Goal: Task Accomplishment & Management: Use online tool/utility

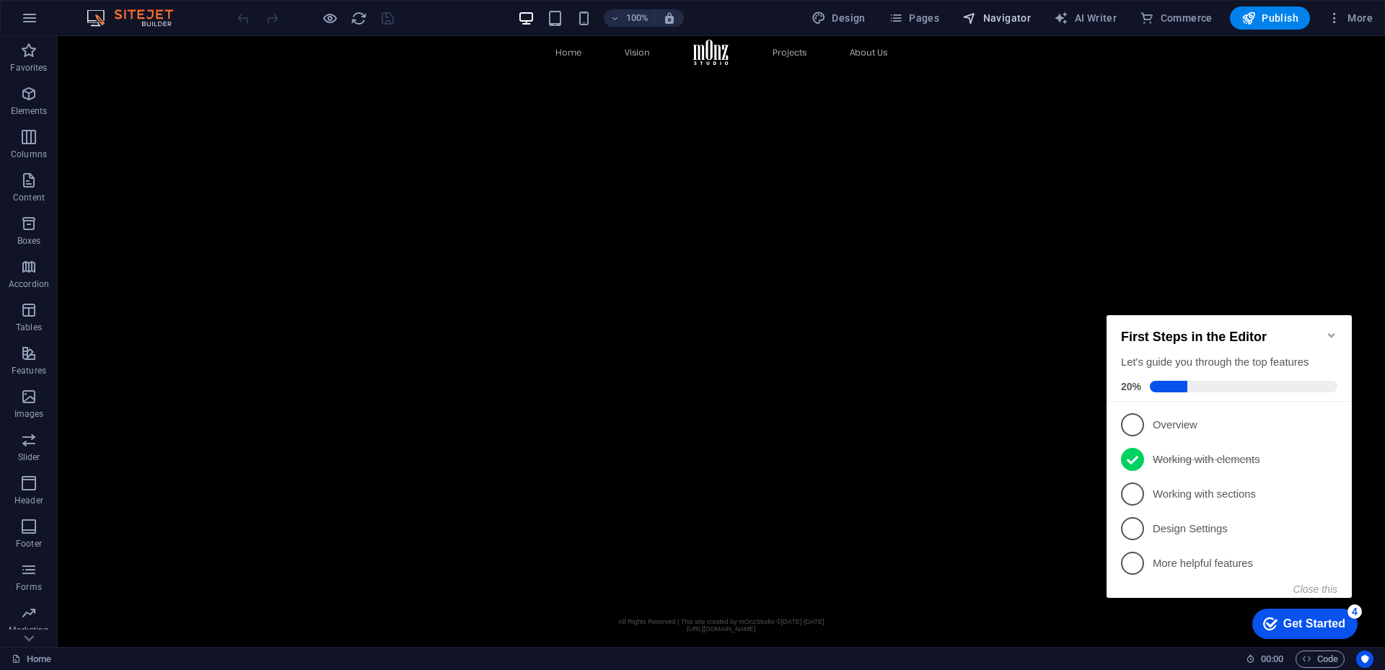
click at [1017, 17] on span "Navigator" at bounding box center [996, 18] width 69 height 14
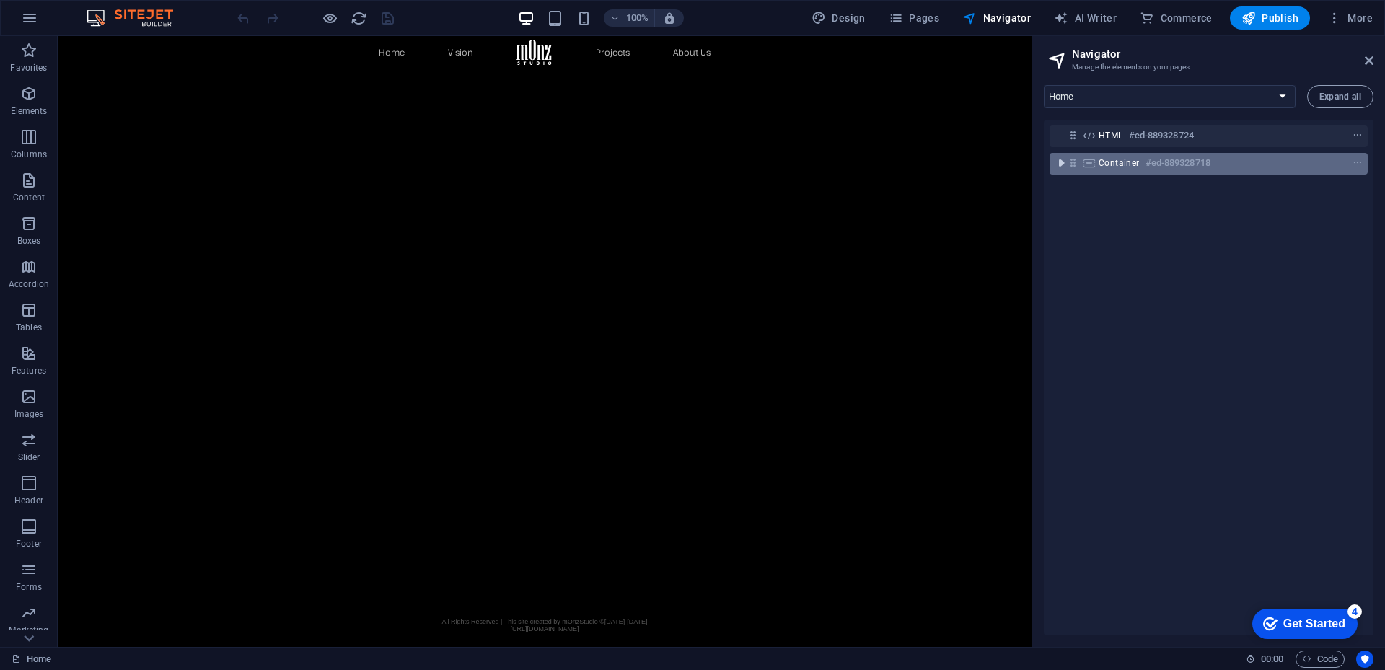
click at [1063, 160] on icon "toggle-expand" at bounding box center [1061, 163] width 14 height 14
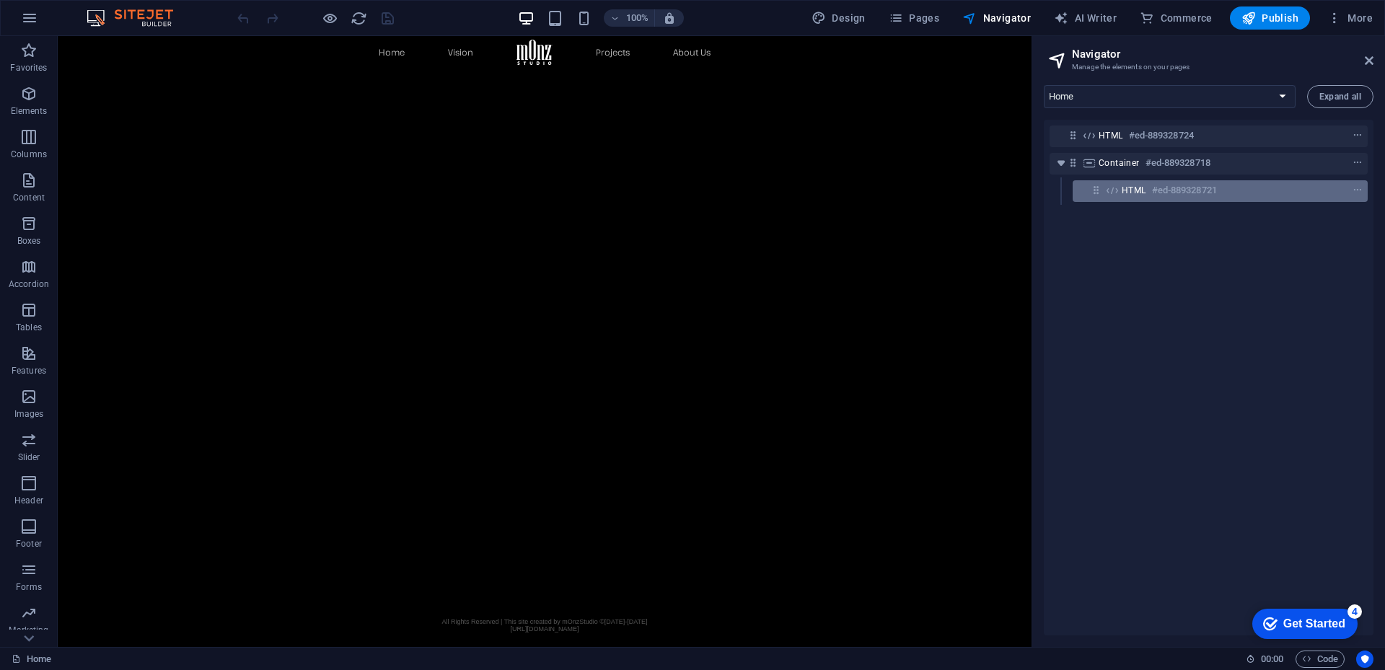
click at [1131, 193] on span "HTML" at bounding box center [1133, 191] width 25 height 12
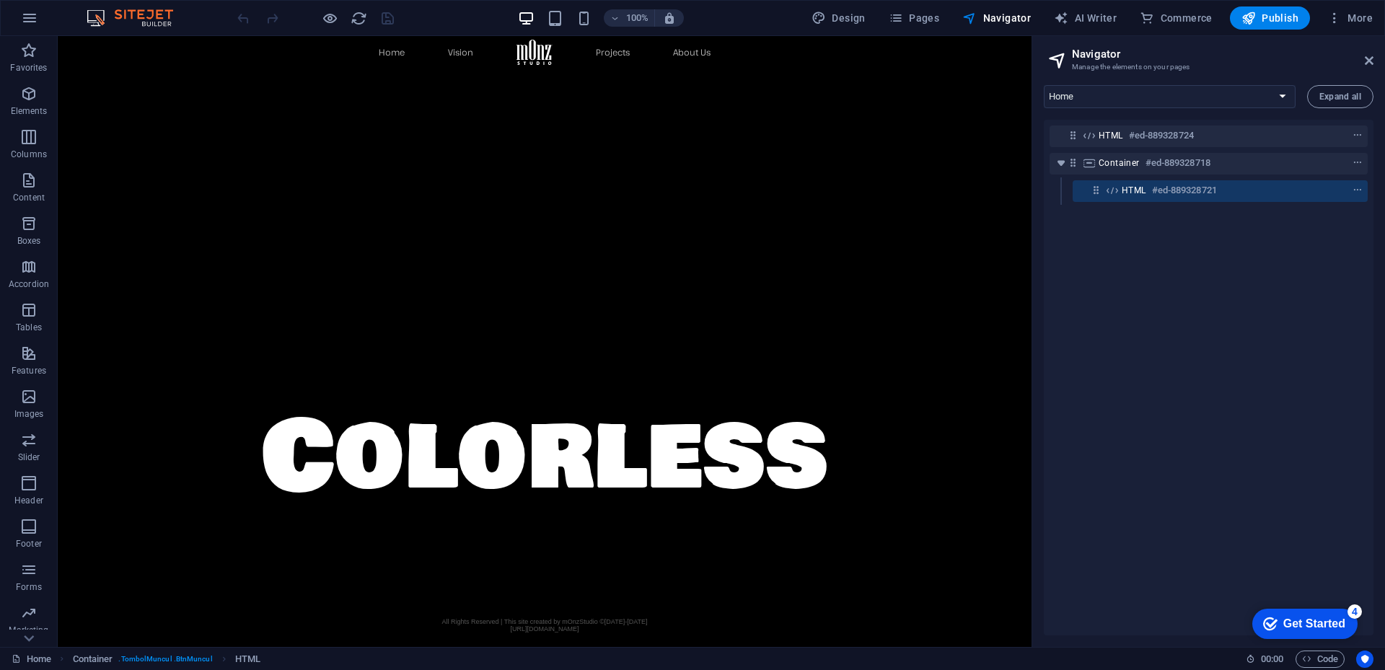
drag, startPoint x: 1131, startPoint y: 193, endPoint x: 614, endPoint y: 252, distance: 520.4
click at [1131, 193] on span "HTML" at bounding box center [1133, 191] width 25 height 12
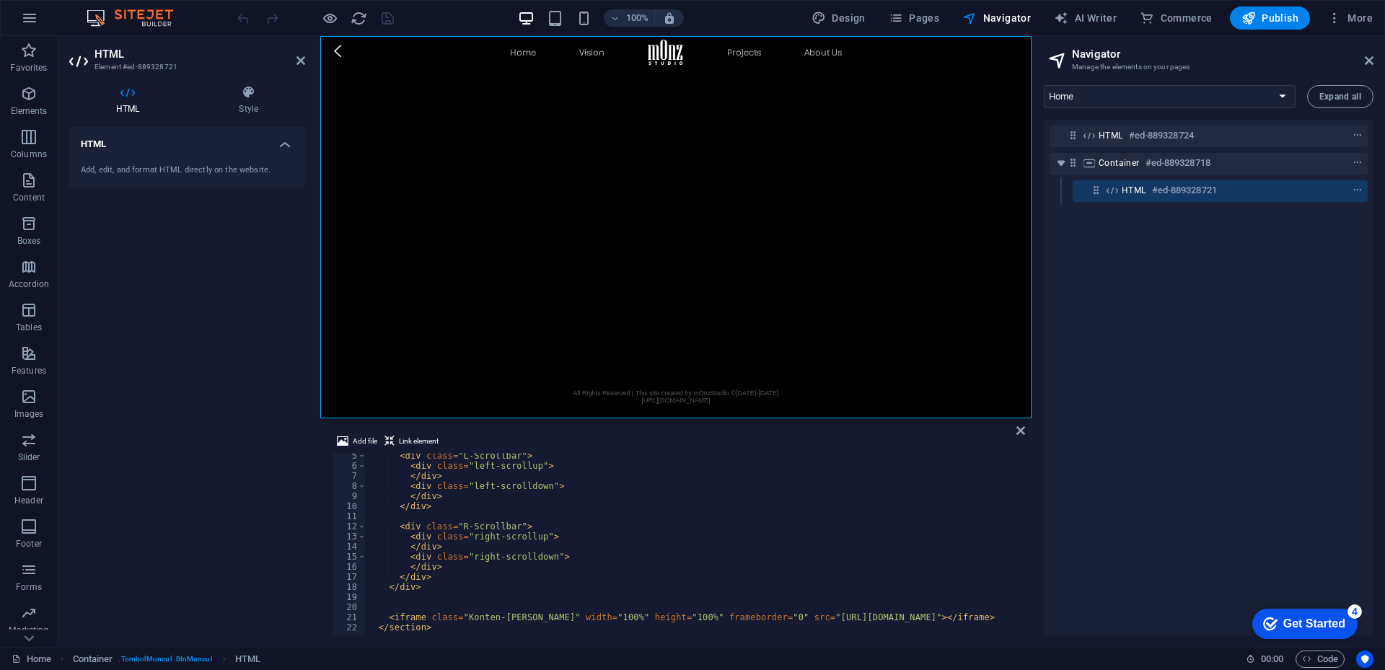
scroll to position [43, 0]
click at [863, 618] on div "< div class = "L-Scrollbar" > < div class = "left-scrollup" > </ div > < div cl…" at bounding box center [715, 551] width 701 height 200
drag, startPoint x: 863, startPoint y: 618, endPoint x: 1009, endPoint y: 620, distance: 145.7
click at [1009, 620] on div "< div class = "L-Scrollbar" > < div class = "left-scrollup" > </ div > < div cl…" at bounding box center [715, 551] width 701 height 200
click at [999, 618] on div "< div class = "L-Scrollbar" > < div class = "left-scrollup" > </ div > < div cl…" at bounding box center [691, 544] width 652 height 182
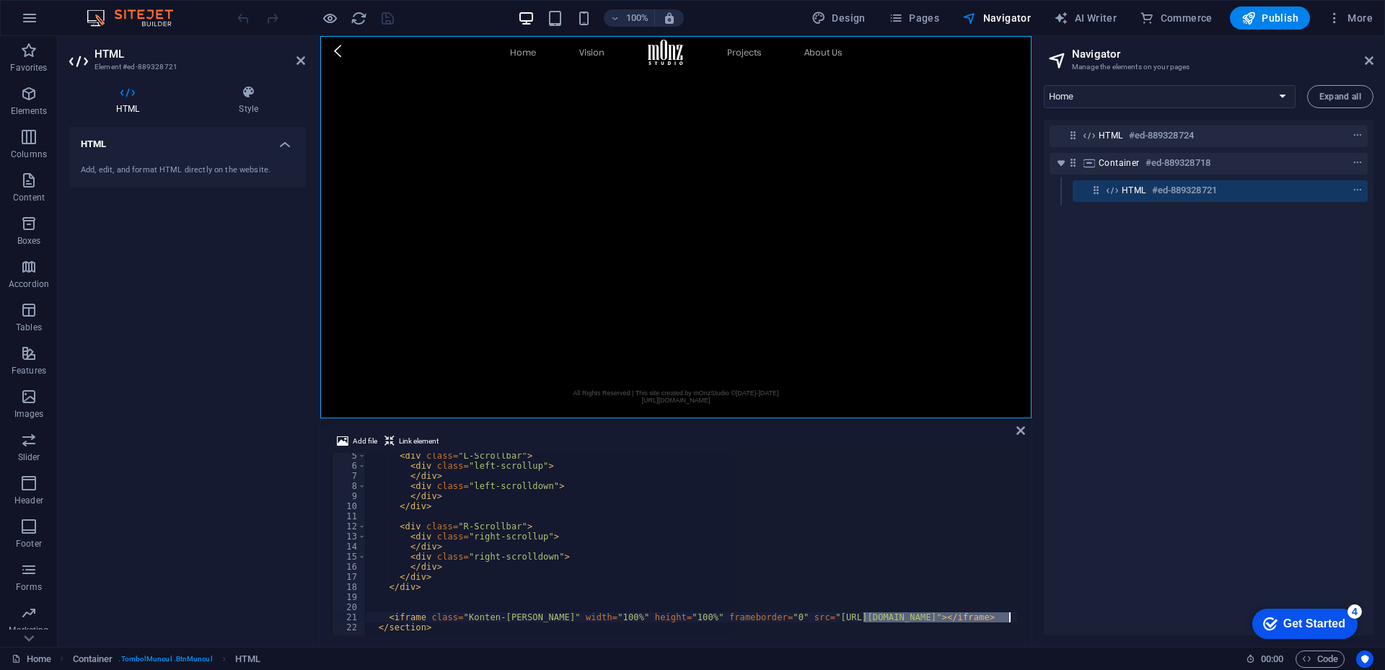
click at [999, 618] on div "< div class = "L-Scrollbar" > < div class = "left-scrollup" > </ div > < div cl…" at bounding box center [715, 551] width 701 height 200
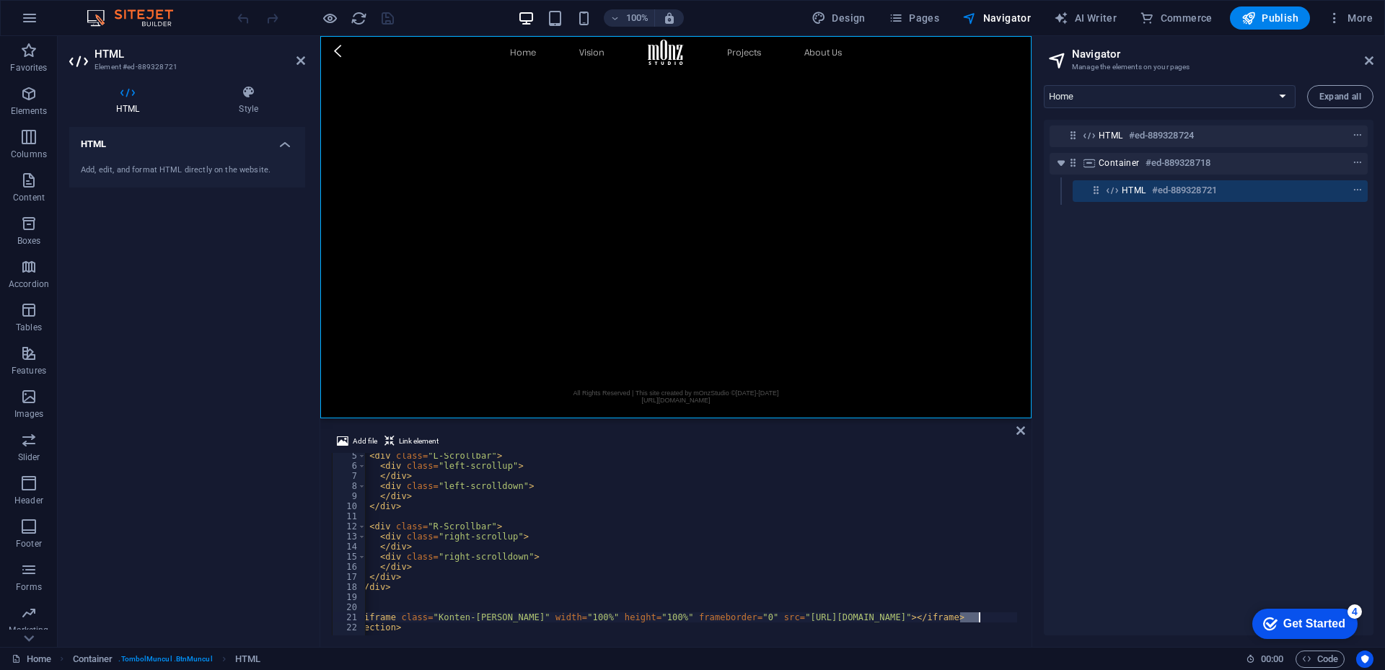
scroll to position [0, 35]
drag, startPoint x: 829, startPoint y: 617, endPoint x: 974, endPoint y: 618, distance: 144.9
click at [974, 618] on div "< div class = "L-Scrollbar" > < div class = "left-scrollup" > </ div > < div cl…" at bounding box center [680, 551] width 701 height 200
paste textarea "mOnz_WebGL/mOnz_WebGL"
type textarea "<iframe class="Konten-[PERSON_NAME]" width="100%" height="100%" frameborder="0"…"
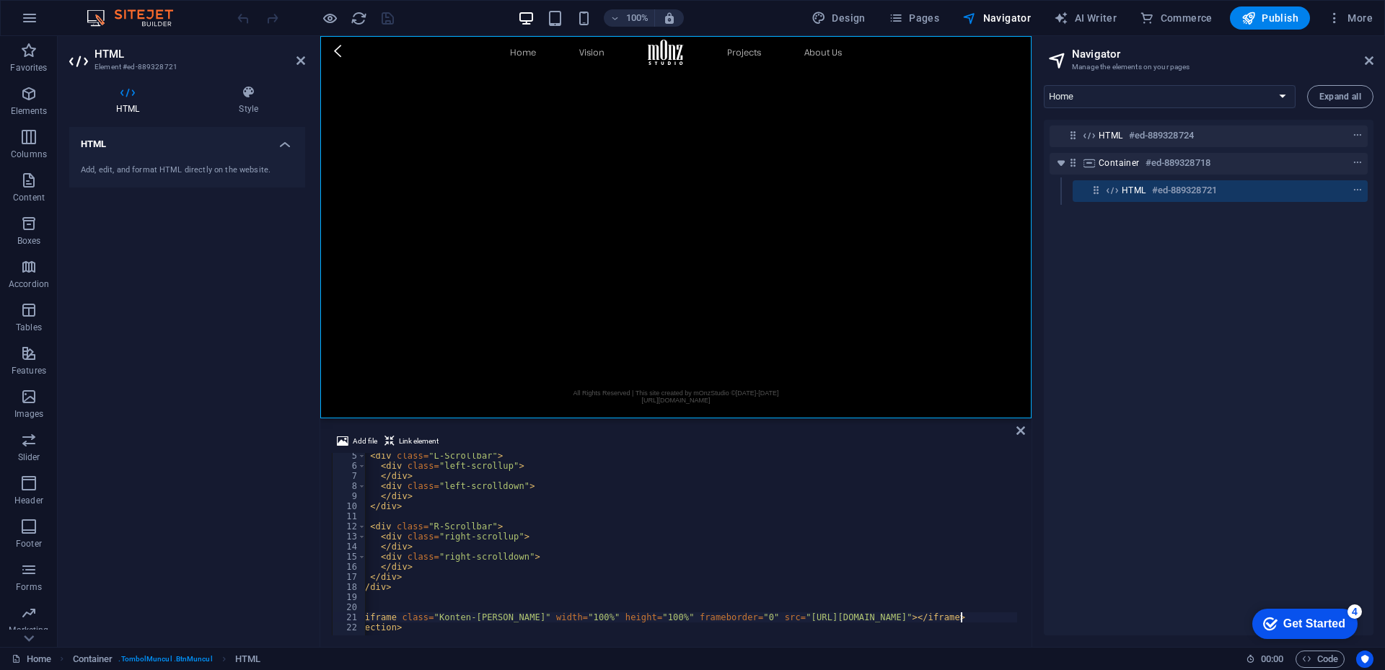
scroll to position [0, 30]
click at [455, 14] on div "100% Design Pages Navigator AI Writer Commerce Publish More" at bounding box center [806, 17] width 1144 height 23
click at [387, 18] on icon "save" at bounding box center [387, 18] width 17 height 17
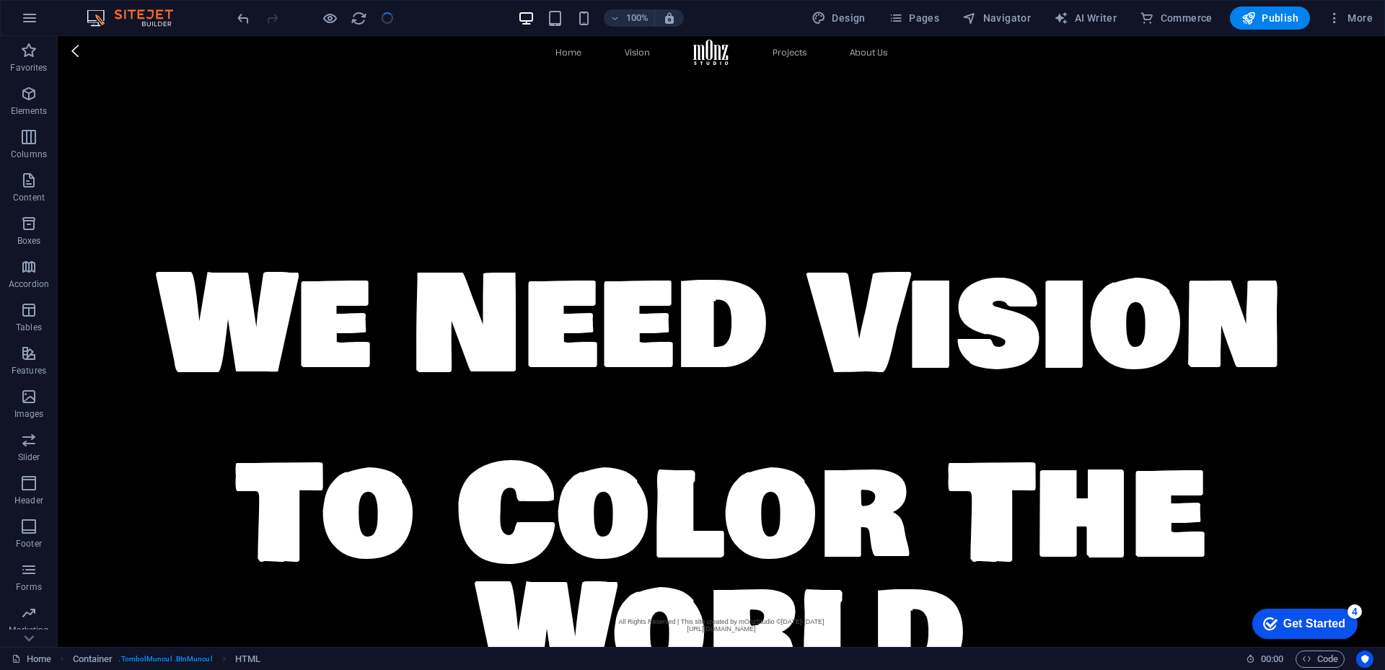
scroll to position [3166, 0]
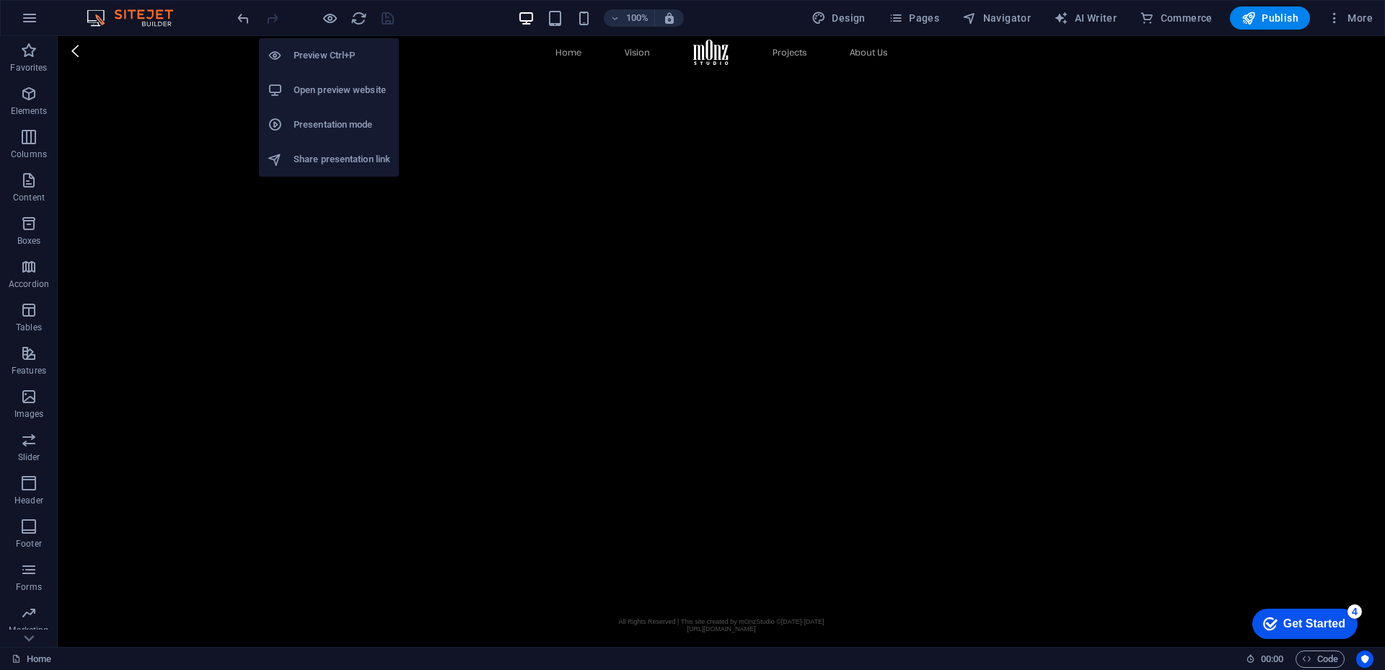
click at [343, 91] on h6 "Open preview website" at bounding box center [341, 89] width 97 height 17
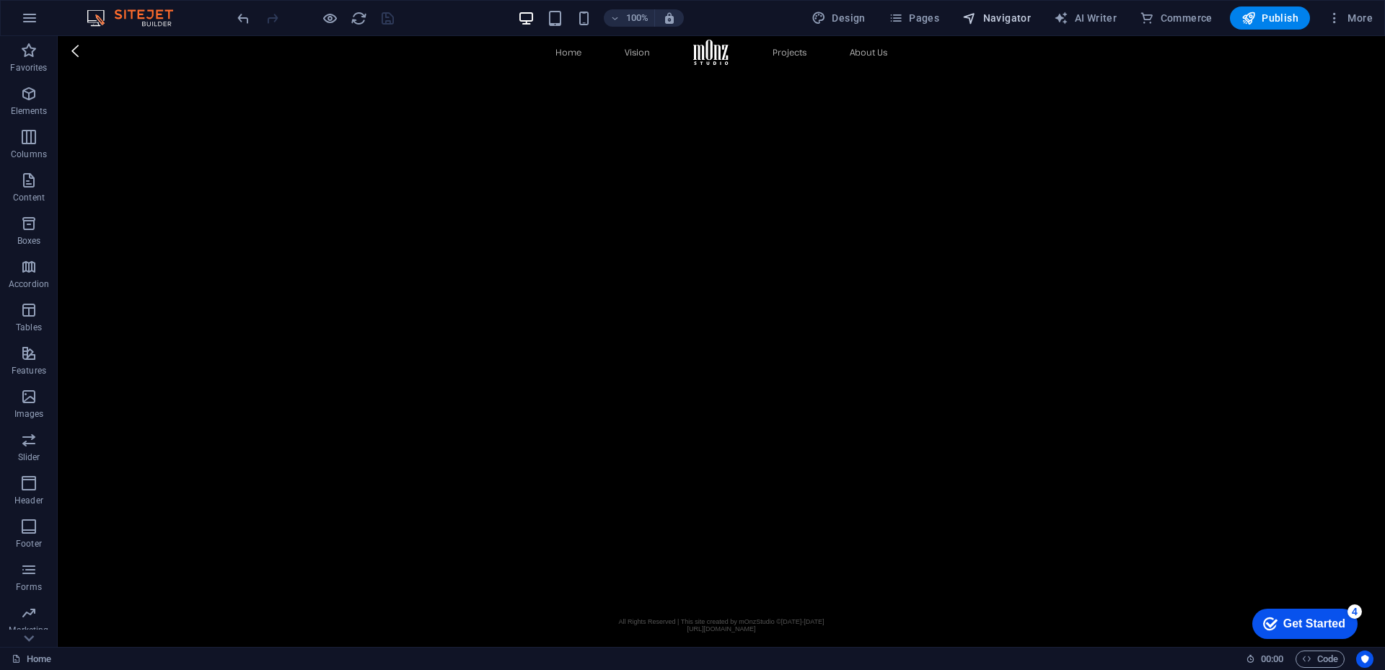
click at [1012, 21] on span "Navigator" at bounding box center [996, 18] width 69 height 14
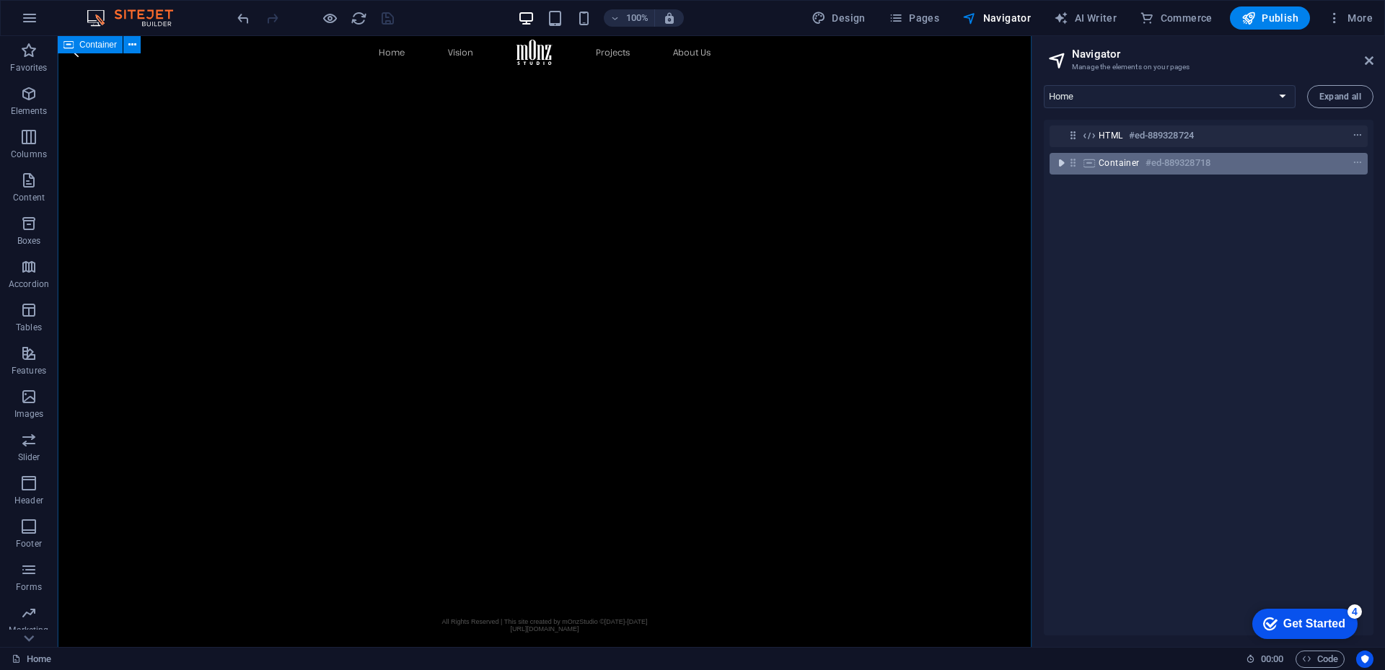
click at [1061, 165] on icon "toggle-expand" at bounding box center [1061, 163] width 14 height 14
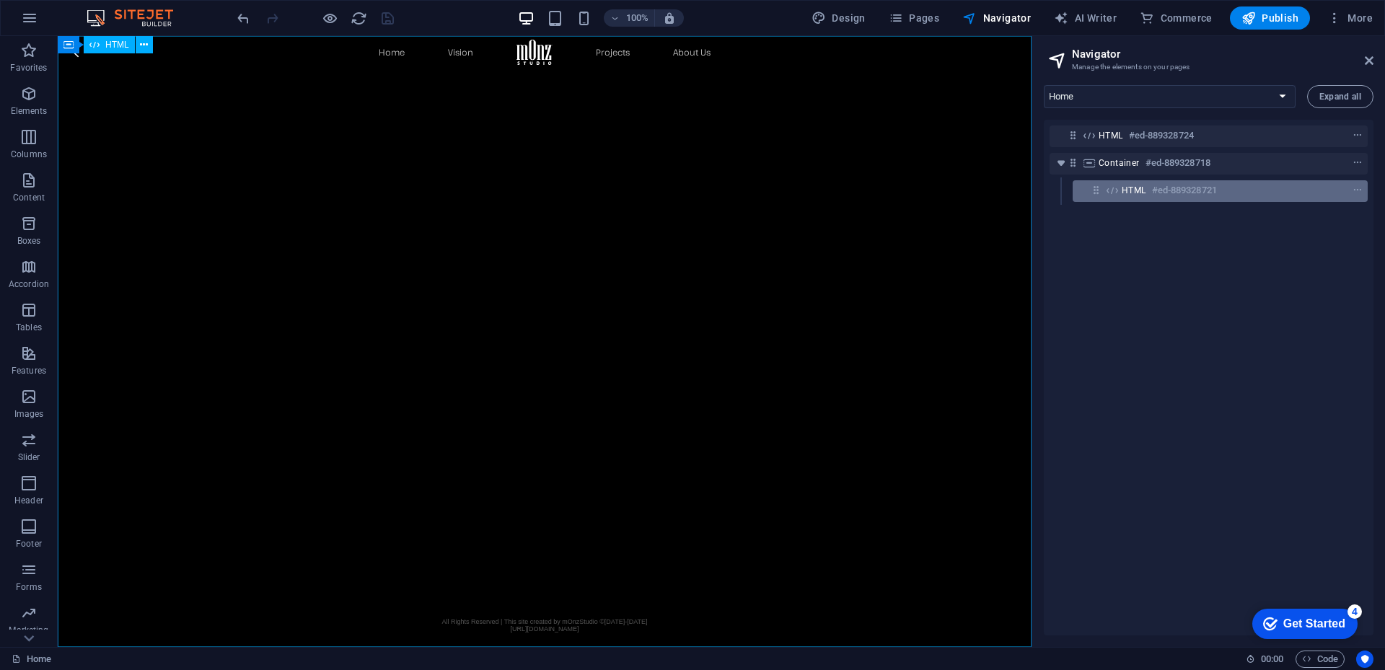
click at [1139, 193] on span "HTML" at bounding box center [1133, 191] width 25 height 12
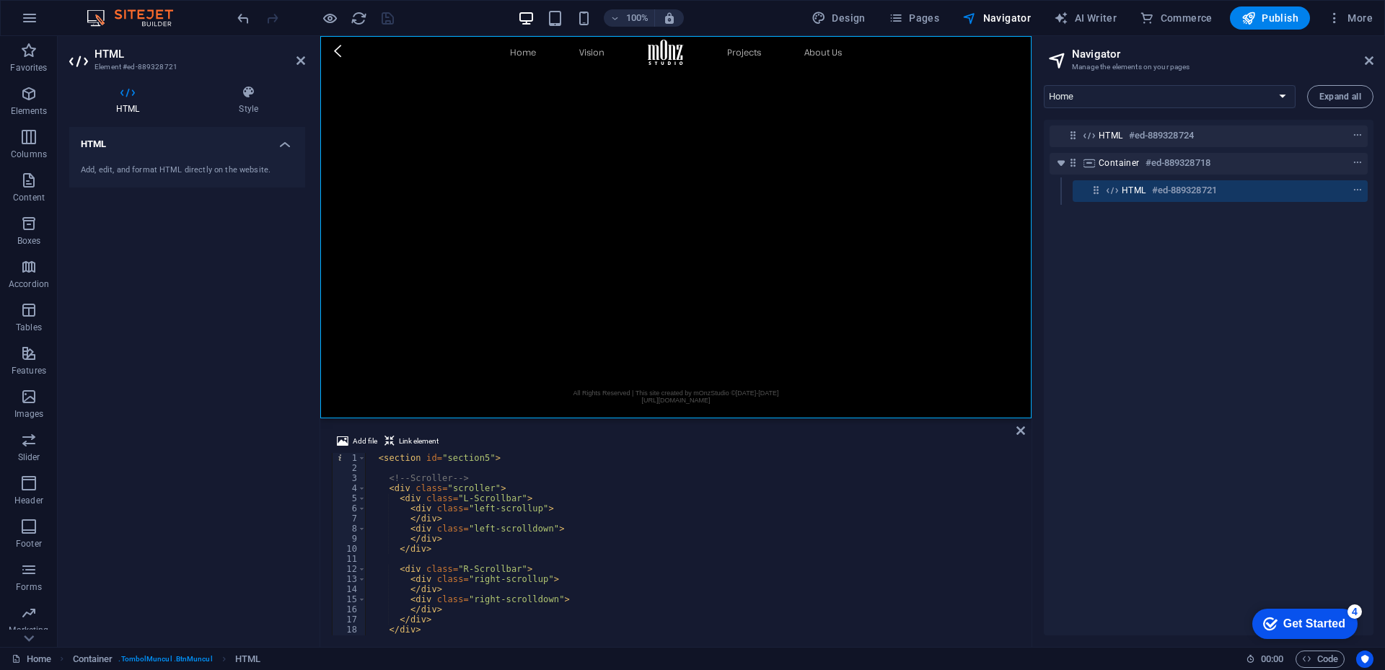
scroll to position [0, 0]
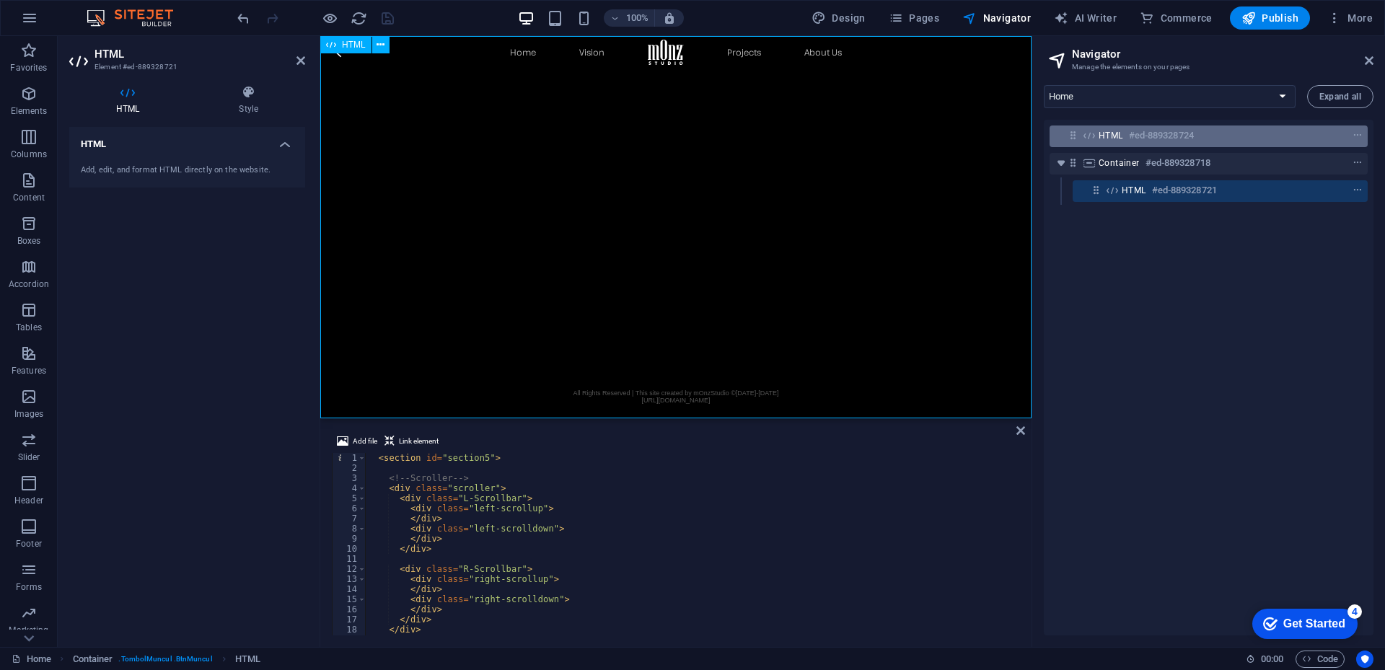
click at [1115, 133] on span "HTML" at bounding box center [1110, 136] width 25 height 12
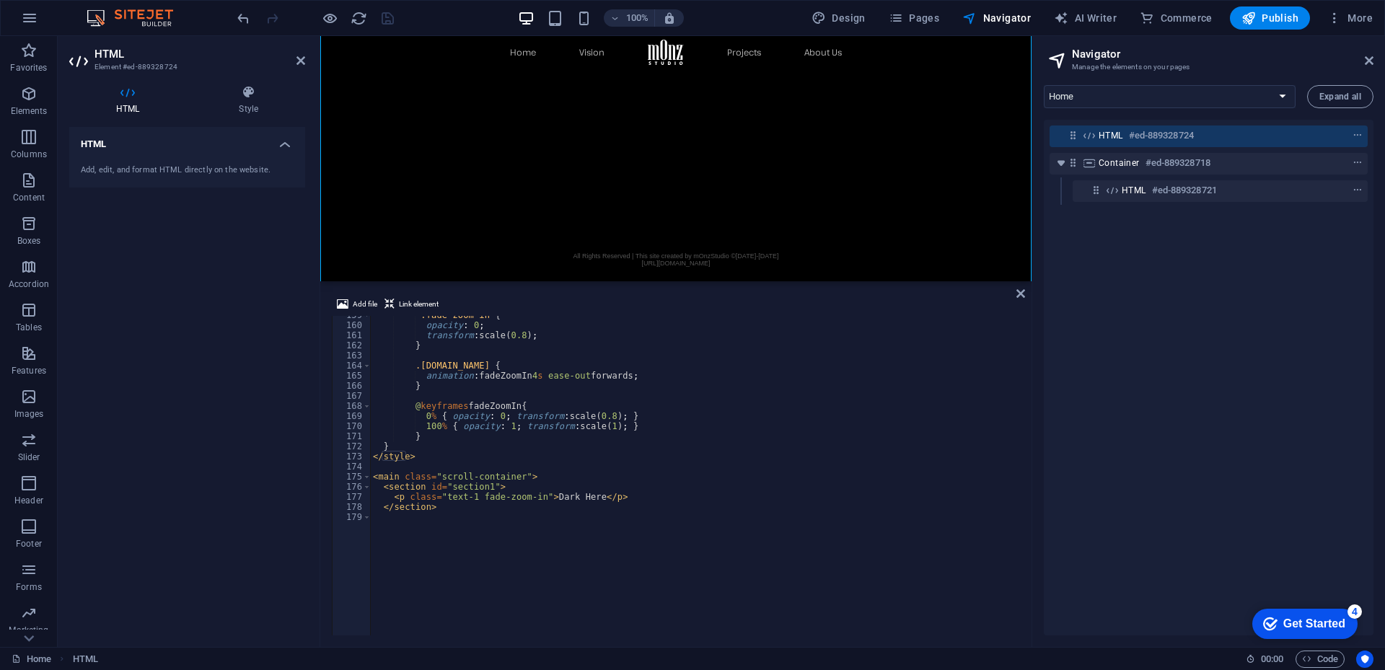
scroll to position [473, 0]
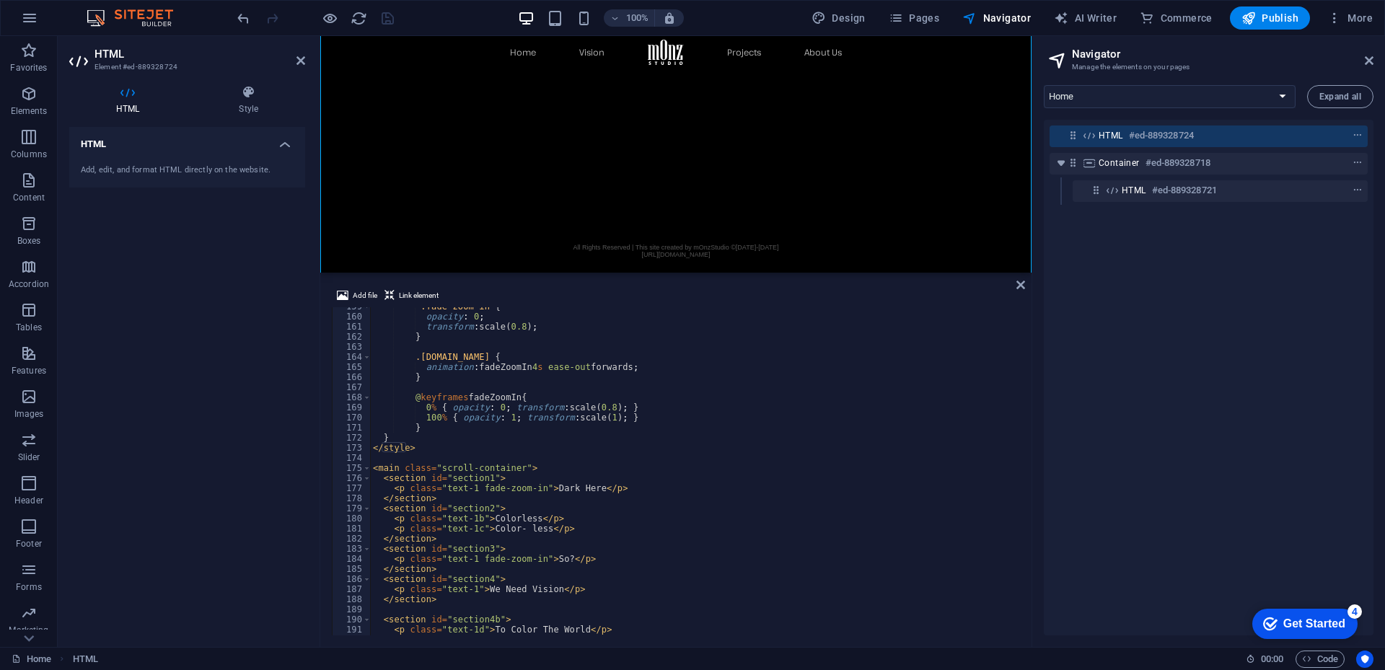
drag, startPoint x: 531, startPoint y: 420, endPoint x: 226, endPoint y: 235, distance: 356.5
click at [546, 271] on div "HTML Container HTML Add file Link element <style> 159 160 161 162 163 164 165 1…" at bounding box center [675, 341] width 711 height 611
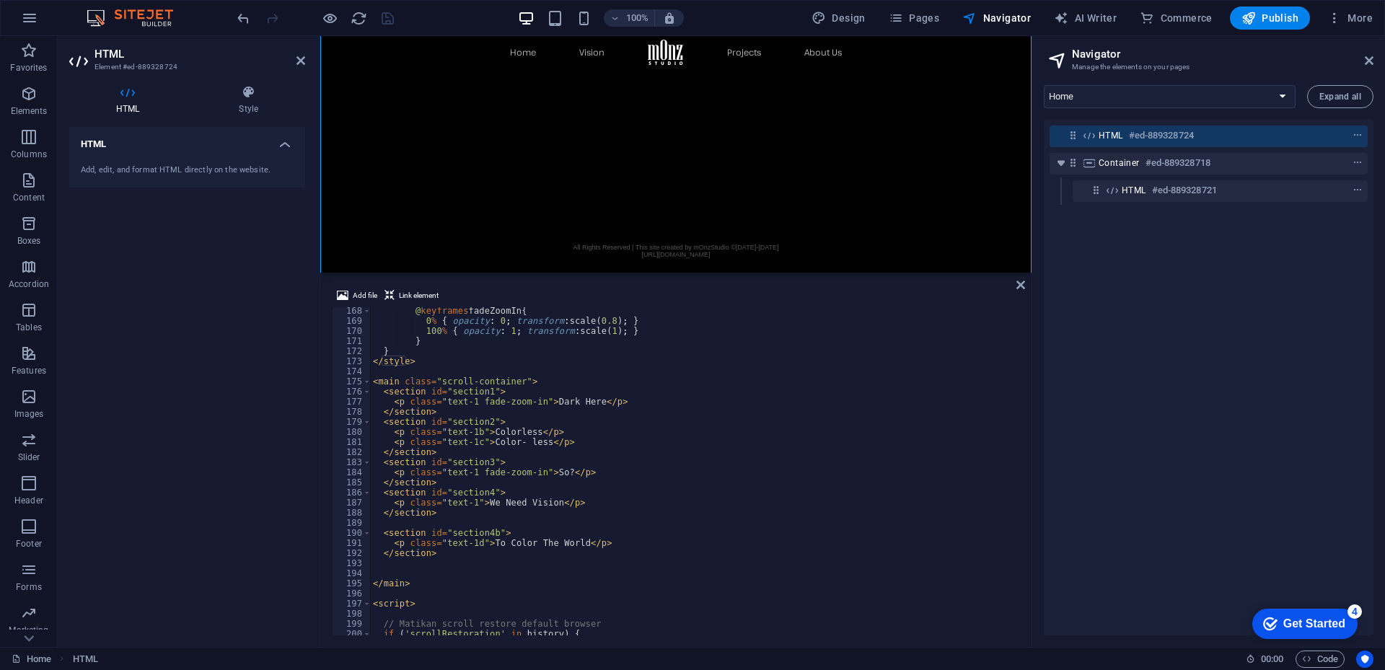
scroll to position [1687, 0]
type textarea "<p class="text-1 fade-zoom-in">So?</p>"
drag, startPoint x: 475, startPoint y: 474, endPoint x: 534, endPoint y: 474, distance: 58.4
click at [534, 474] on div "@ keyframes fadeZoomIn { 0 % { opacity : 0 ; transform : scale( 0.8 ) ; } 100 %…" at bounding box center [693, 480] width 647 height 348
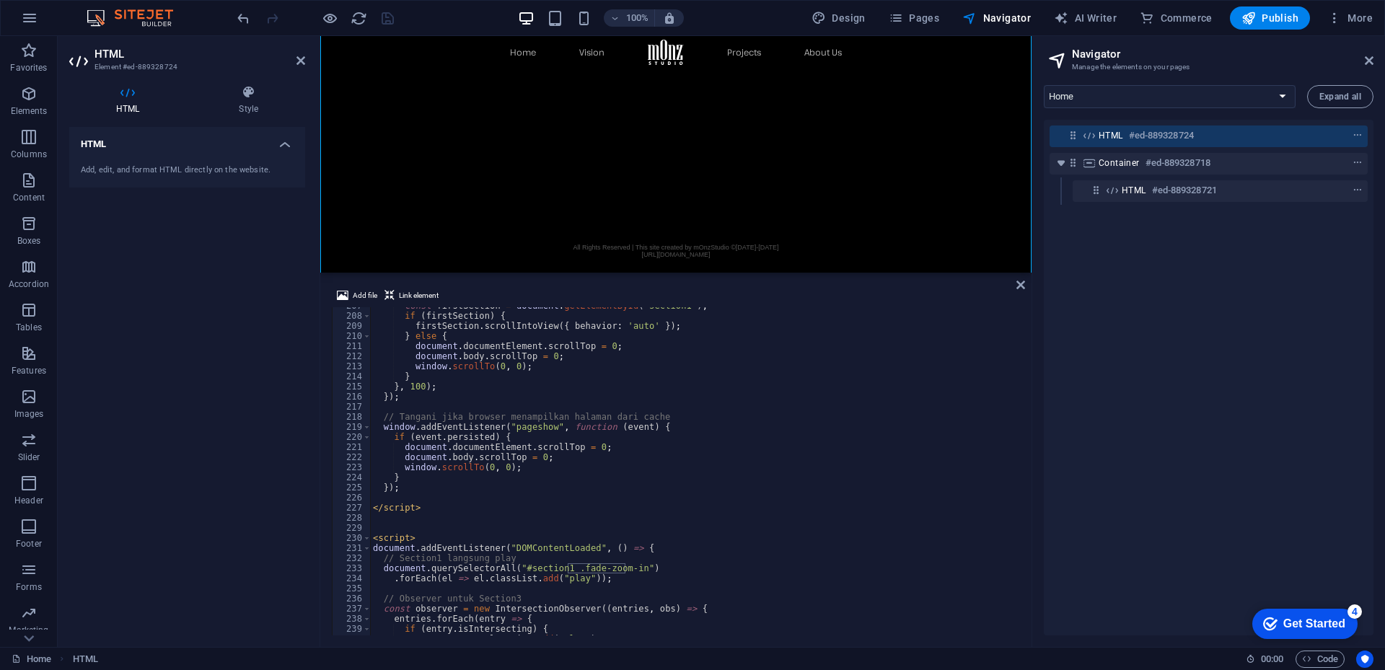
scroll to position [1956, 0]
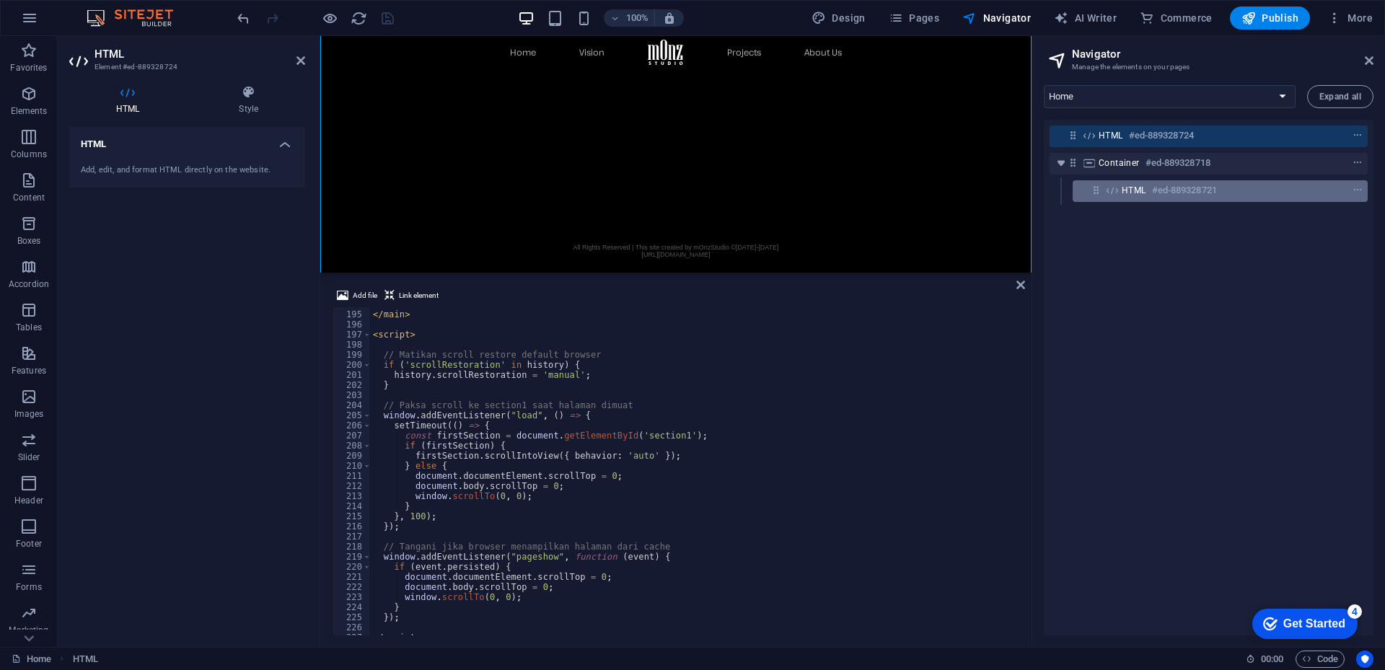
click at [1141, 193] on span "HTML" at bounding box center [1133, 191] width 25 height 12
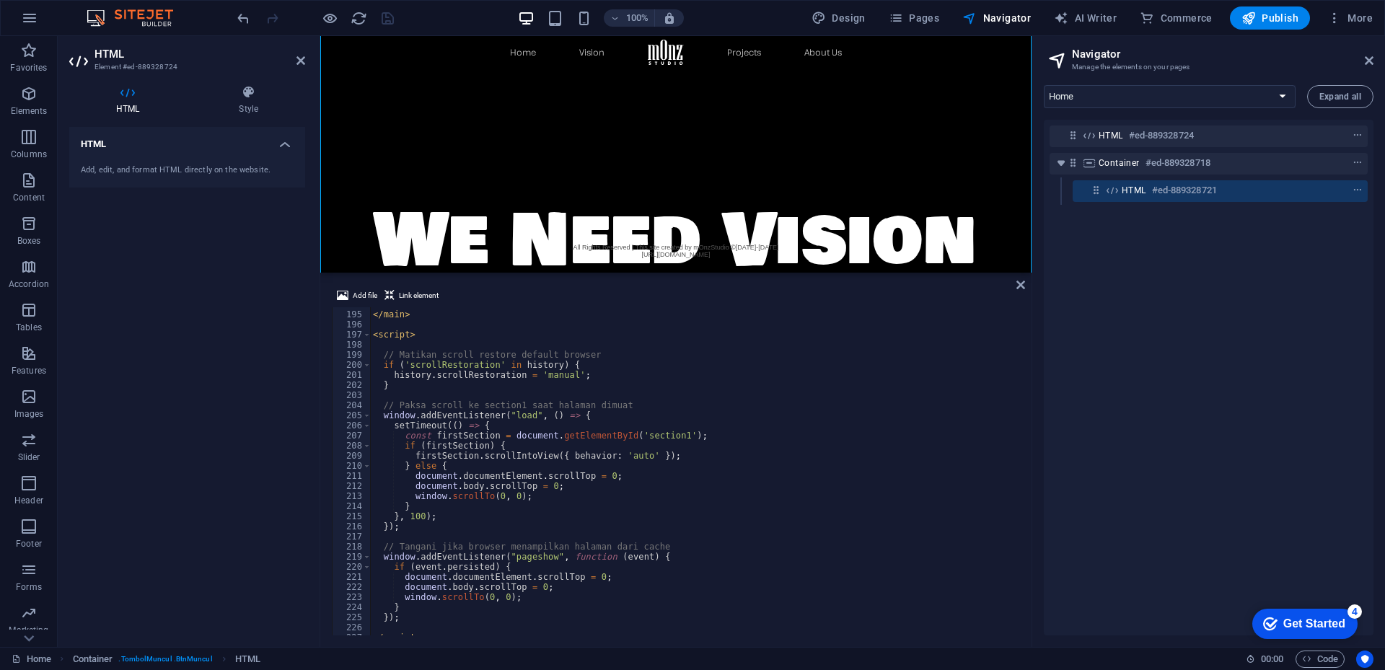
click at [1141, 193] on span "HTML" at bounding box center [1133, 191] width 25 height 12
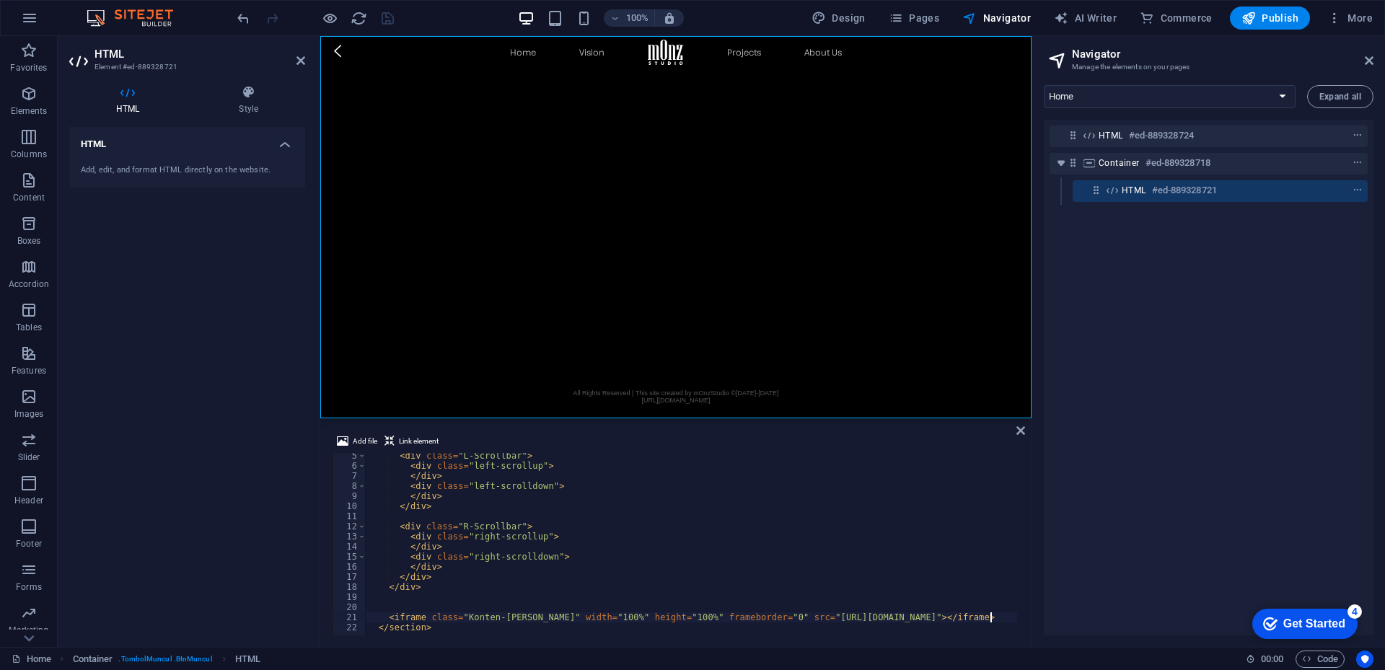
scroll to position [0, 0]
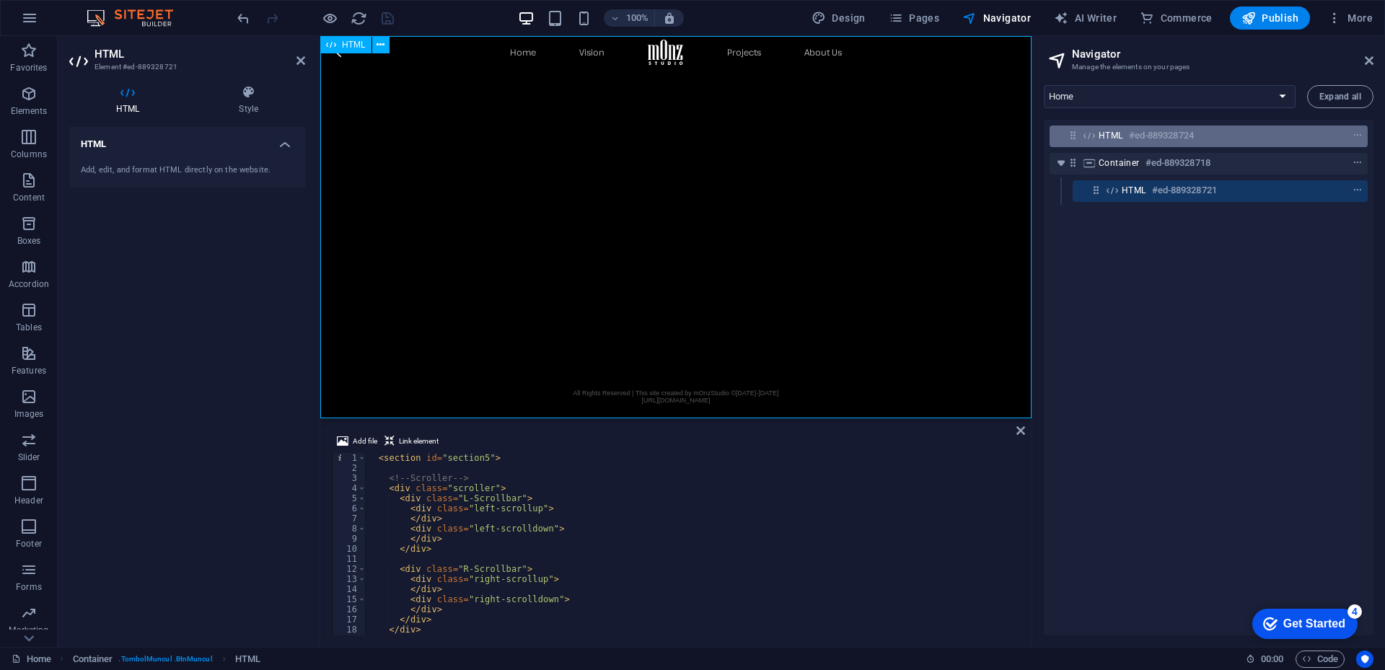
click at [1124, 140] on div "HTML #ed-889328724" at bounding box center [1196, 135] width 197 height 17
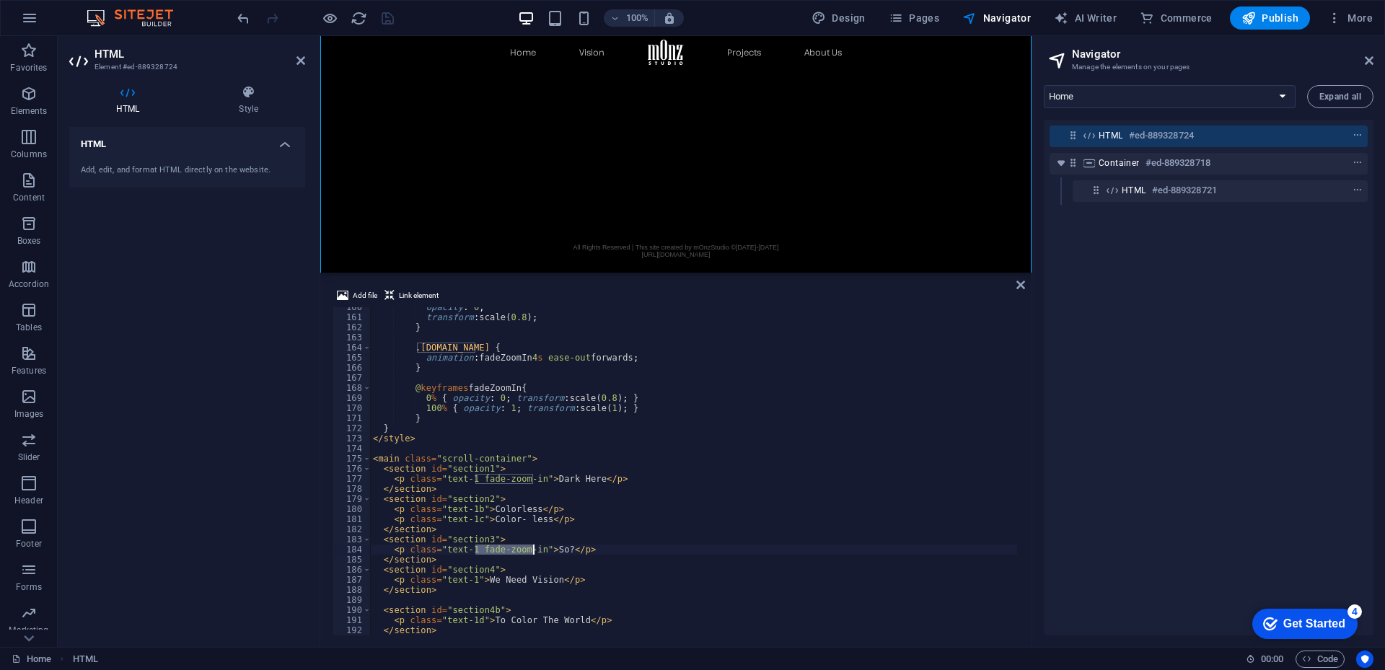
scroll to position [1653, 0]
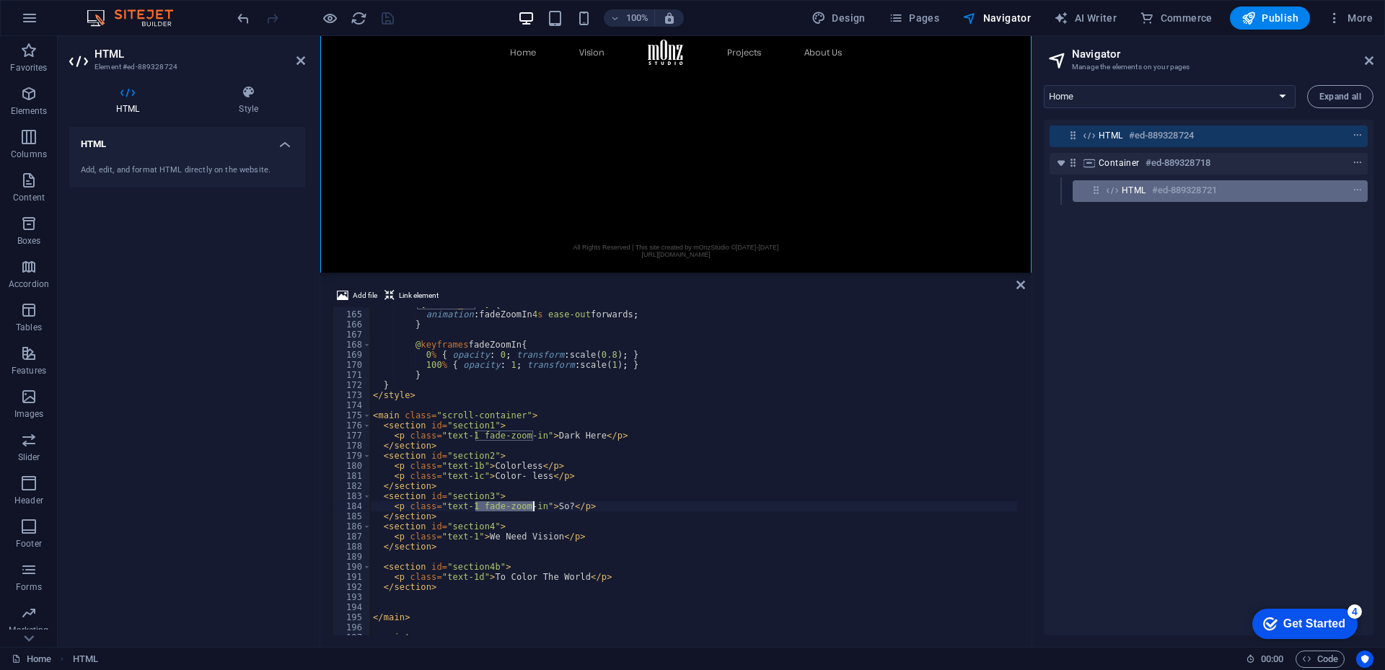
click at [1116, 191] on icon at bounding box center [1112, 191] width 16 height 12
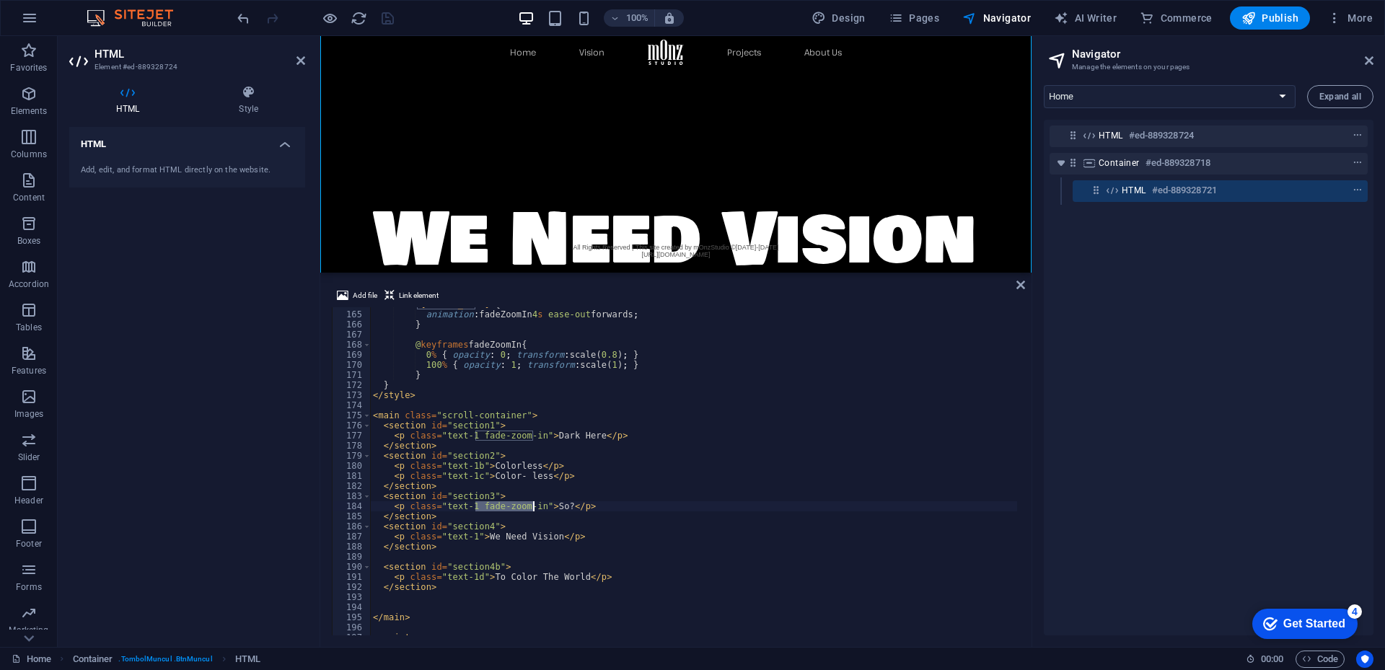
click at [1116, 191] on icon at bounding box center [1112, 191] width 16 height 12
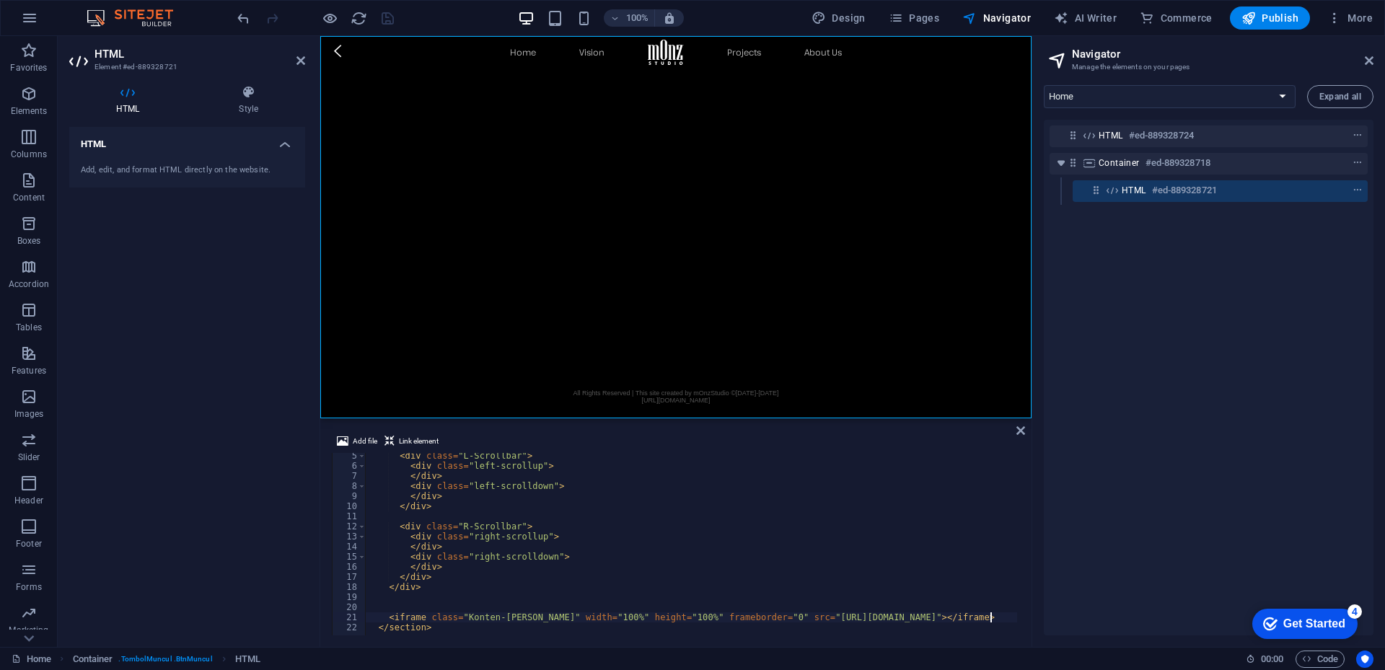
scroll to position [0, 0]
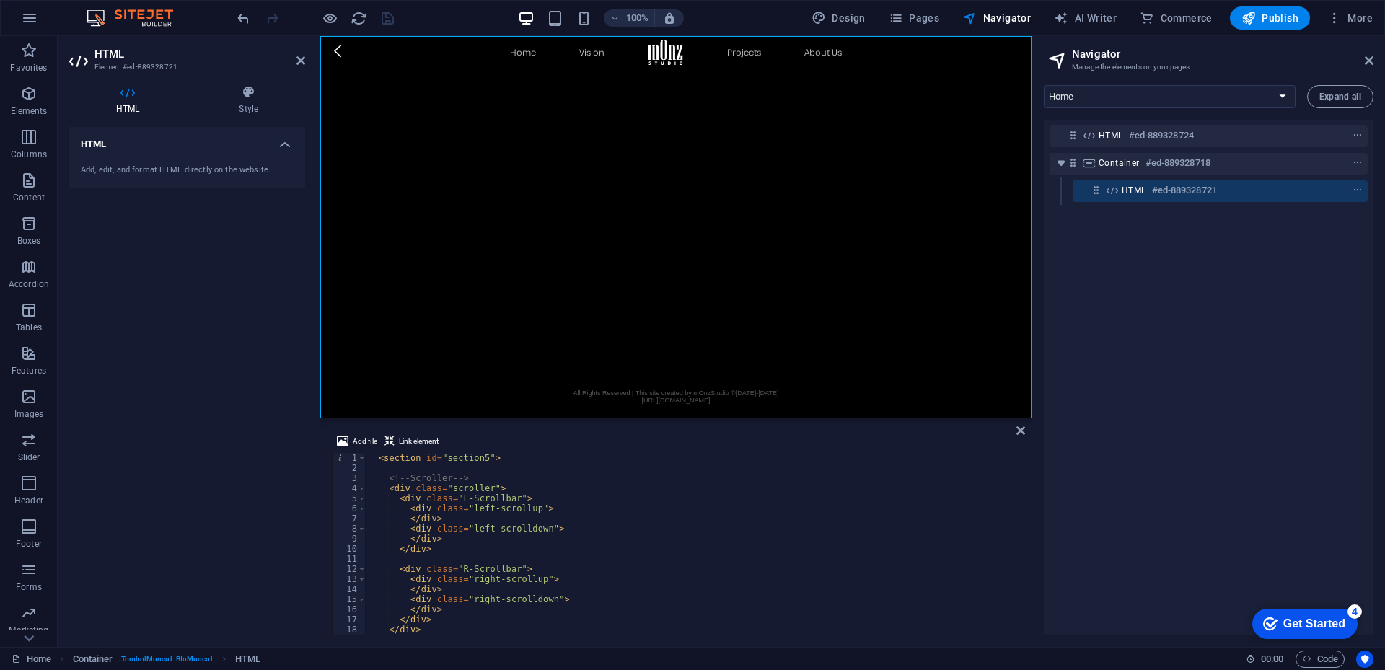
type textarea "<section id="section5">"
click at [415, 460] on div "< section id = "section5" > <!-- Scroller --> < div class = "scroller" > < div …" at bounding box center [705, 553] width 681 height 200
click at [534, 467] on div "< section id = "section5" > <!-- Scroller --> < div class = "scroller" > < div …" at bounding box center [705, 553] width 681 height 200
click at [416, 459] on div "< section id = "section5" > <!-- Scroller --> < div class = "scroller" > < div …" at bounding box center [705, 553] width 681 height 200
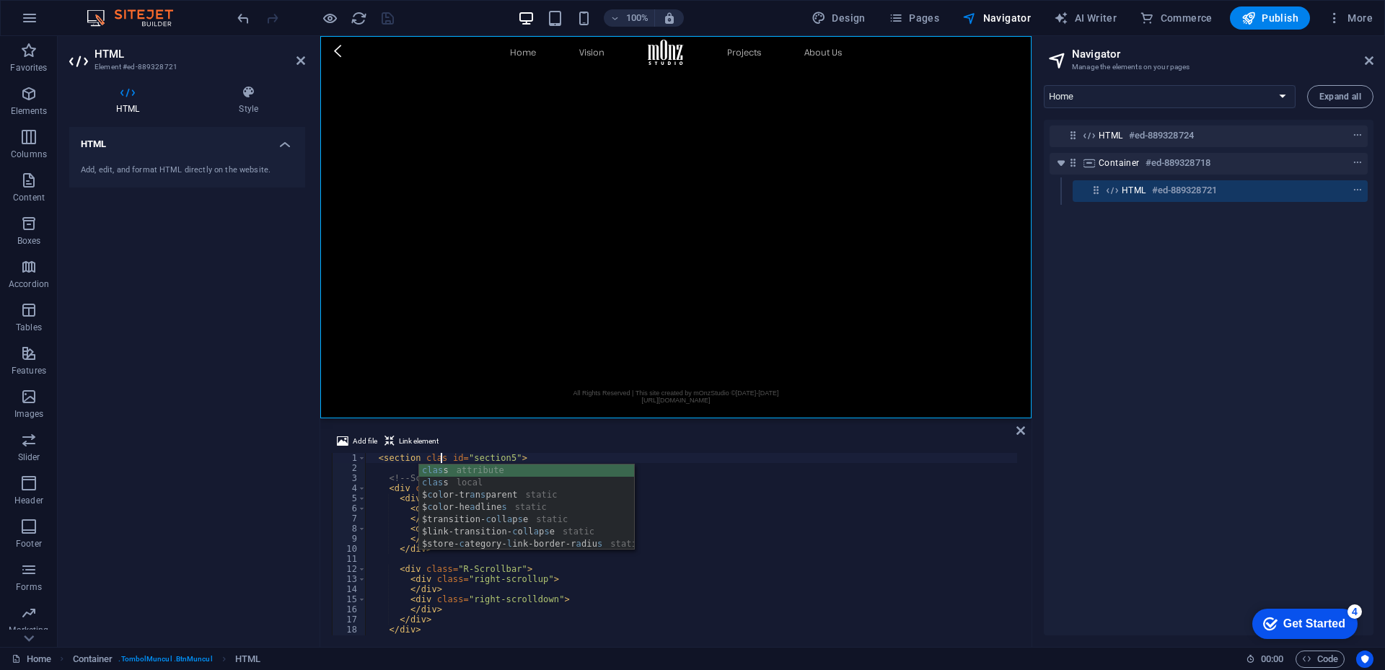
scroll to position [0, 6]
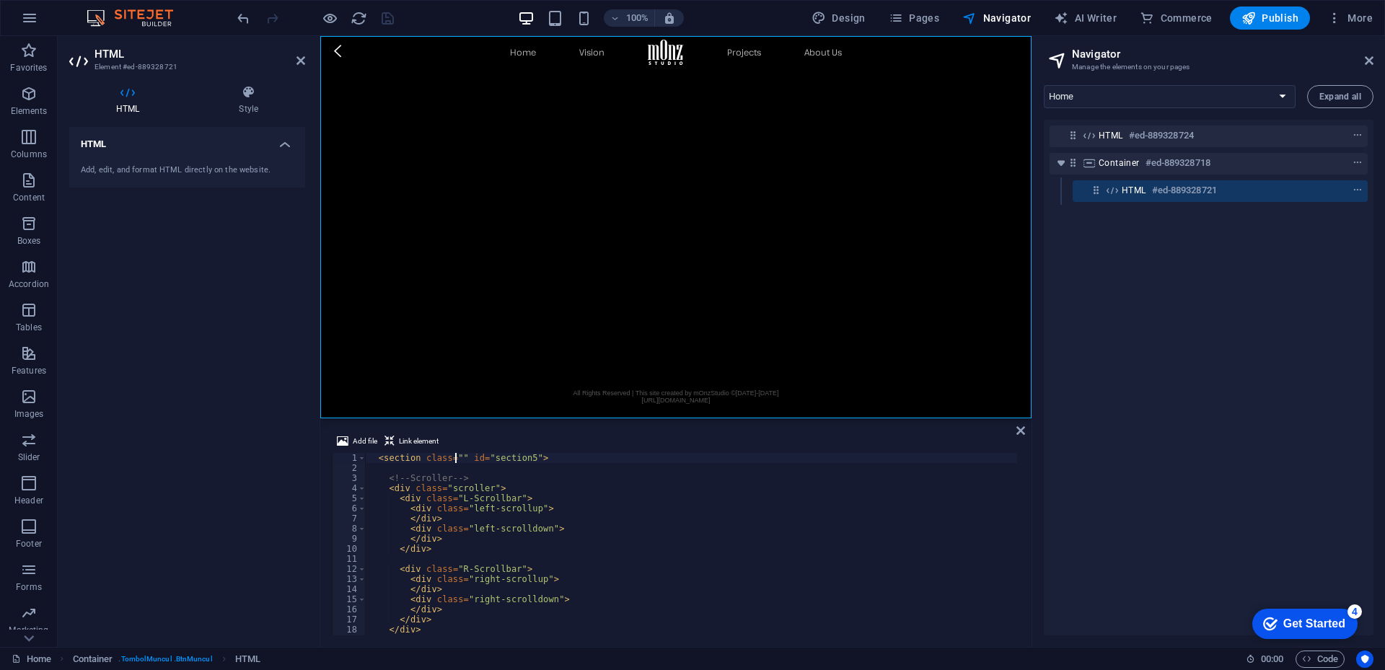
paste textarea "fade-zoom-in"
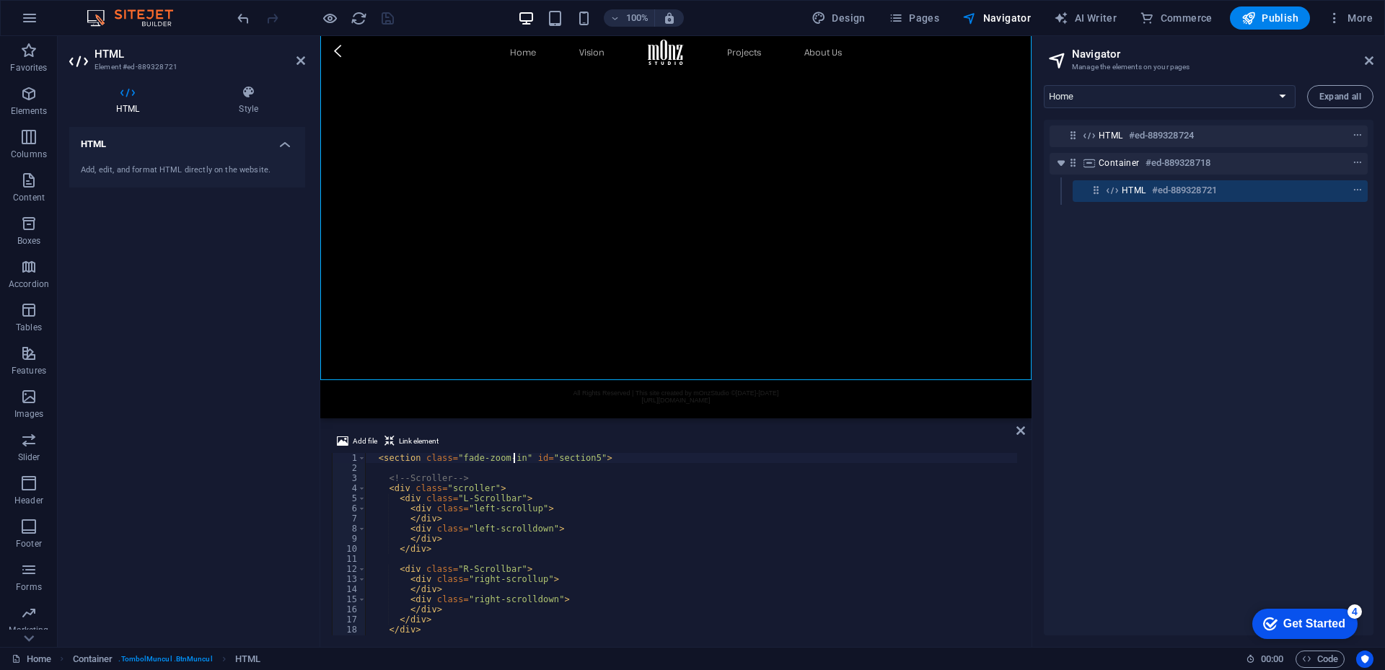
scroll to position [2062, 0]
click at [611, 496] on div "< section class = "fade-zoom-in" id = "section5" > <!-- Scroller --> < div clas…" at bounding box center [705, 553] width 681 height 200
type textarea "<div class="L-Scrollbar">"
click at [451, 15] on div "100% Design Pages Navigator AI Writer Commerce Publish More" at bounding box center [806, 17] width 1144 height 23
click at [389, 16] on icon "save" at bounding box center [387, 18] width 17 height 17
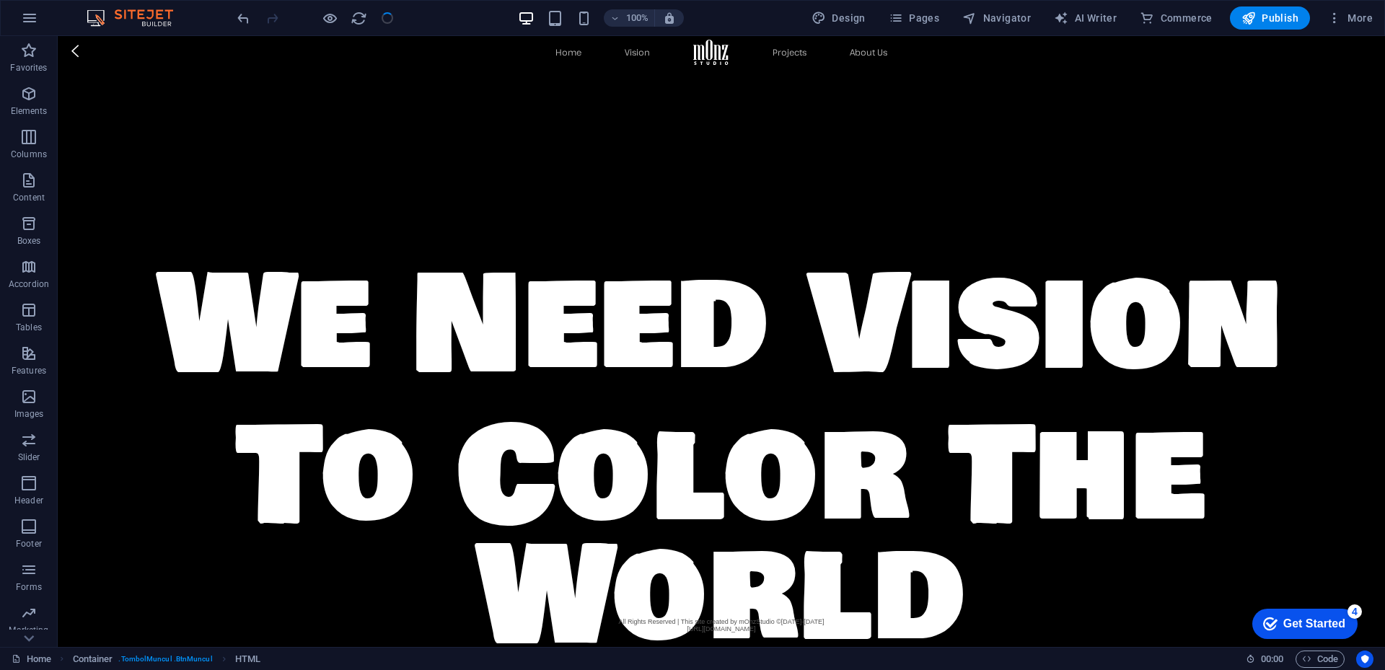
scroll to position [3227, 0]
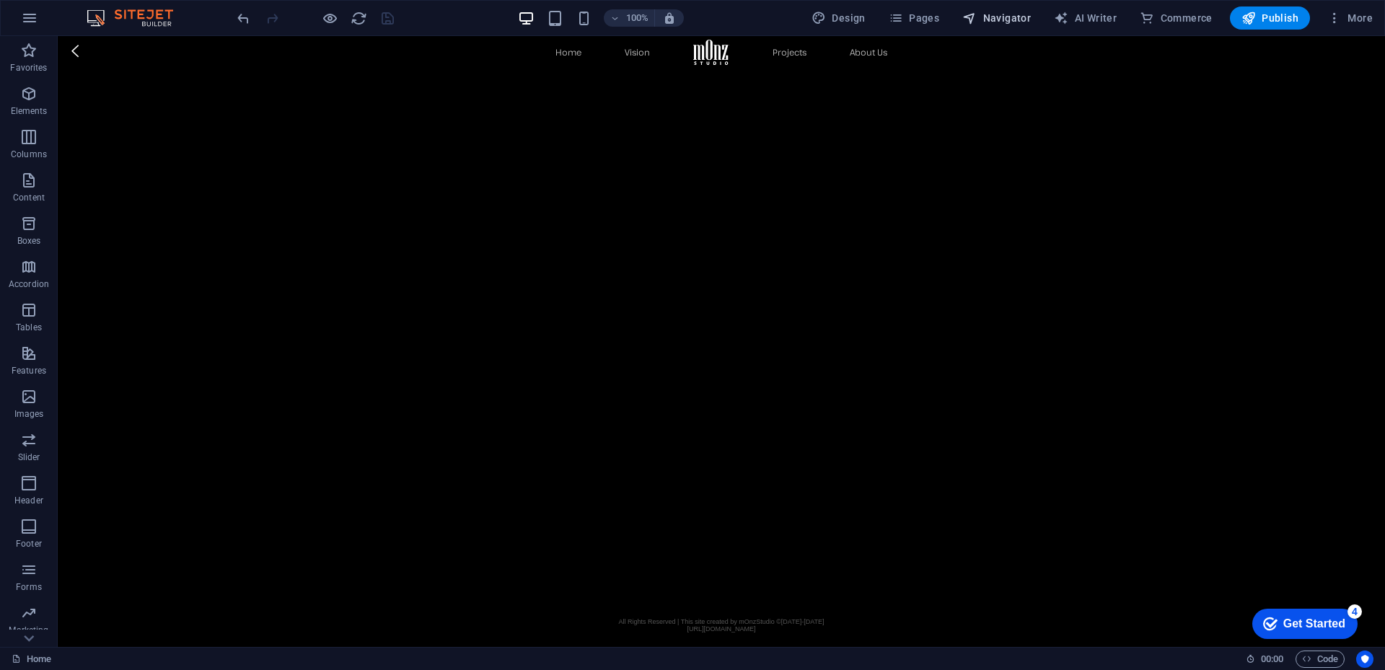
click at [1023, 15] on span "Navigator" at bounding box center [996, 18] width 69 height 14
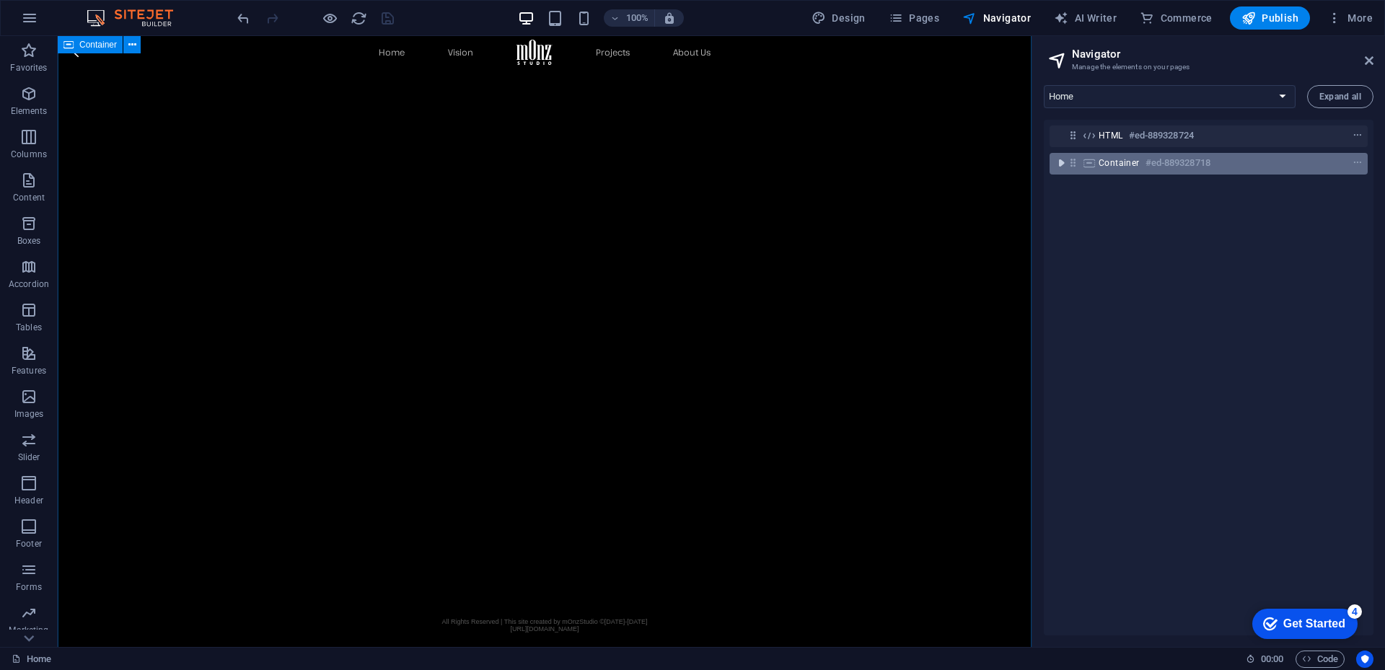
click at [1059, 163] on icon "toggle-expand" at bounding box center [1061, 163] width 14 height 14
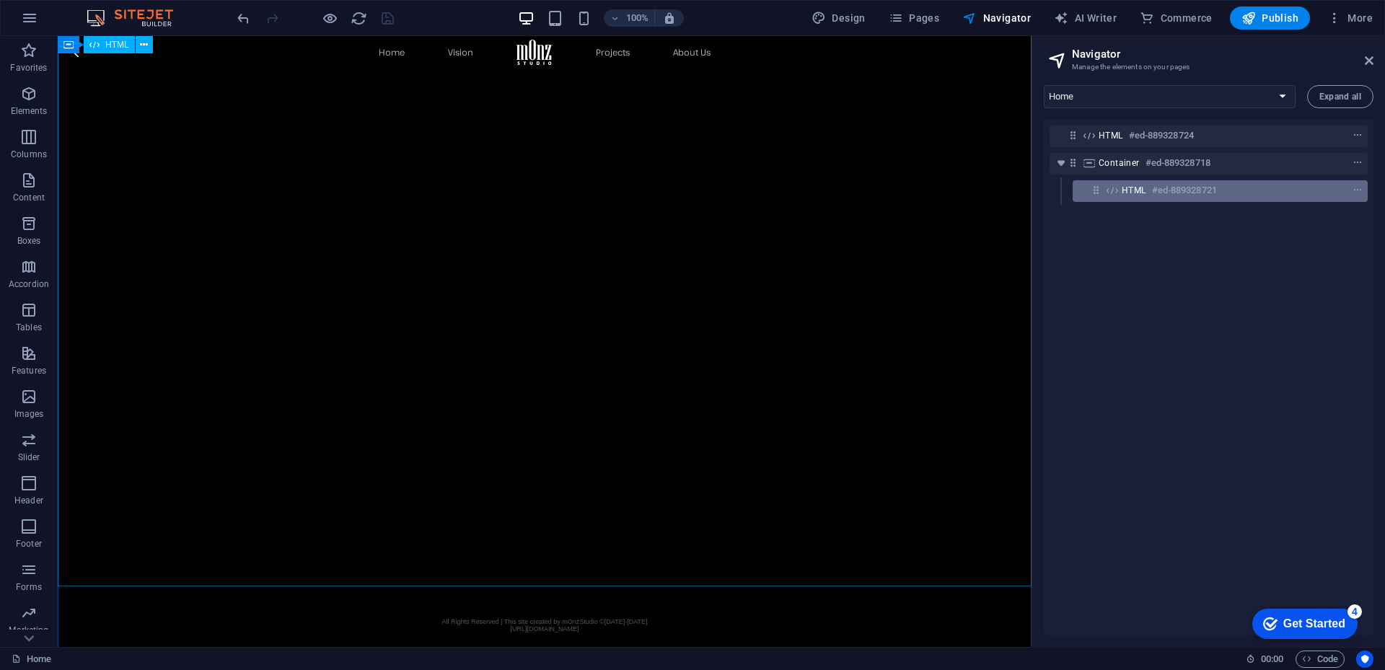
click at [1179, 187] on h6 "#ed-889328721" at bounding box center [1184, 190] width 65 height 17
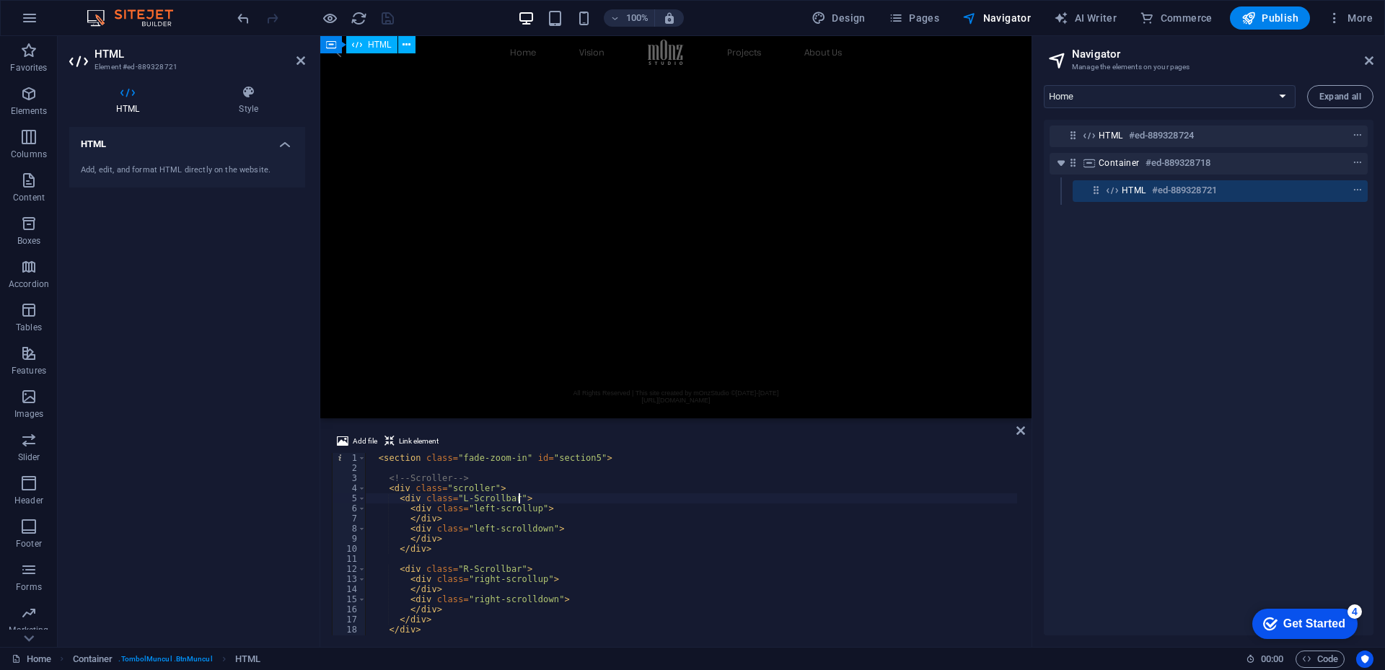
scroll to position [2062, 0]
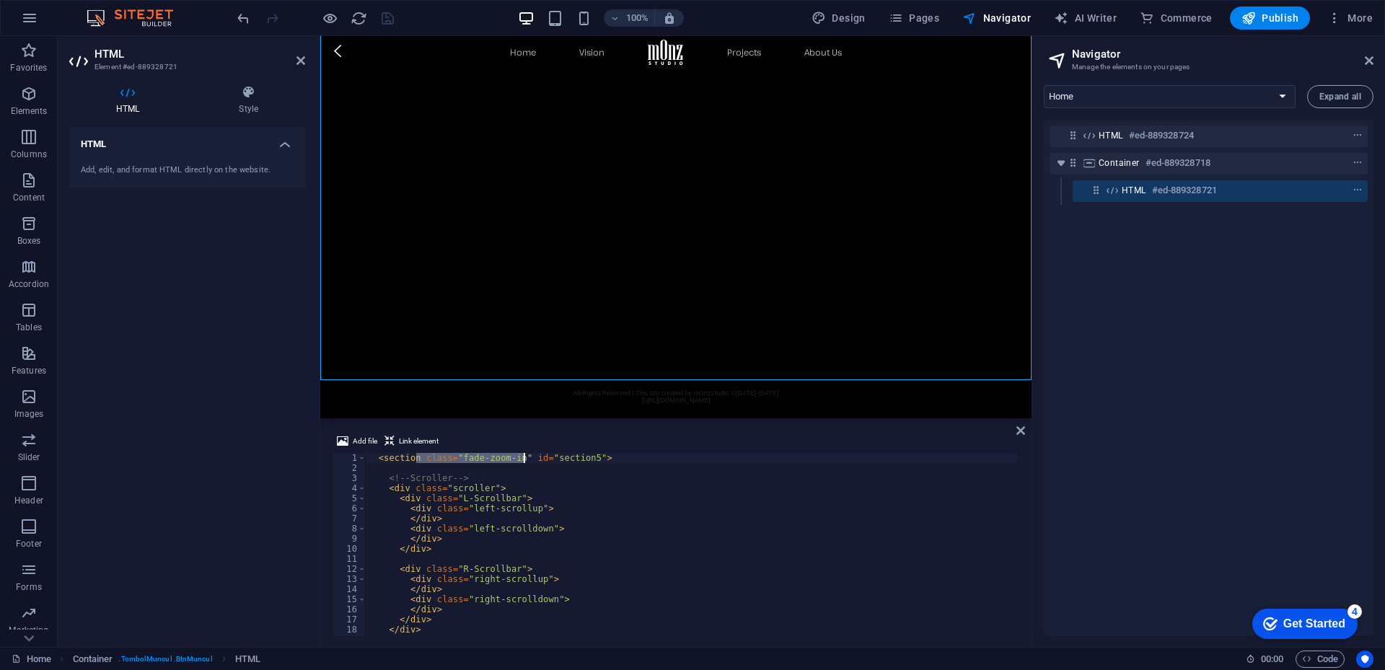
drag, startPoint x: 415, startPoint y: 461, endPoint x: 521, endPoint y: 457, distance: 106.1
click at [521, 457] on div "< section class = "fade-zoom-in" id = "section5" > <!-- Scroller --> < div clas…" at bounding box center [705, 553] width 681 height 200
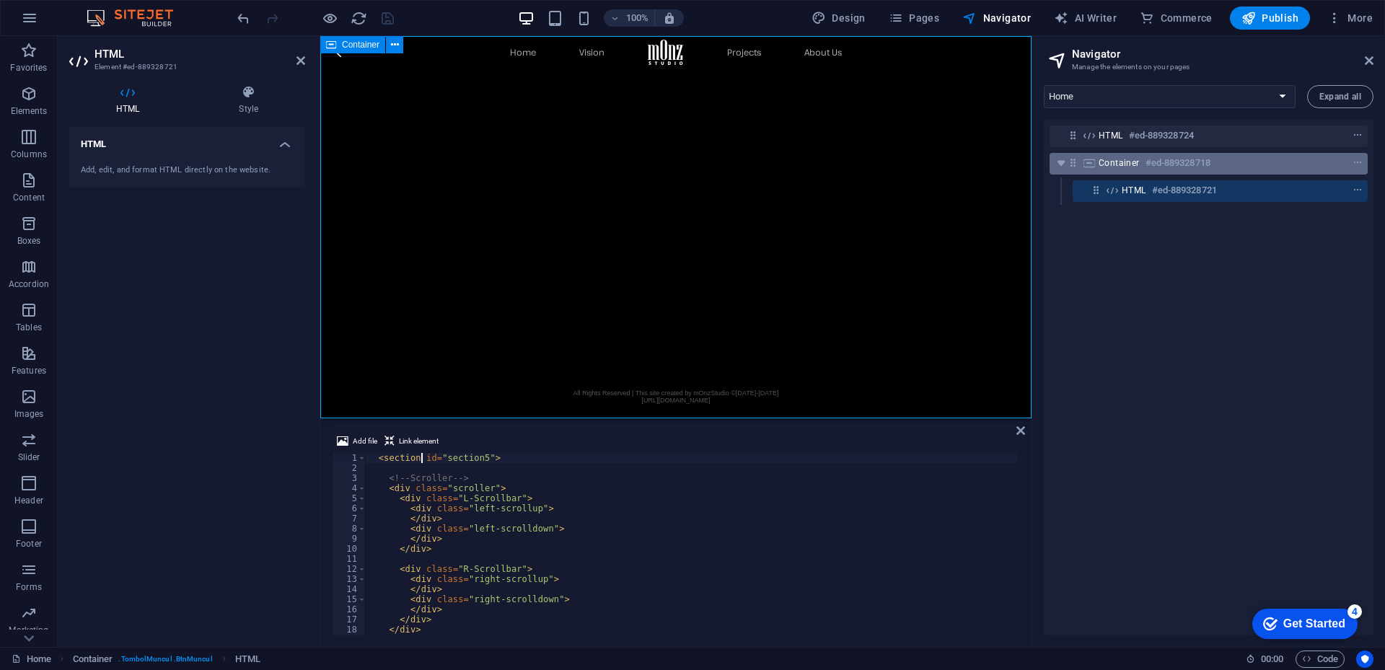
type textarea "<section id="section5">"
click at [1204, 167] on h6 "#ed-889328718" at bounding box center [1177, 162] width 65 height 17
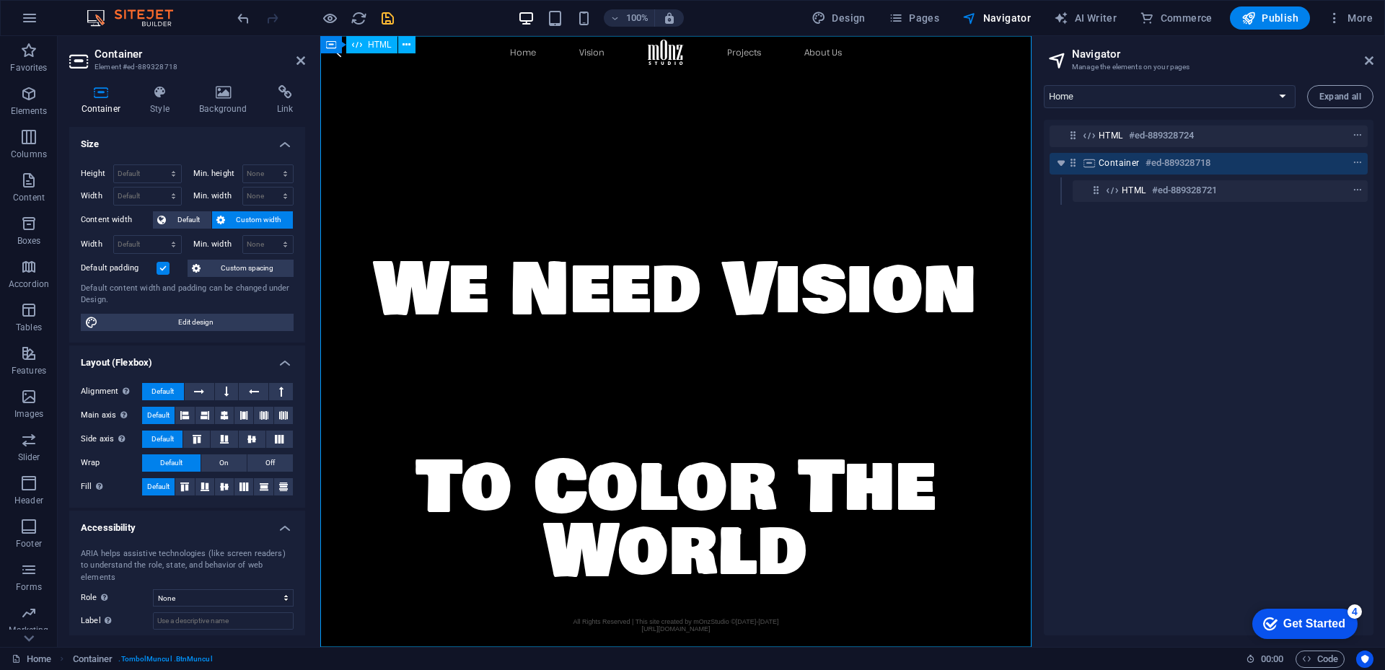
scroll to position [3166, 0]
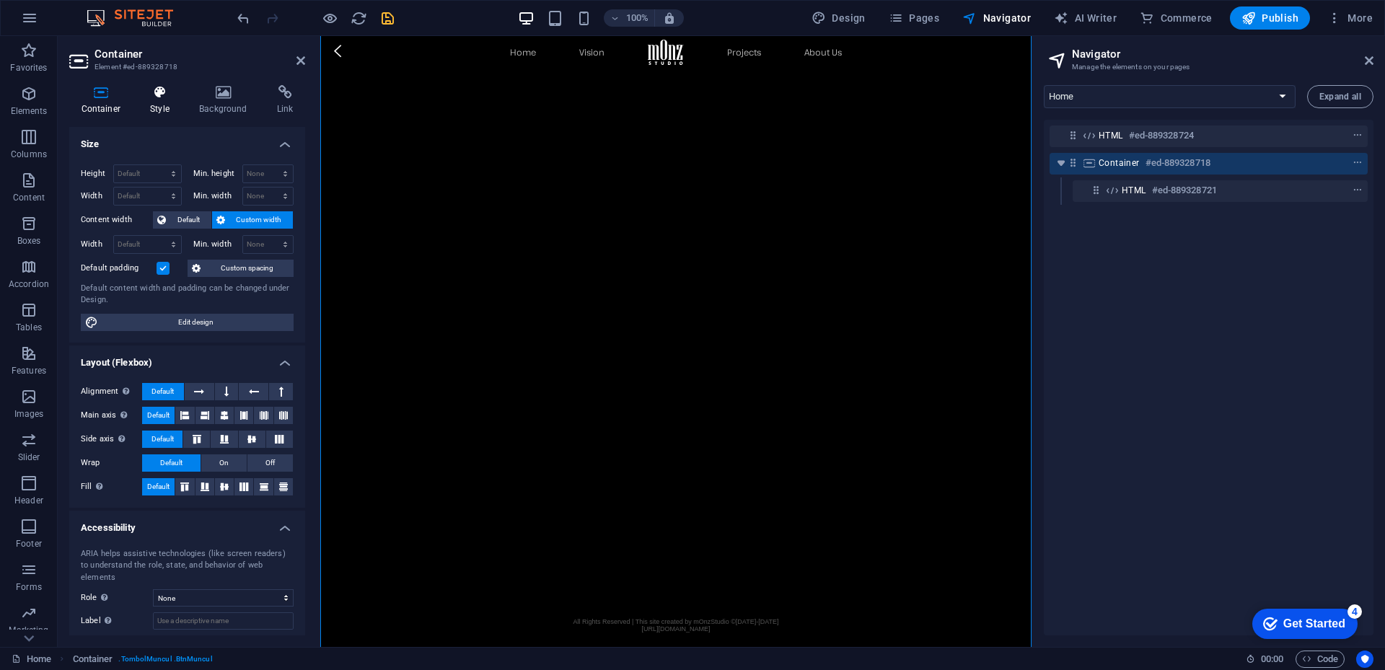
click at [162, 89] on icon at bounding box center [159, 92] width 43 height 14
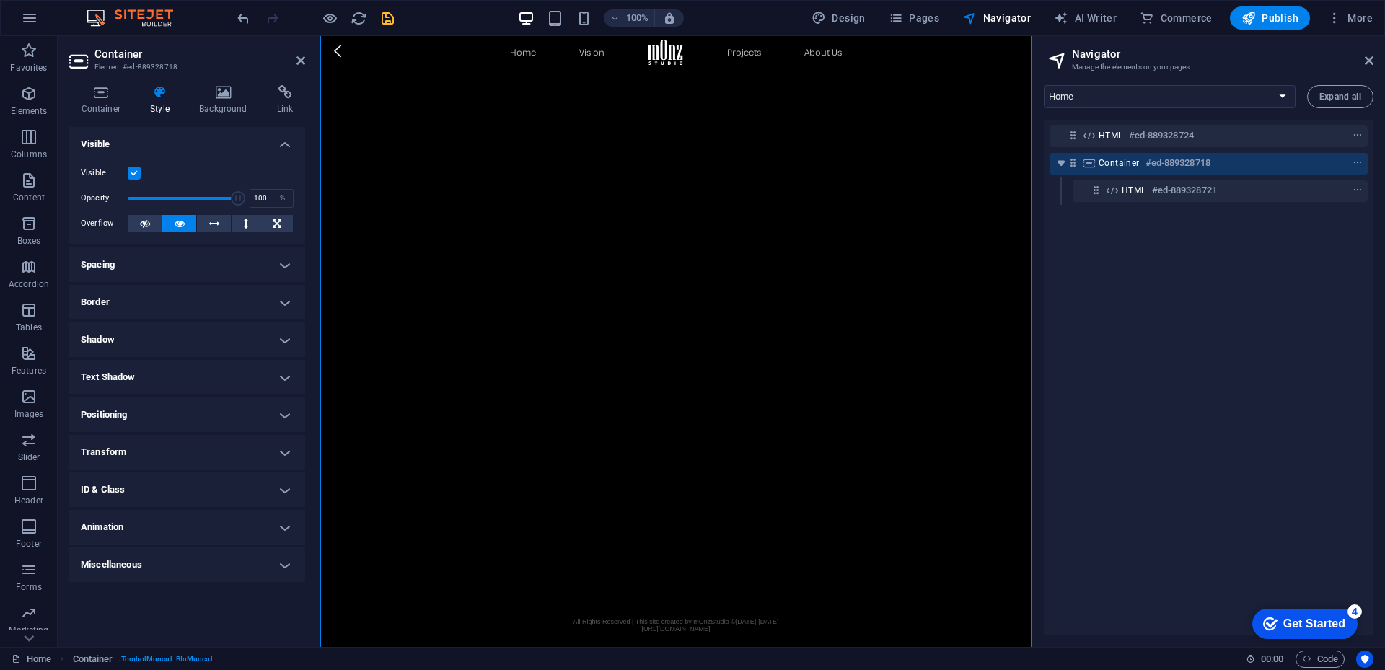
click at [182, 485] on h4 "ID & Class" at bounding box center [187, 489] width 236 height 35
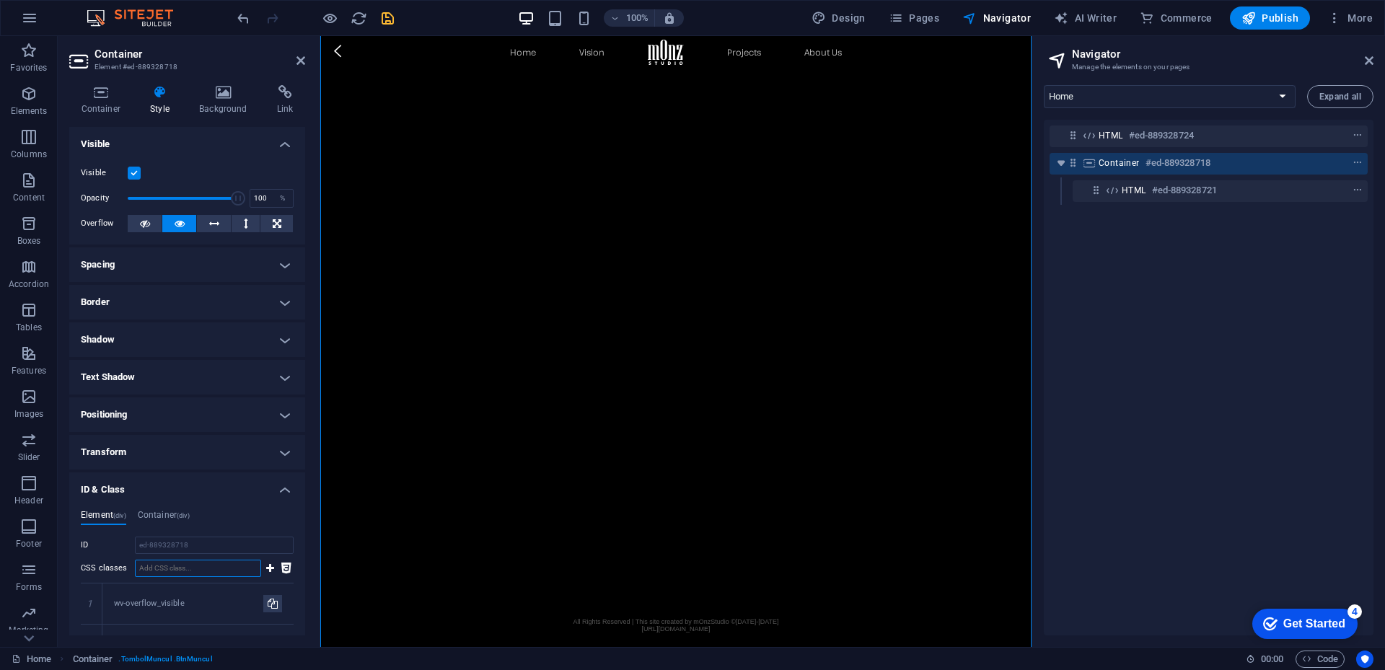
click at [177, 574] on input "CSS classes" at bounding box center [198, 568] width 126 height 17
paste input "fade-zoom-in"
type input "fade-zoom-in"
click at [1253, 196] on div "HTML #ed-889328721" at bounding box center [1208, 190] width 174 height 17
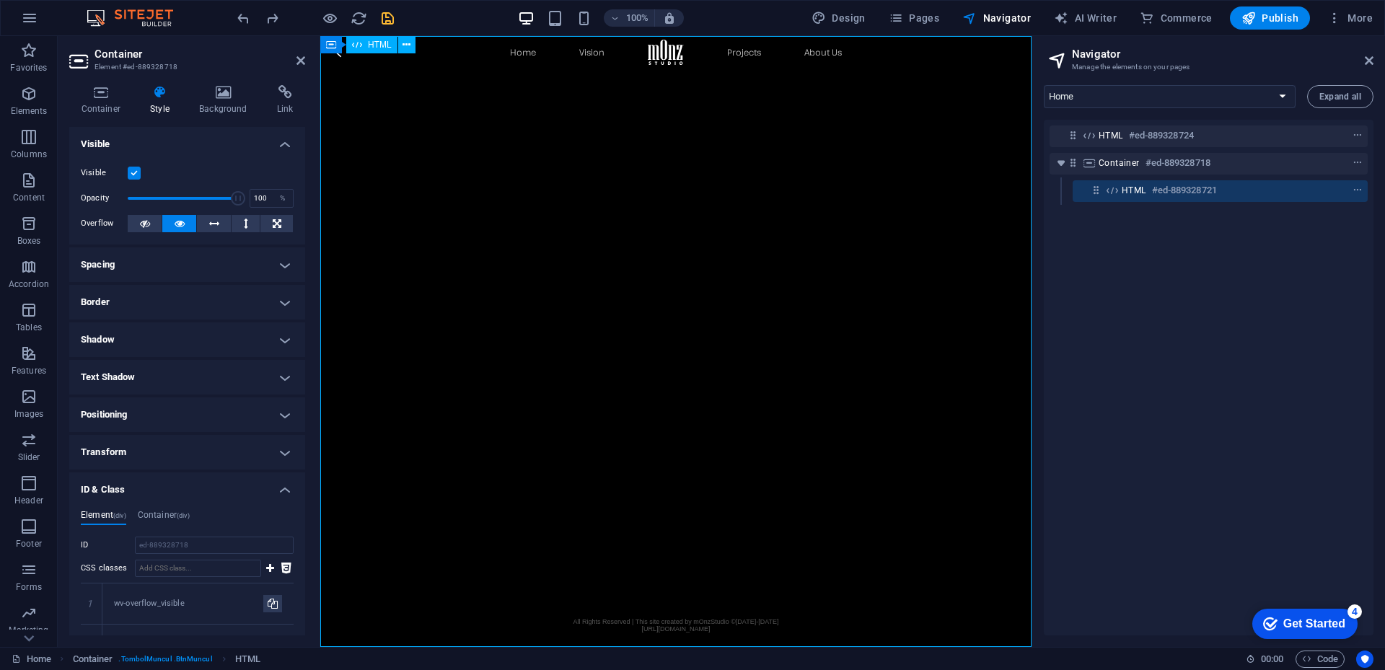
click at [1253, 196] on div "HTML #ed-889328721" at bounding box center [1208, 190] width 174 height 17
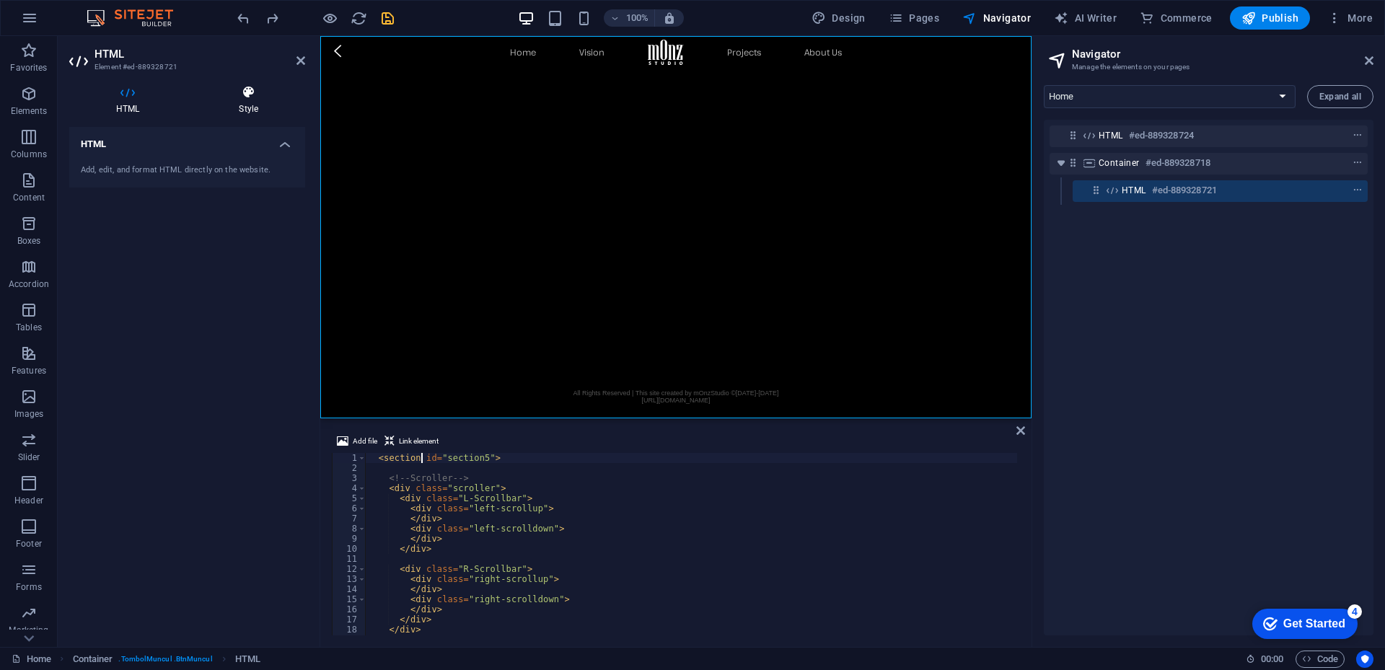
click at [244, 100] on h4 "Style" at bounding box center [248, 100] width 113 height 30
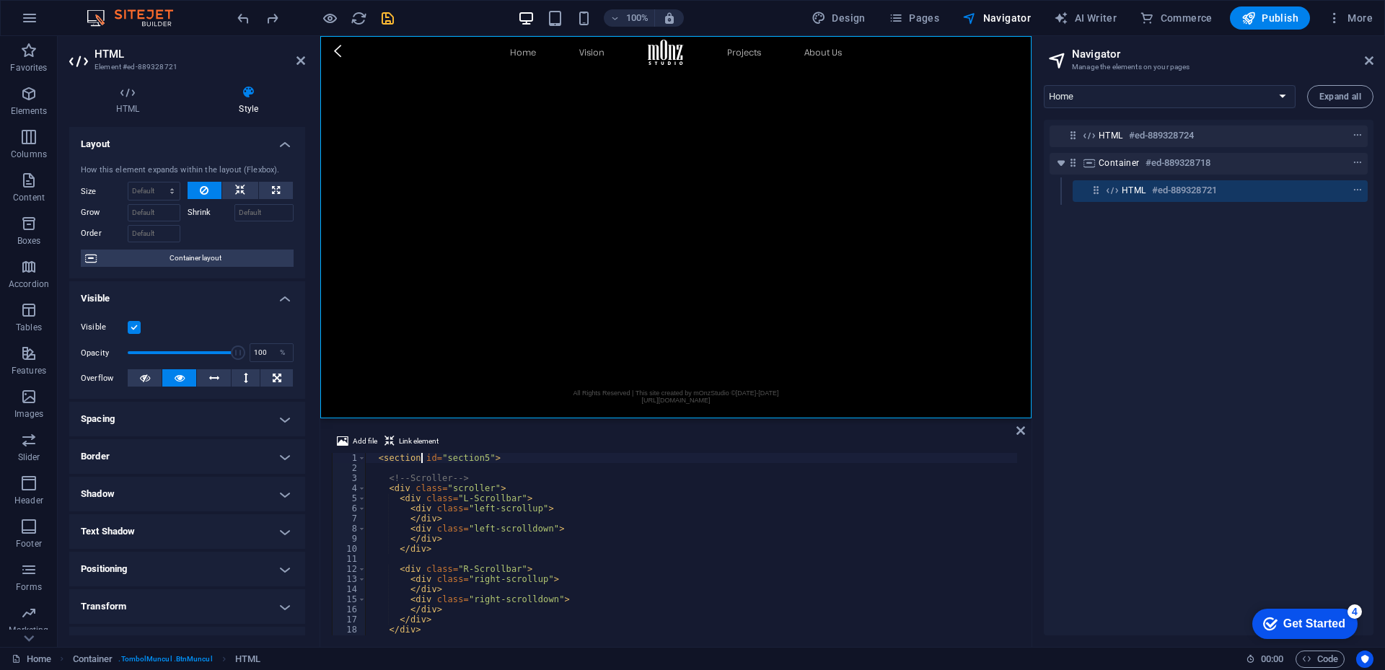
scroll to position [101, 0]
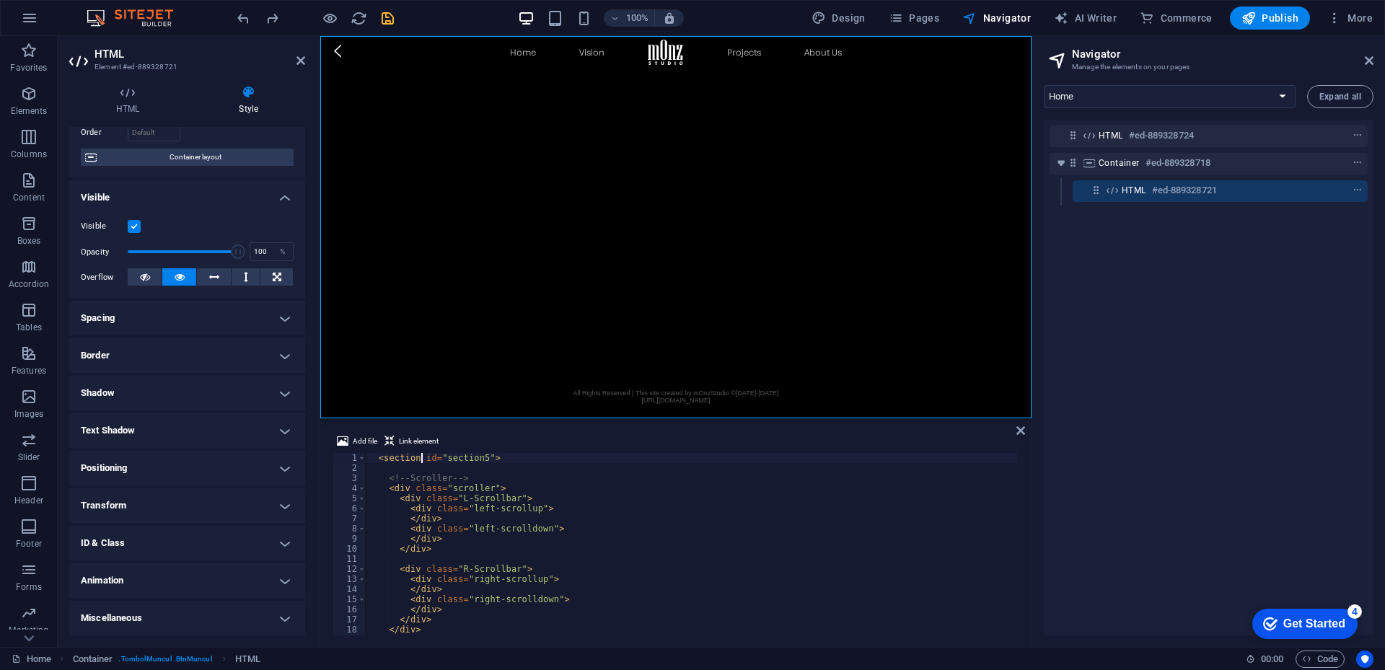
click at [194, 579] on h4 "Animation" at bounding box center [187, 580] width 236 height 35
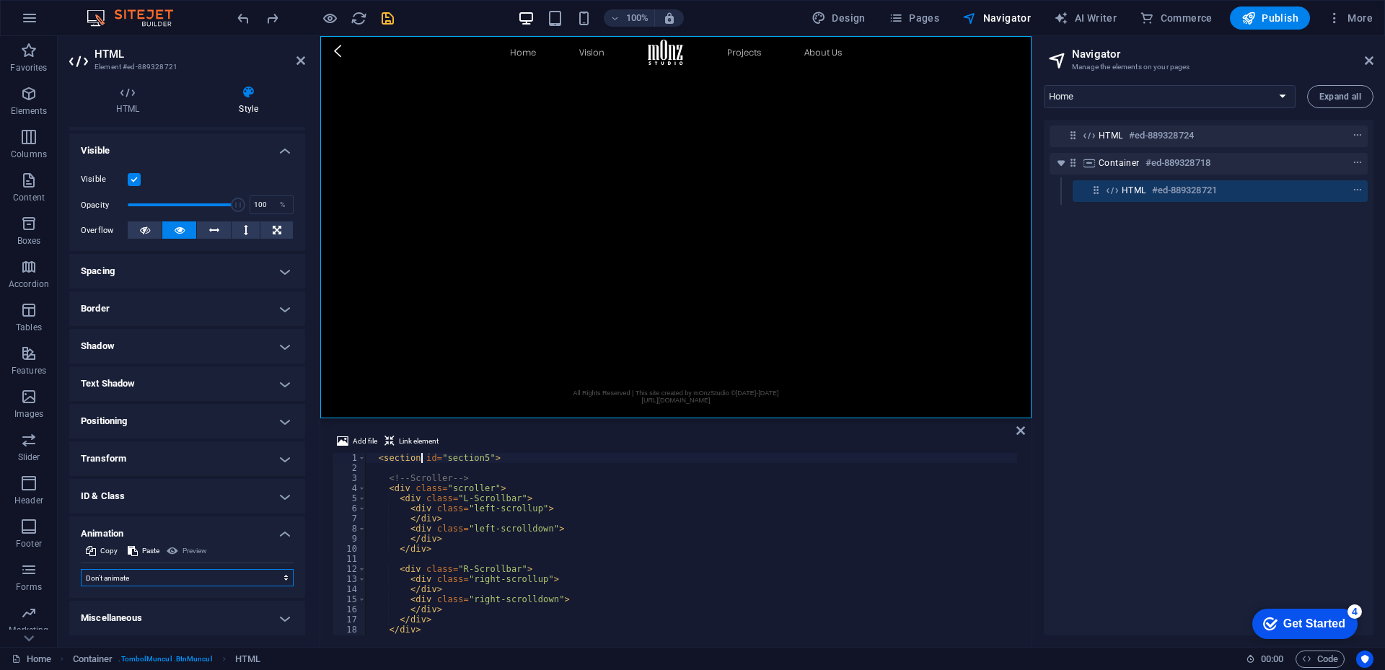
click at [190, 576] on select "Don't animate Show / Hide Slide up/down Zoom in/out Slide left to right Slide r…" at bounding box center [187, 577] width 213 height 17
select select "fade"
click at [81, 569] on select "Don't animate Show / Hide Slide up/down Zoom in/out Slide left to right Slide r…" at bounding box center [187, 577] width 213 height 17
select select "scroll"
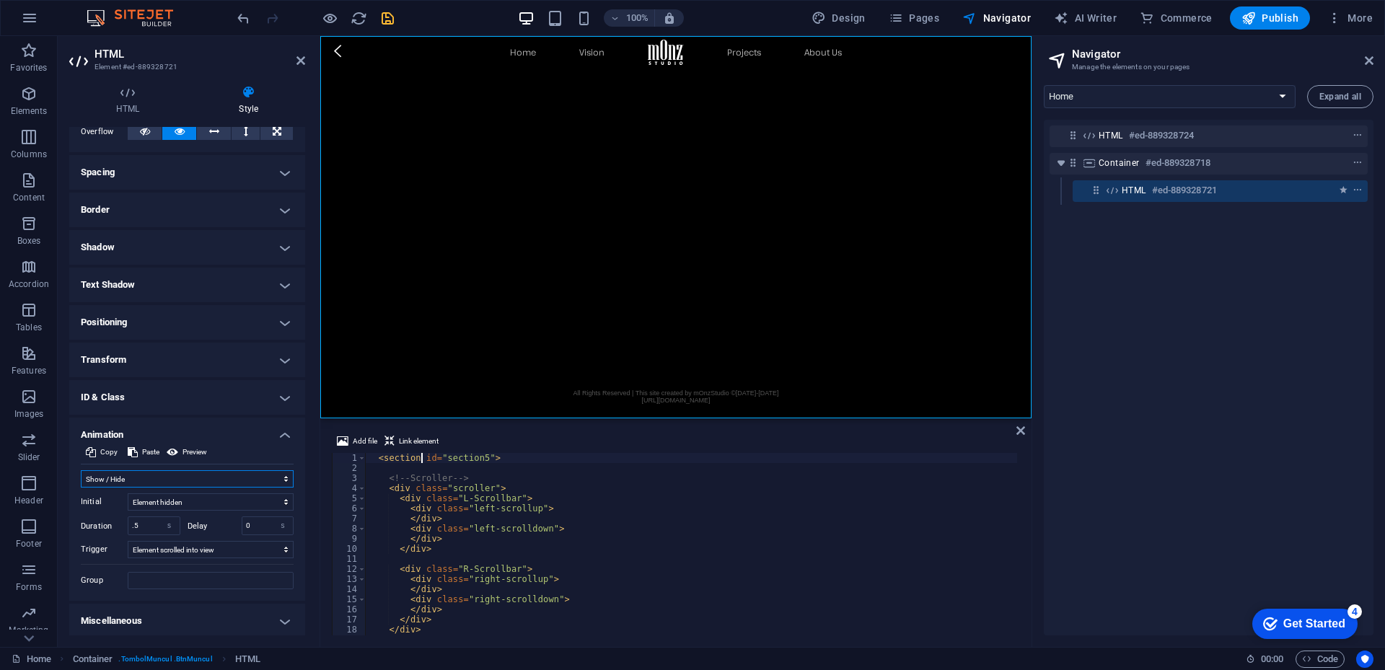
scroll to position [250, 0]
click at [151, 523] on input ".5" at bounding box center [153, 522] width 51 height 17
click at [149, 523] on input ".5" at bounding box center [153, 522] width 51 height 17
drag, startPoint x: 149, startPoint y: 521, endPoint x: 119, endPoint y: 521, distance: 30.3
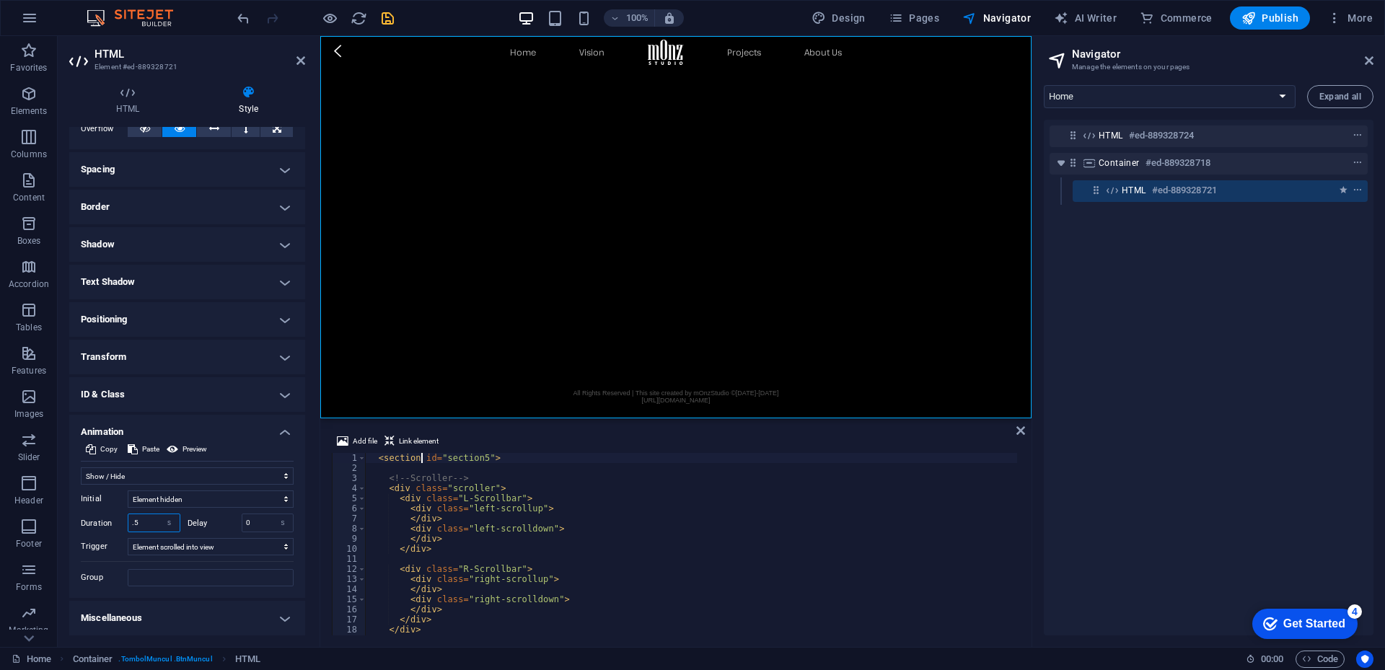
click at [119, 521] on div "Duration .5 s ms" at bounding box center [131, 522] width 100 height 19
click at [141, 523] on input "1" at bounding box center [153, 522] width 51 height 17
type input "3"
click at [388, 18] on icon "save" at bounding box center [387, 18] width 17 height 17
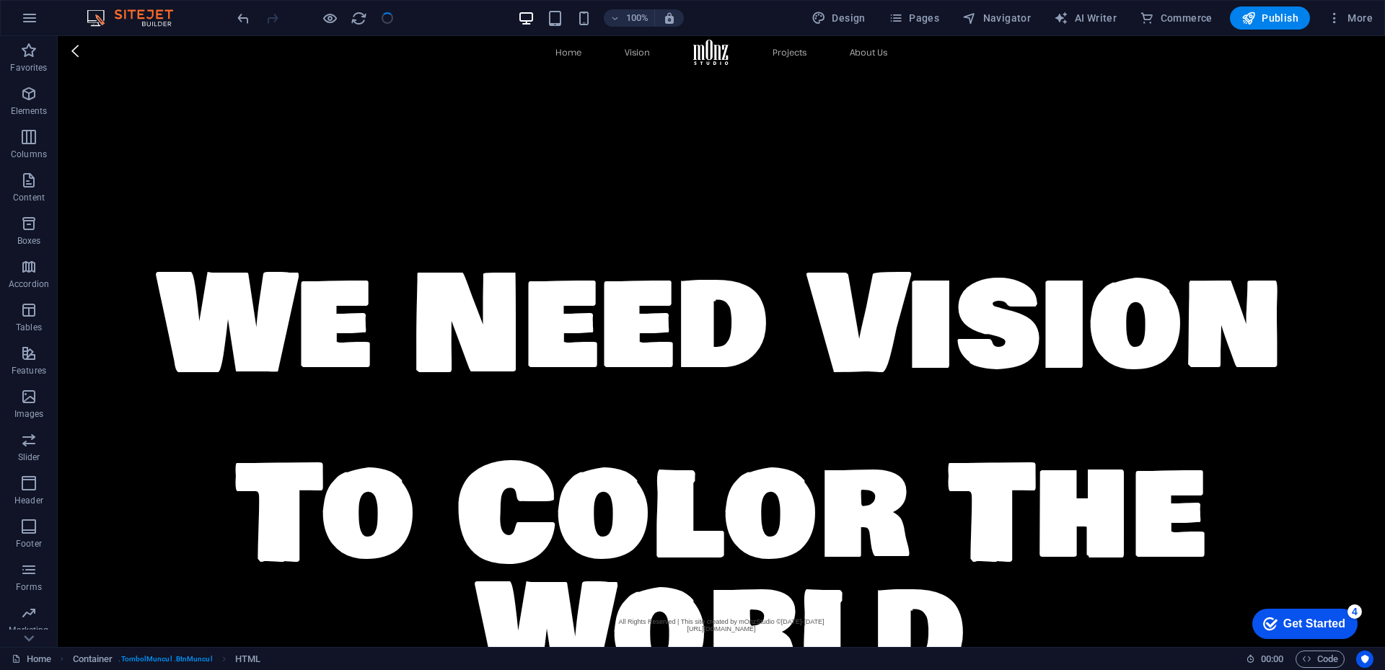
scroll to position [3166, 0]
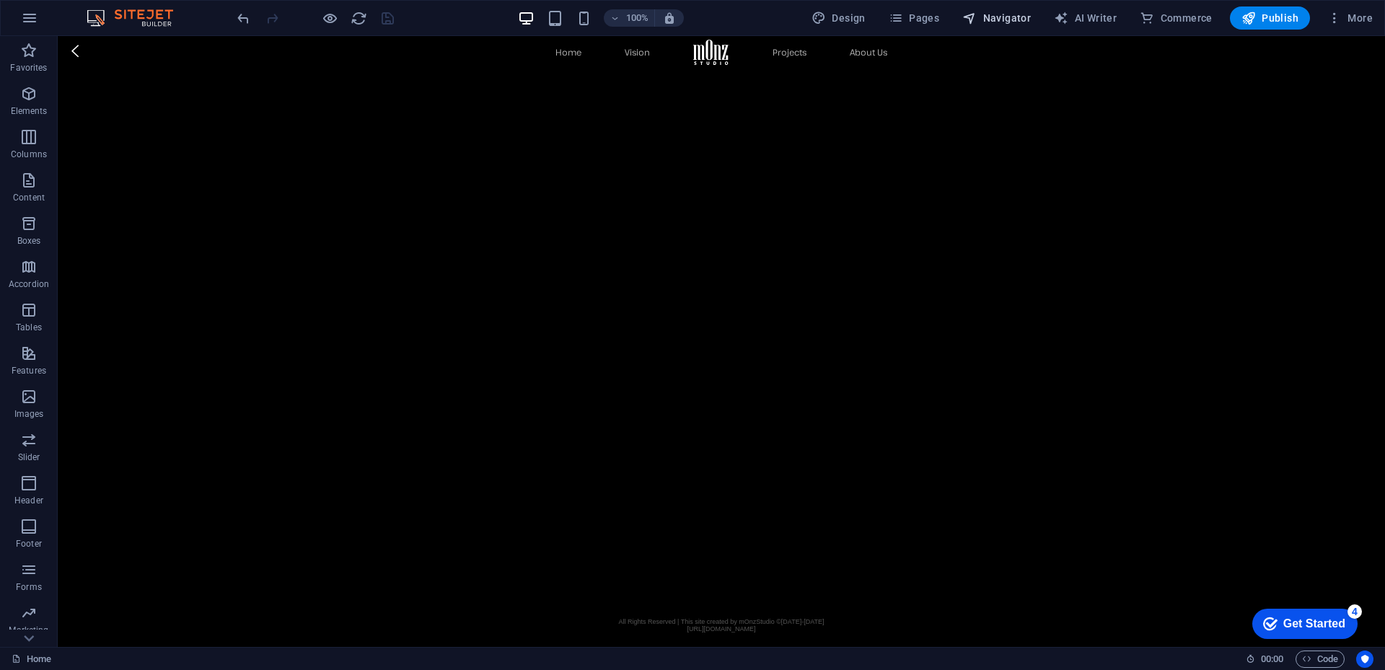
click at [1012, 14] on span "Navigator" at bounding box center [996, 18] width 69 height 14
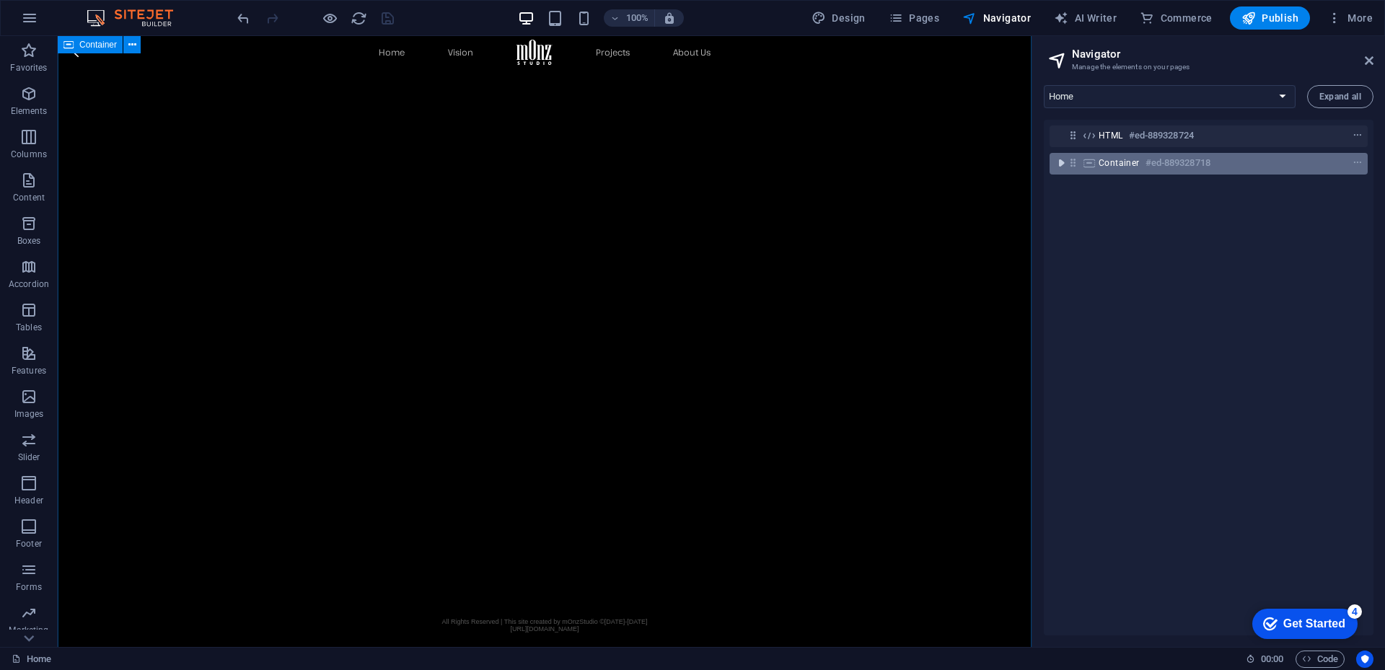
click at [1060, 167] on icon "toggle-expand" at bounding box center [1061, 163] width 14 height 14
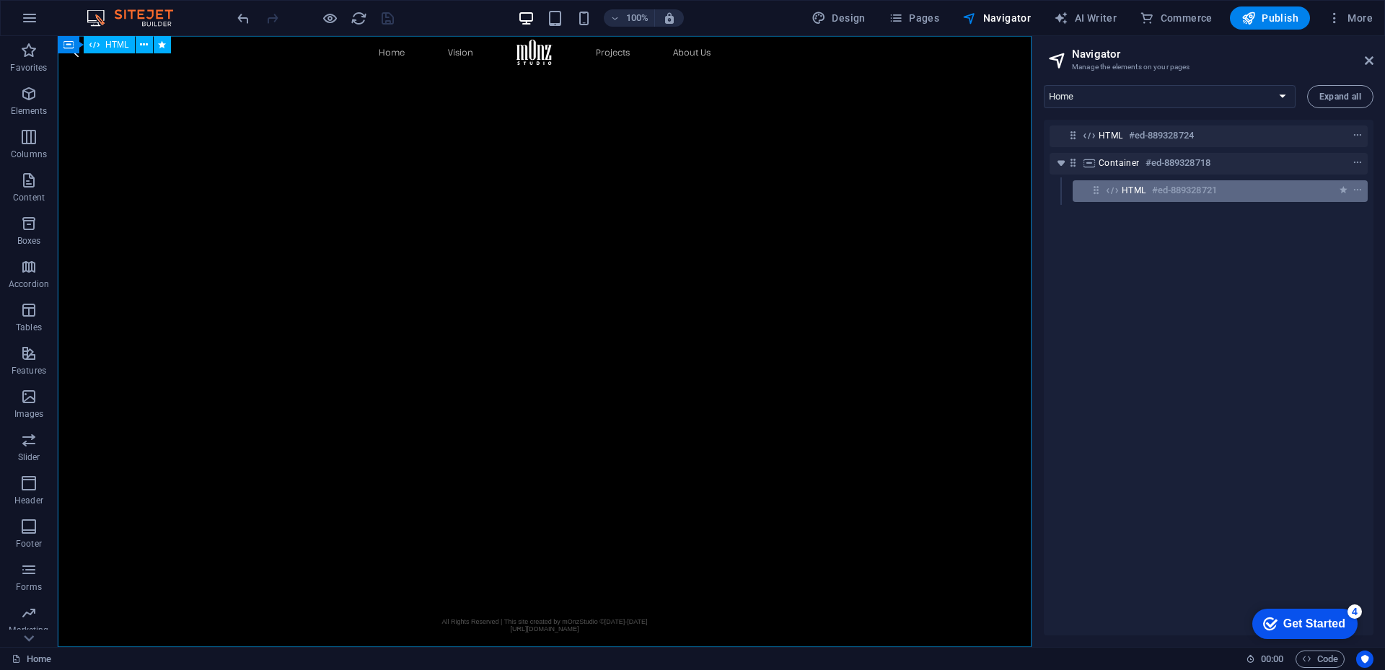
click at [1142, 190] on span "HTML" at bounding box center [1133, 191] width 25 height 12
select select "fade"
select select "s"
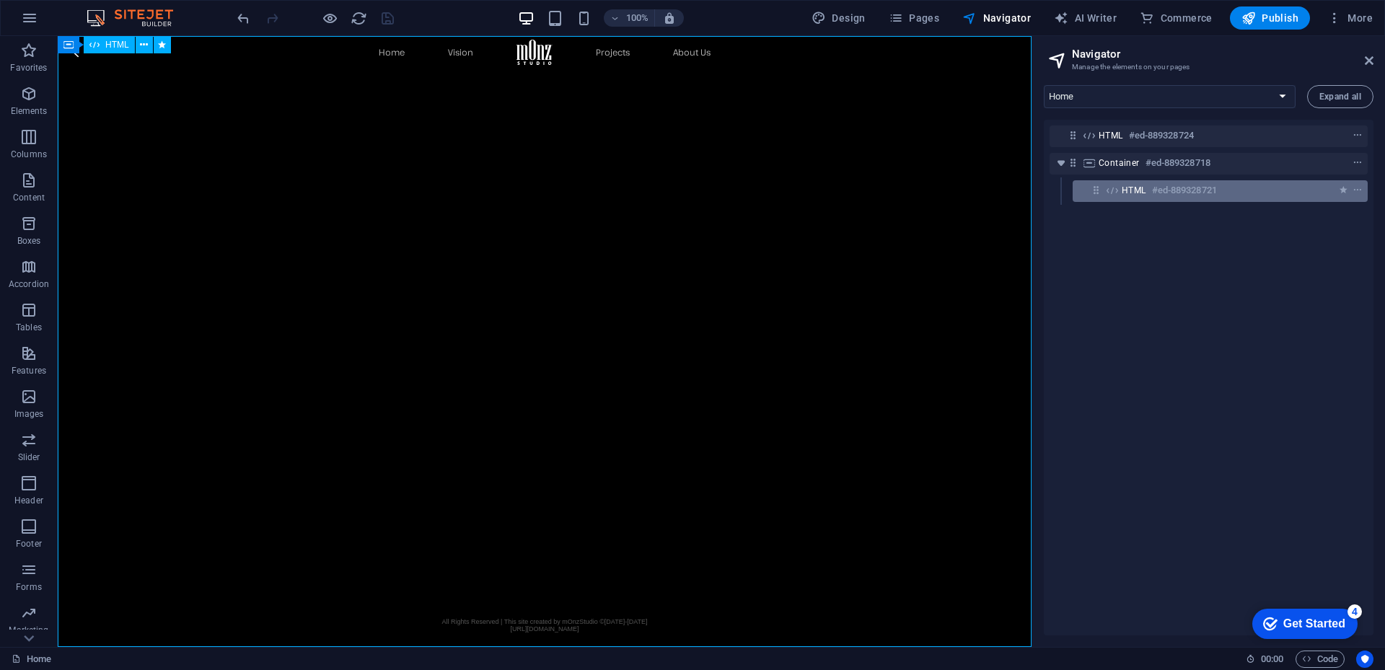
select select "scroll"
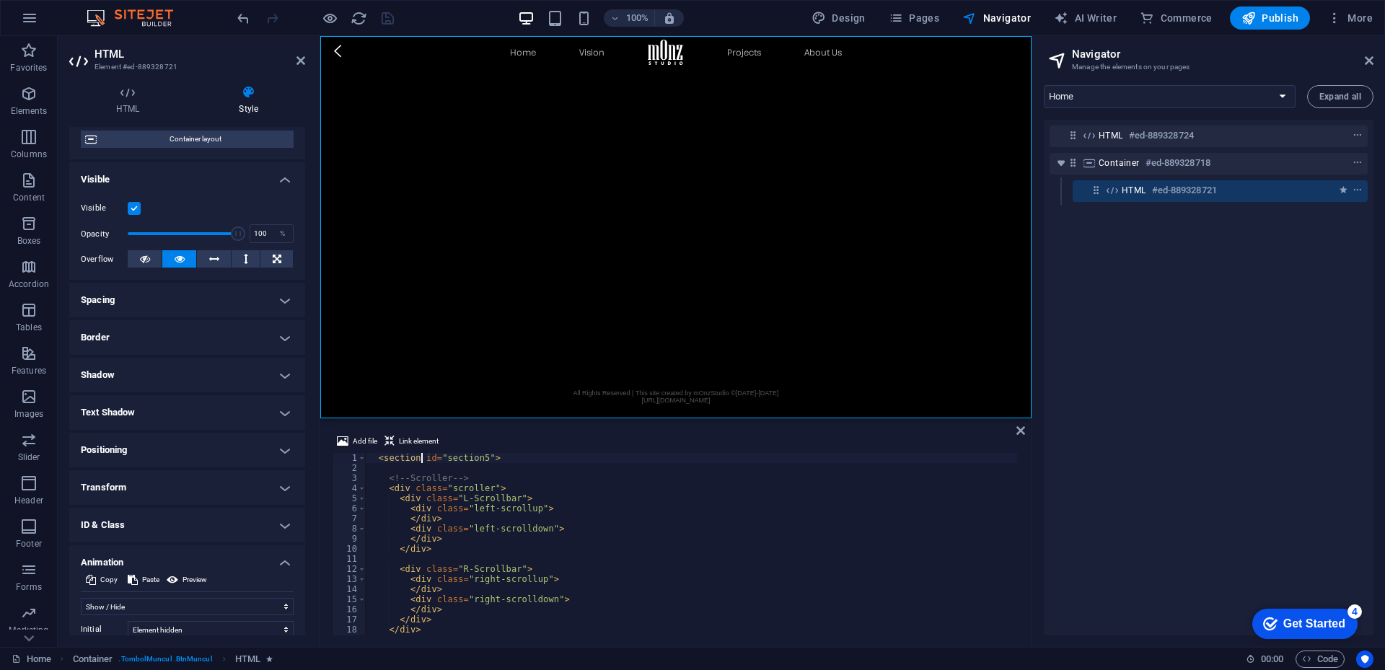
scroll to position [250, 0]
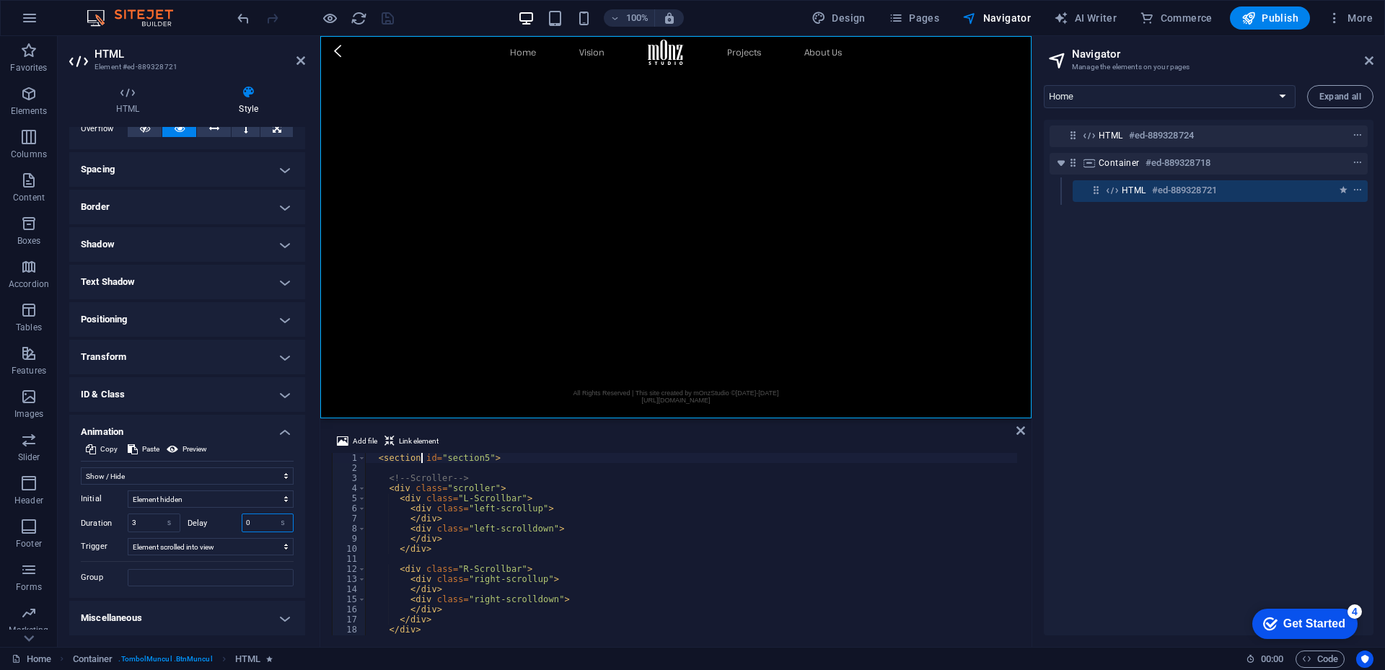
click at [253, 521] on input "0" at bounding box center [267, 522] width 51 height 17
type input "1"
click at [389, 19] on icon "save" at bounding box center [387, 18] width 17 height 17
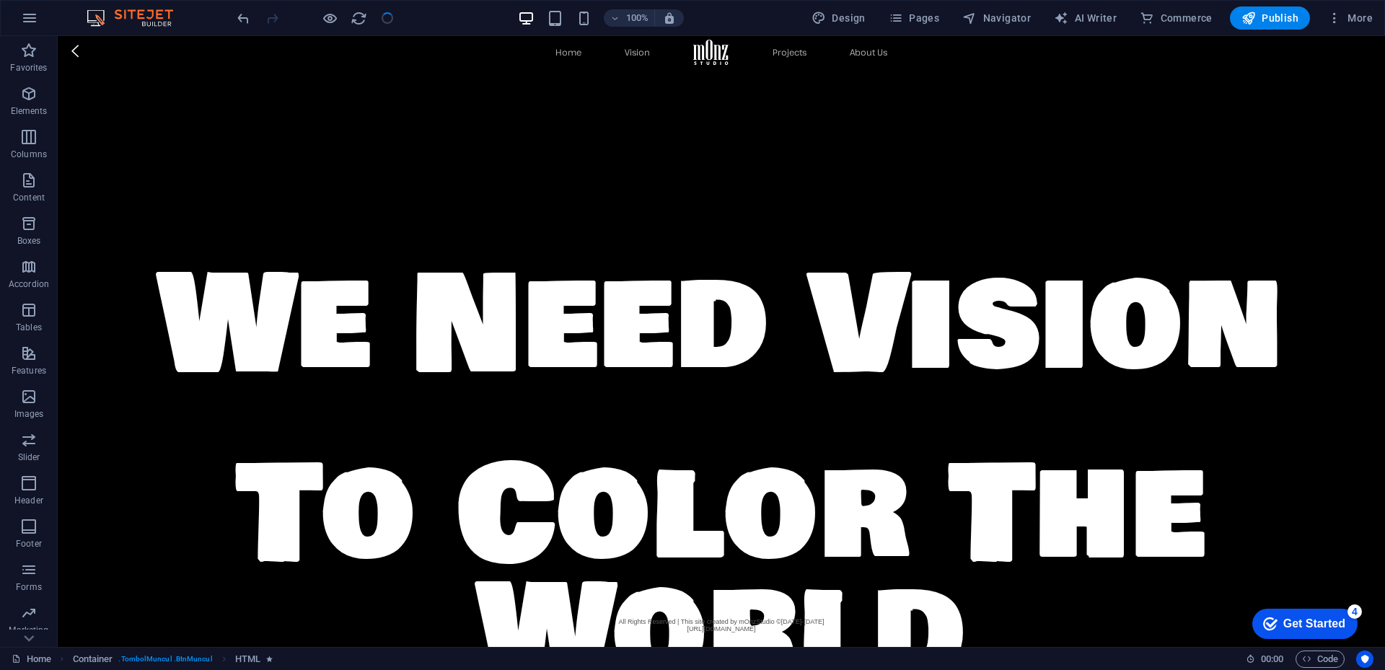
scroll to position [3166, 0]
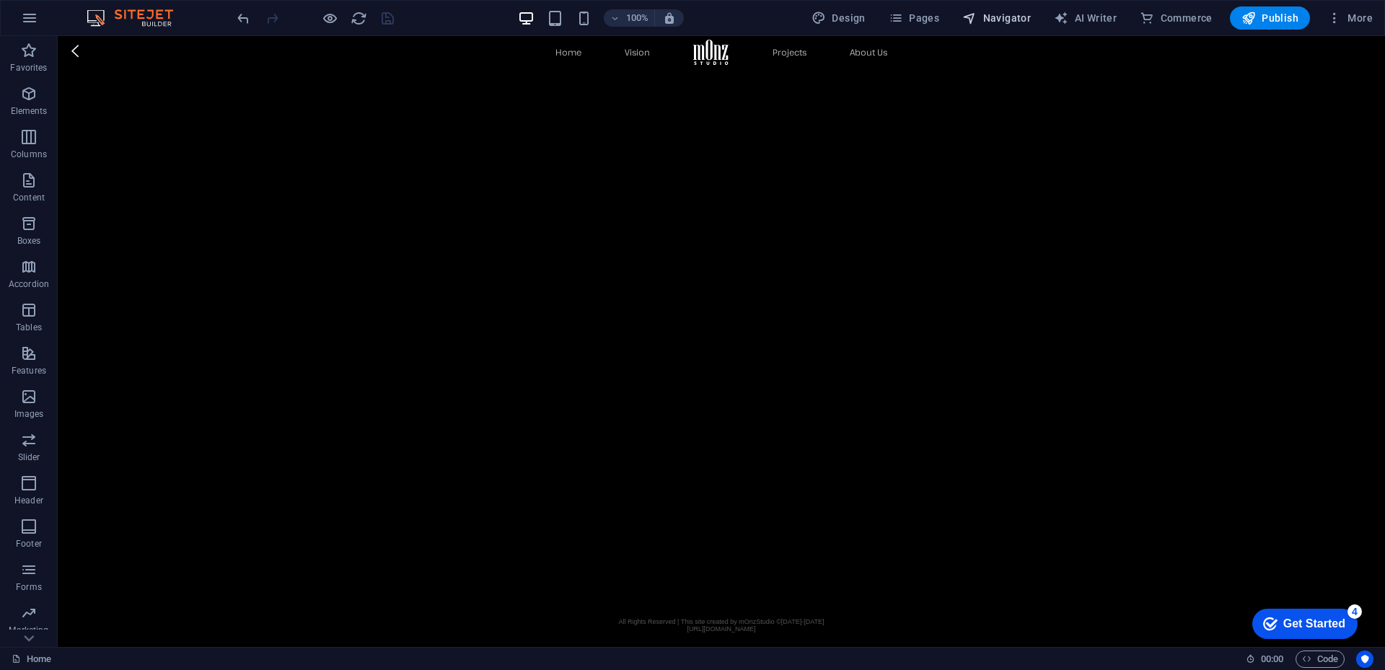
click at [1016, 14] on span "Navigator" at bounding box center [996, 18] width 69 height 14
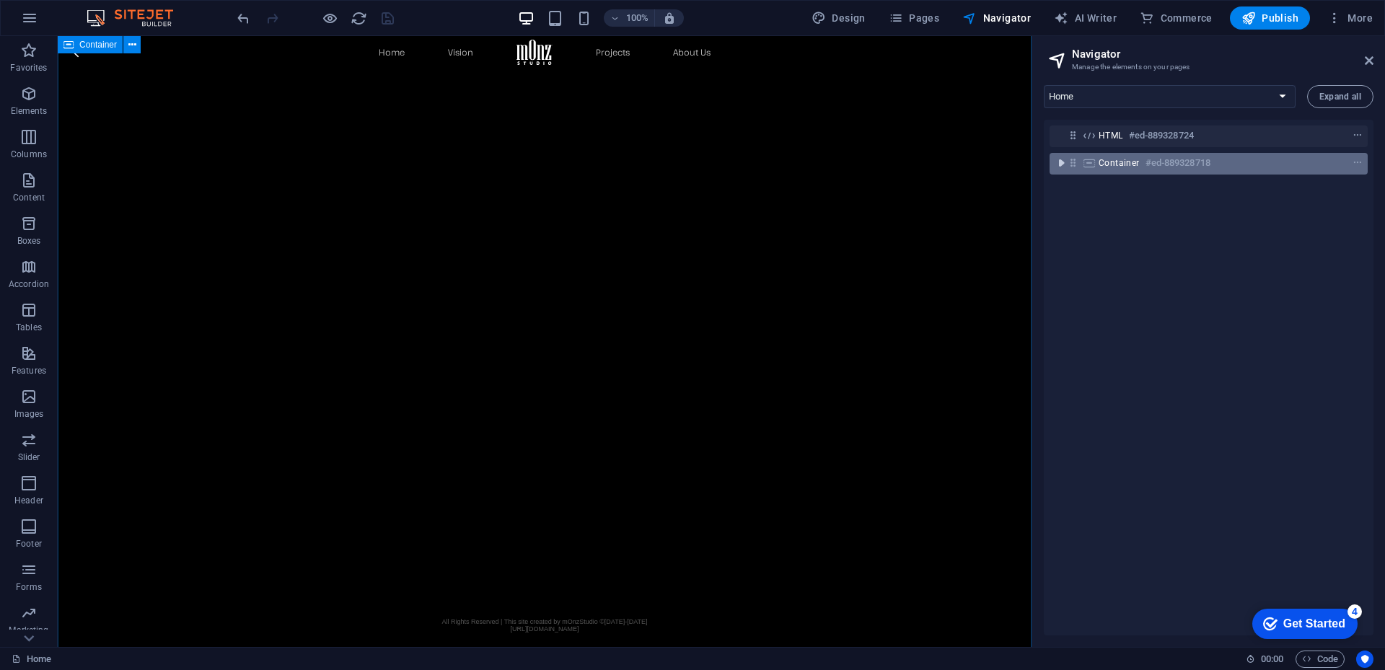
click at [1061, 167] on icon "toggle-expand" at bounding box center [1061, 163] width 14 height 14
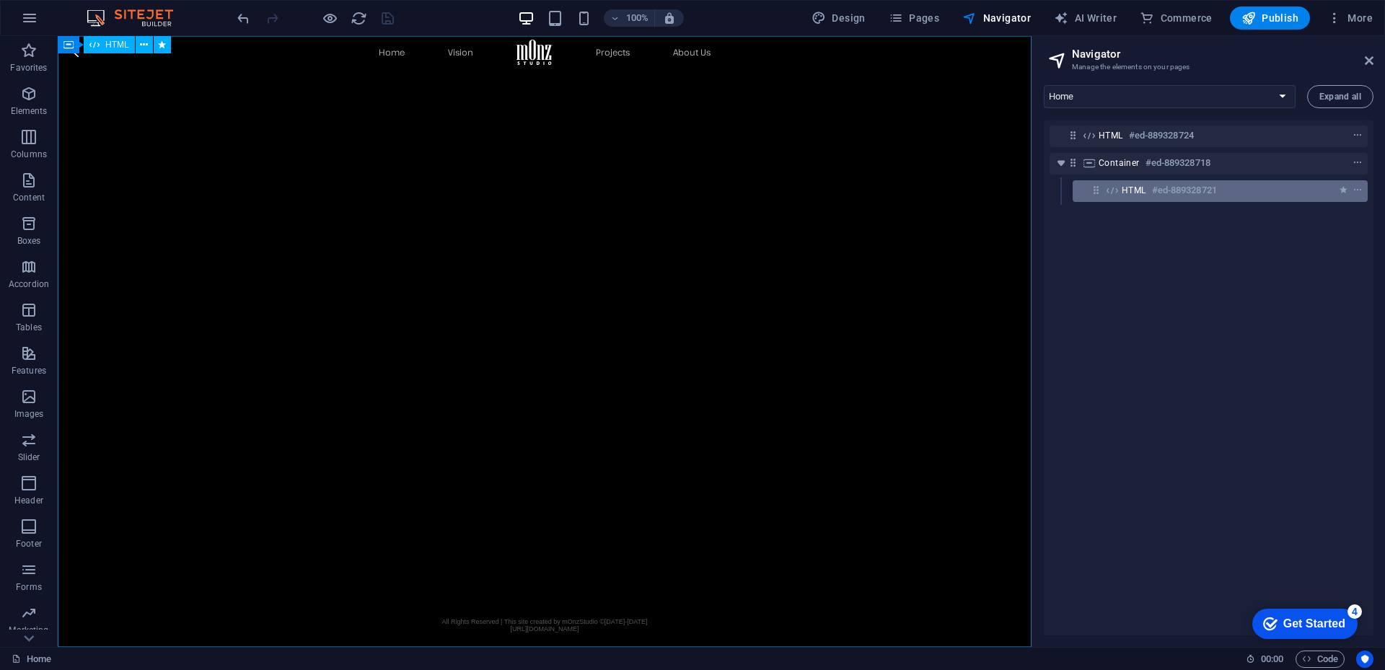
click at [1148, 195] on div "HTML #ed-889328721" at bounding box center [1208, 190] width 174 height 17
select select "fade"
select select "s"
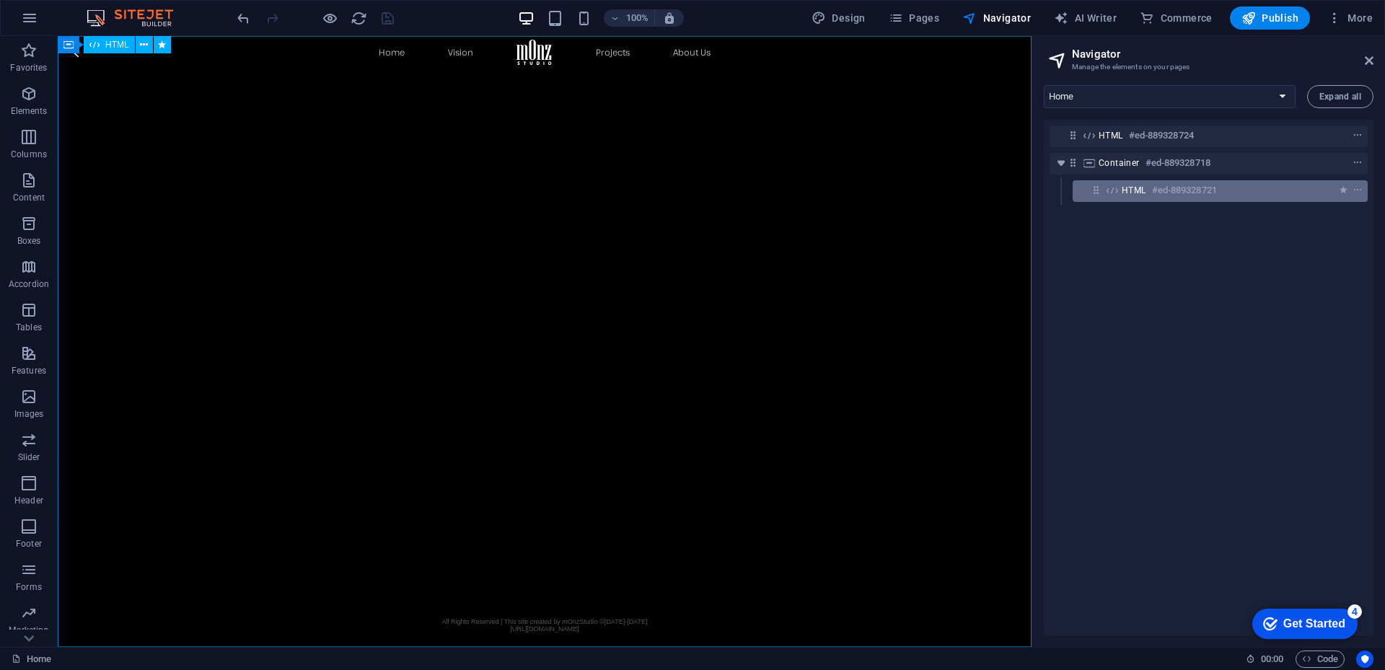
select select "scroll"
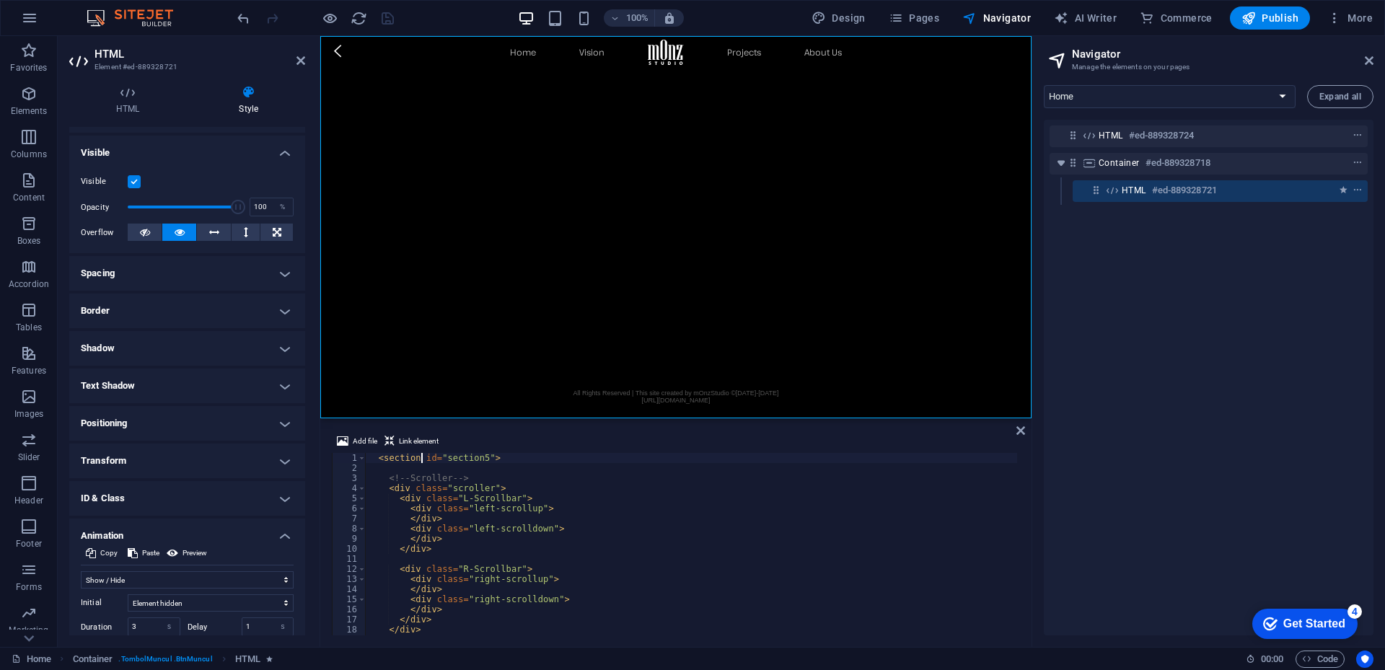
scroll to position [250, 0]
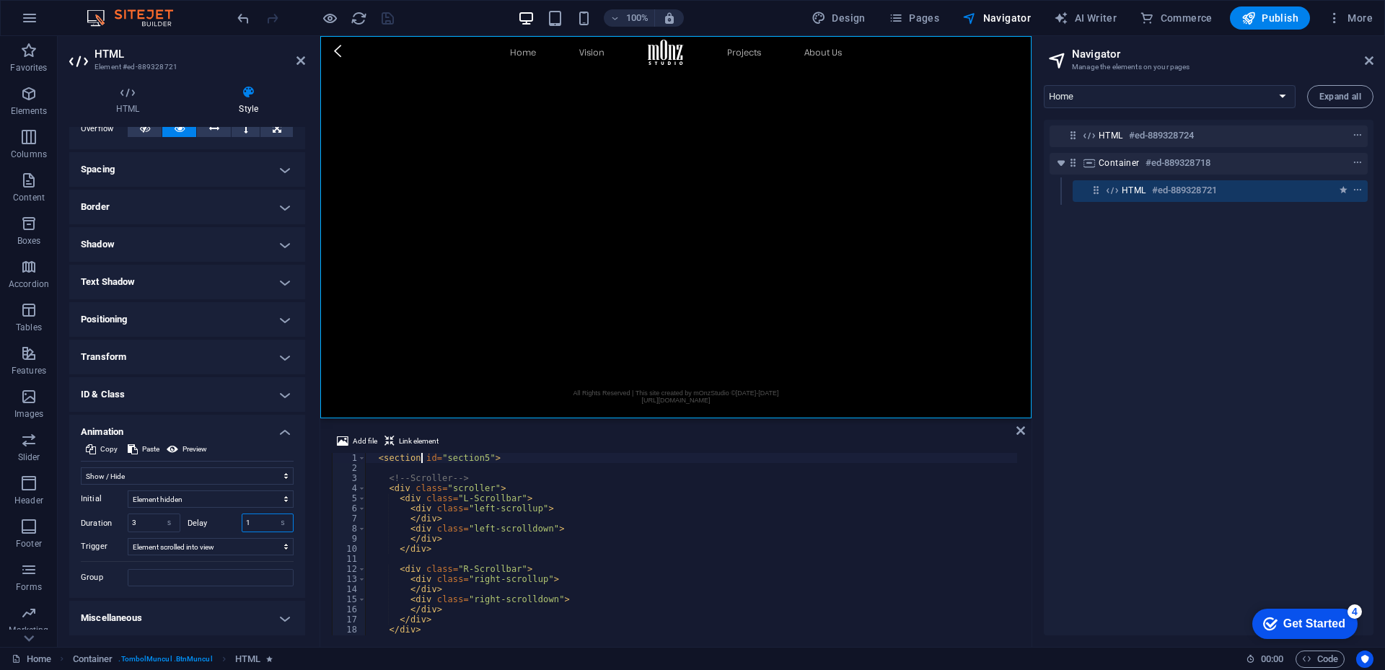
click at [252, 524] on input "1" at bounding box center [267, 522] width 51 height 17
type input "0.5"
click at [387, 14] on icon "save" at bounding box center [387, 18] width 17 height 17
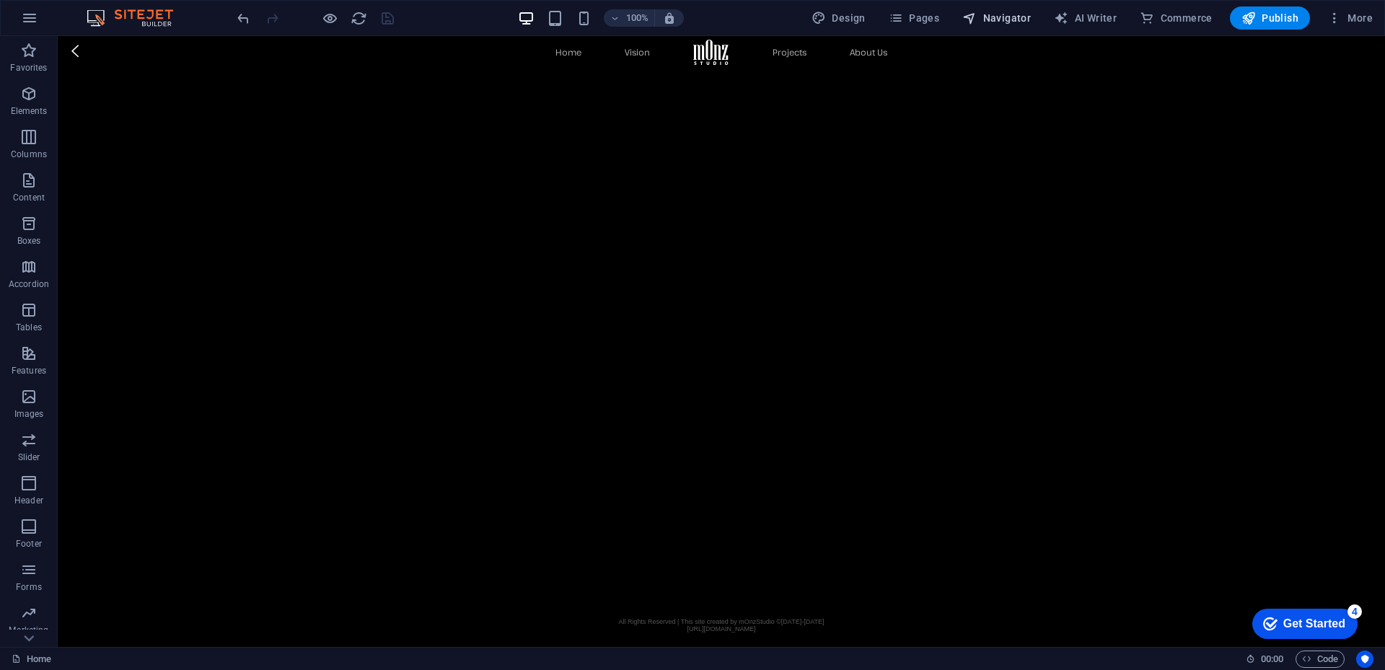
click at [999, 18] on span "Navigator" at bounding box center [996, 18] width 69 height 14
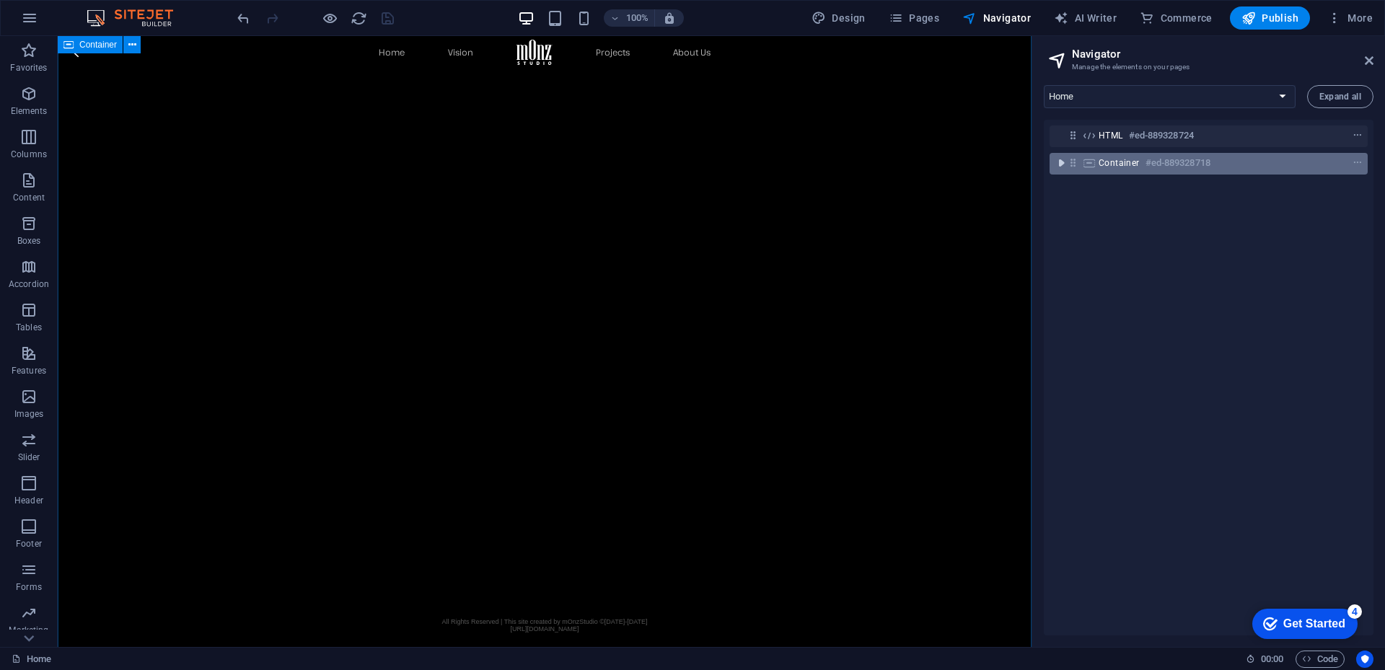
click at [1058, 164] on icon "toggle-expand" at bounding box center [1061, 163] width 14 height 14
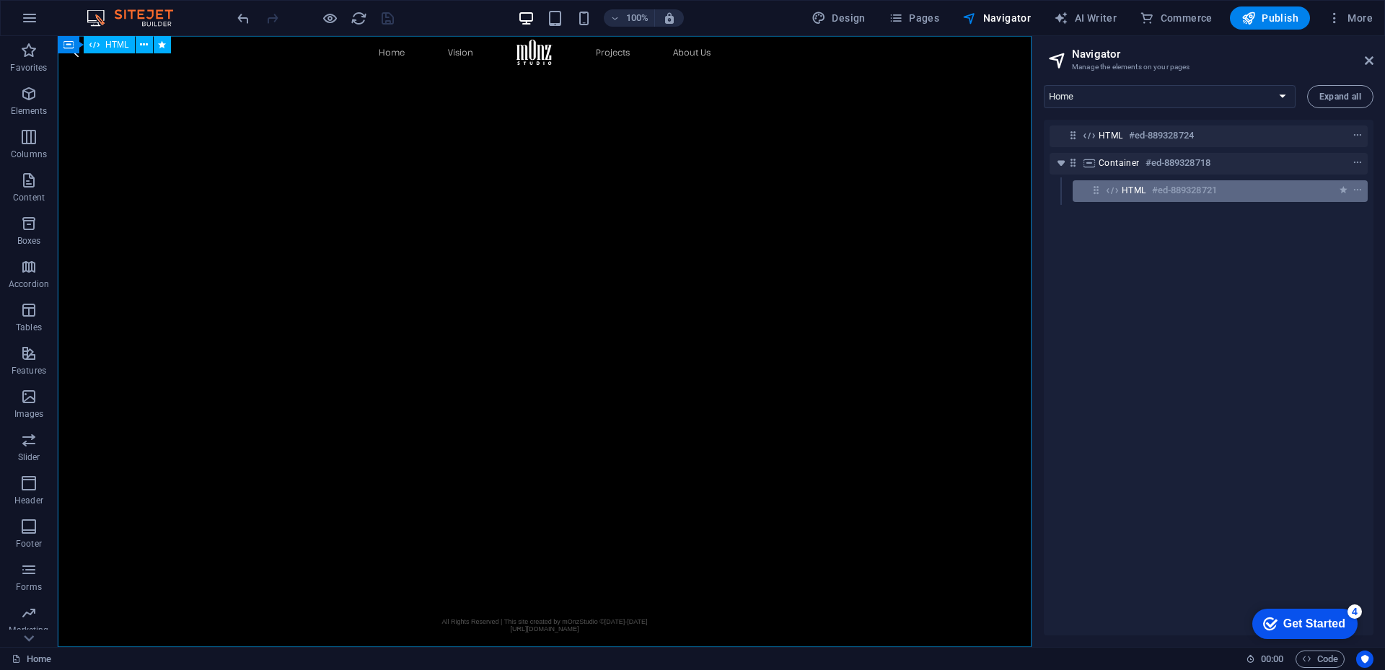
click at [1177, 190] on h6 "#ed-889328721" at bounding box center [1184, 190] width 65 height 17
select select "fade"
select select "s"
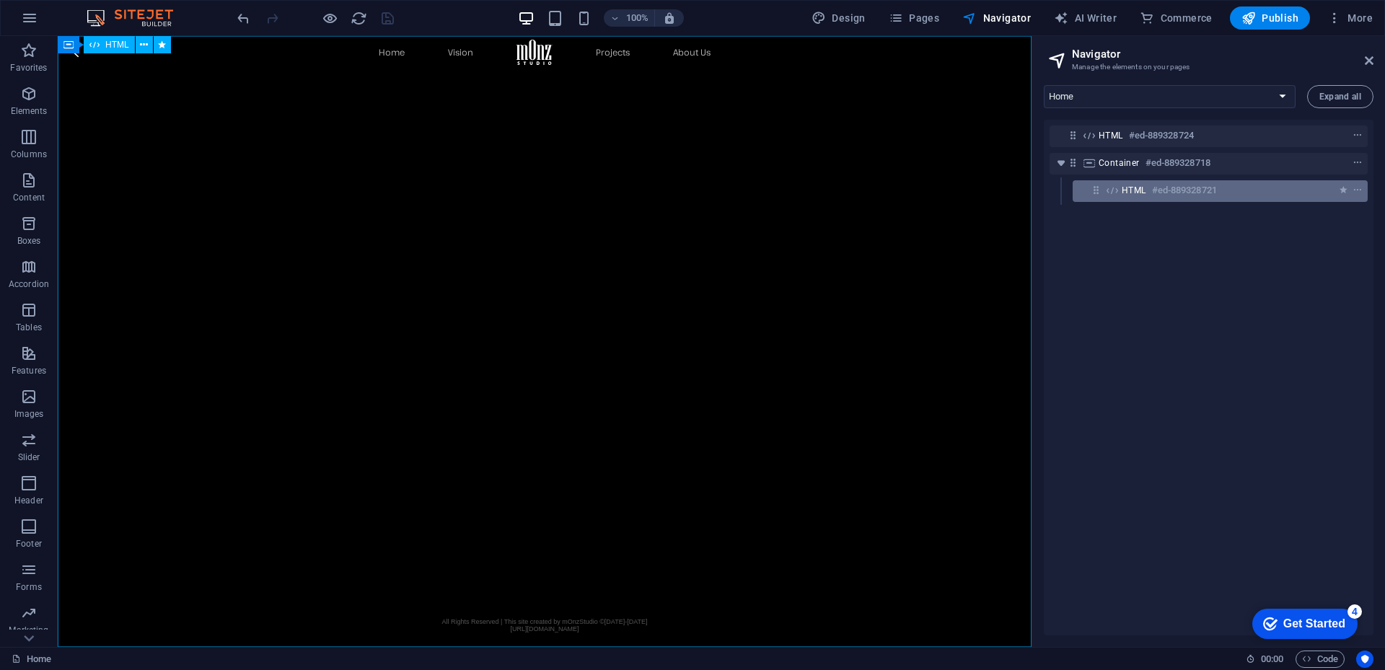
select select "scroll"
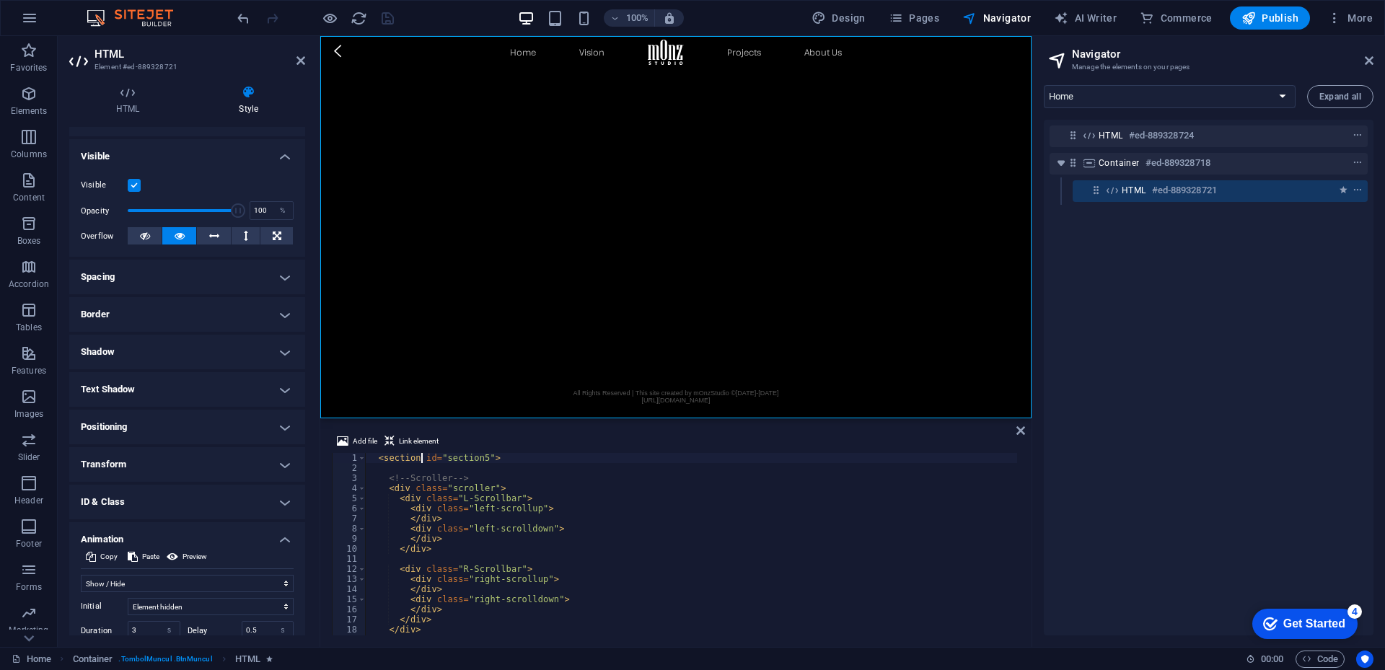
scroll to position [250, 0]
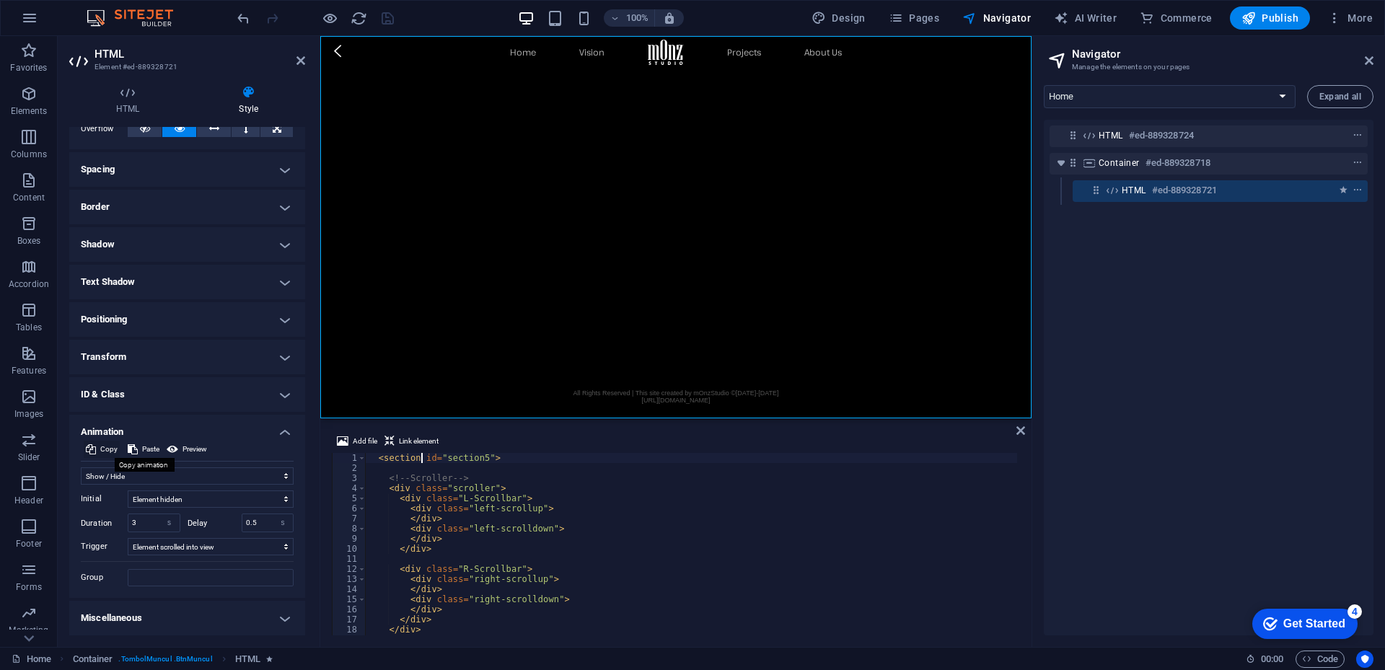
click at [105, 448] on span "Copy" at bounding box center [108, 449] width 17 height 17
click at [281, 477] on select "Don't animate Show / Hide Slide up/down Zoom in/out Slide left to right Slide r…" at bounding box center [187, 475] width 213 height 17
select select "none"
click at [81, 485] on select "Don't animate Show / Hide Slide up/down Zoom in/out Slide left to right Slide r…" at bounding box center [187, 475] width 213 height 17
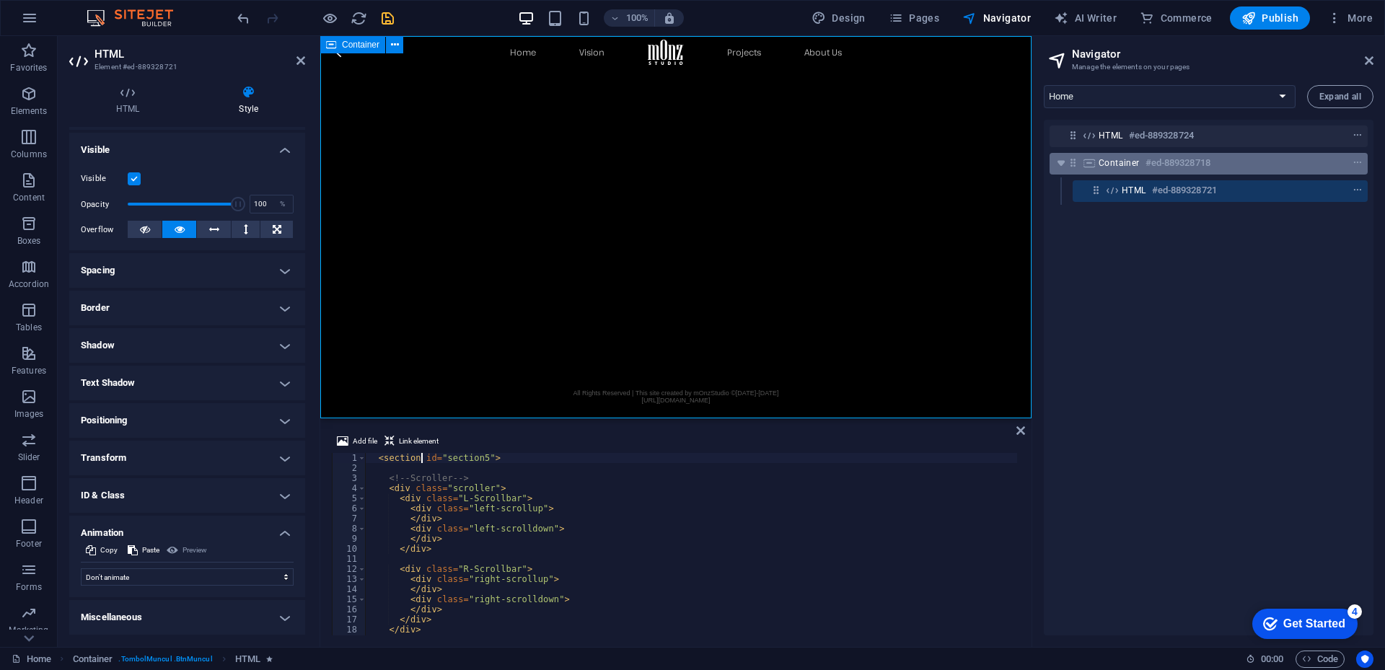
click at [1150, 164] on h6 "#ed-889328718" at bounding box center [1177, 162] width 65 height 17
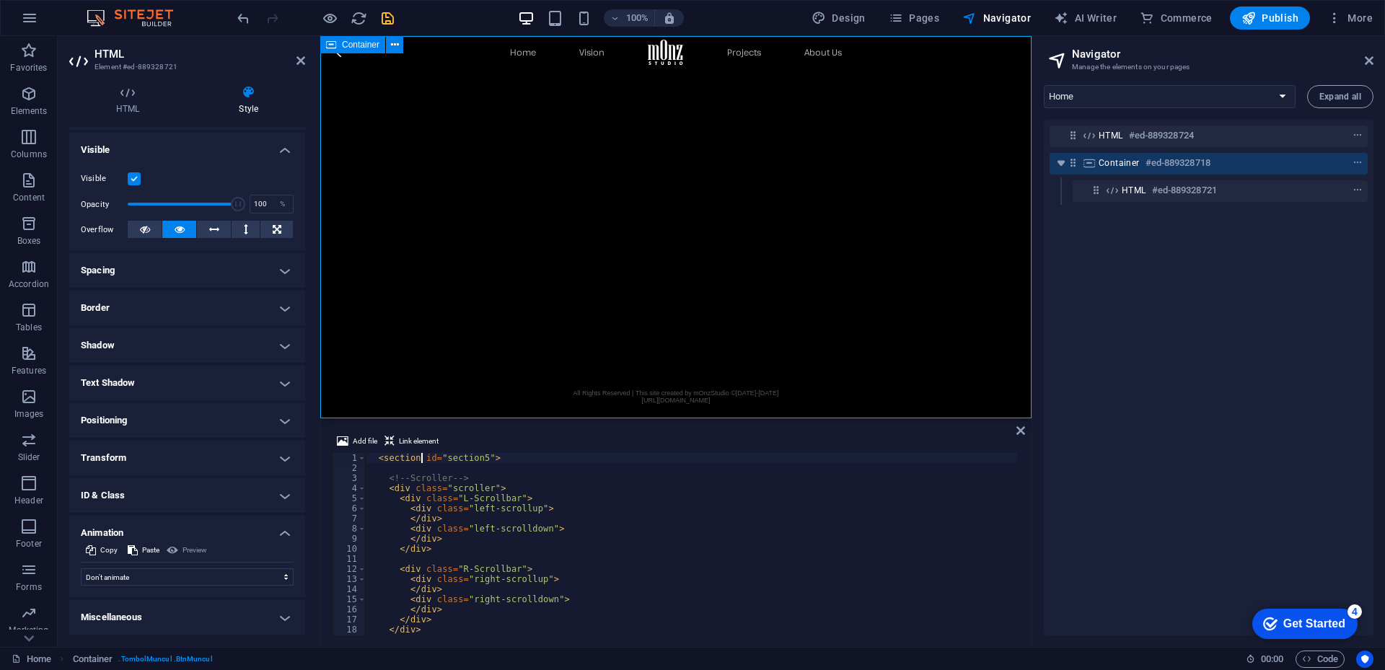
click at [1150, 164] on h6 "#ed-889328718" at bounding box center [1177, 162] width 65 height 17
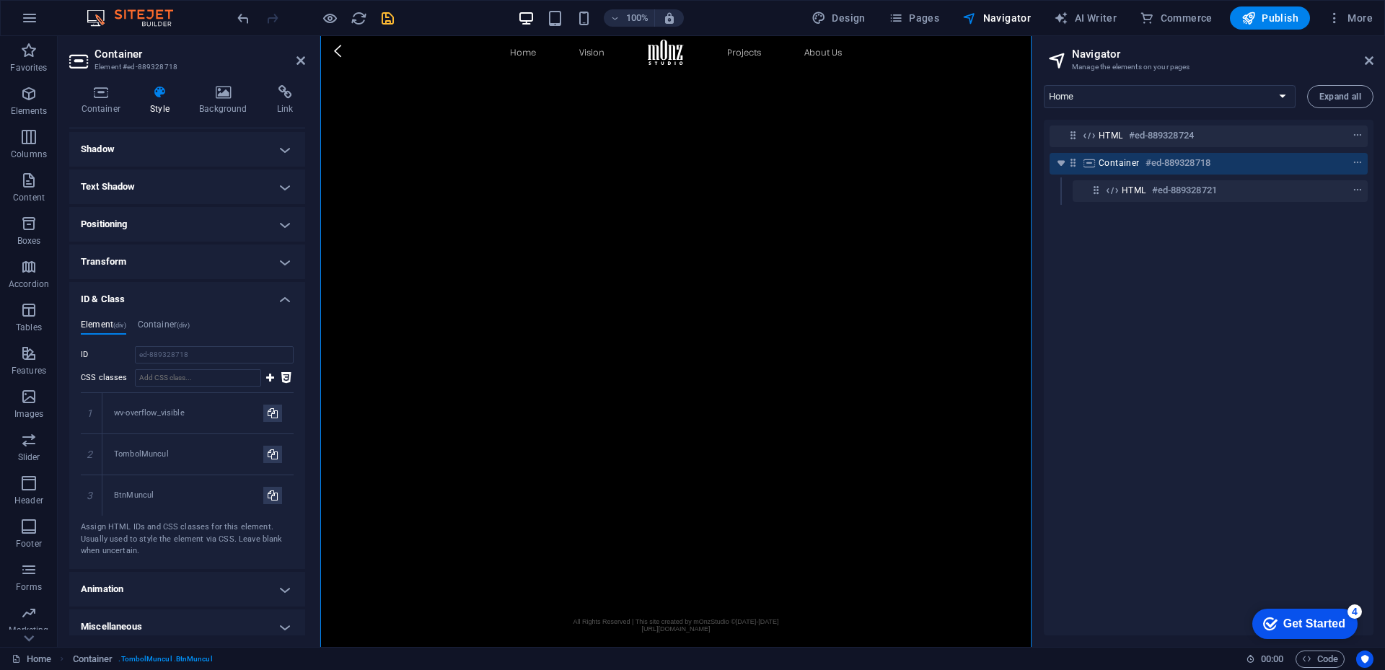
scroll to position [199, 0]
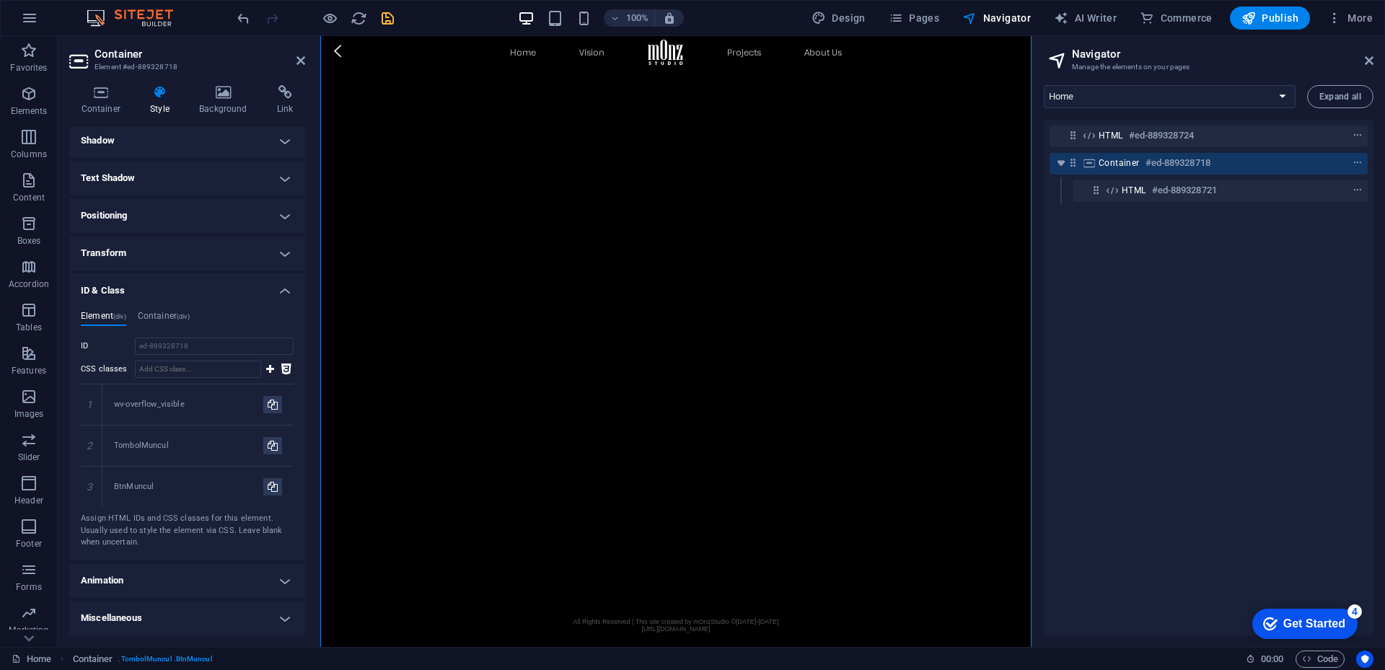
click at [170, 580] on h4 "Animation" at bounding box center [187, 580] width 236 height 35
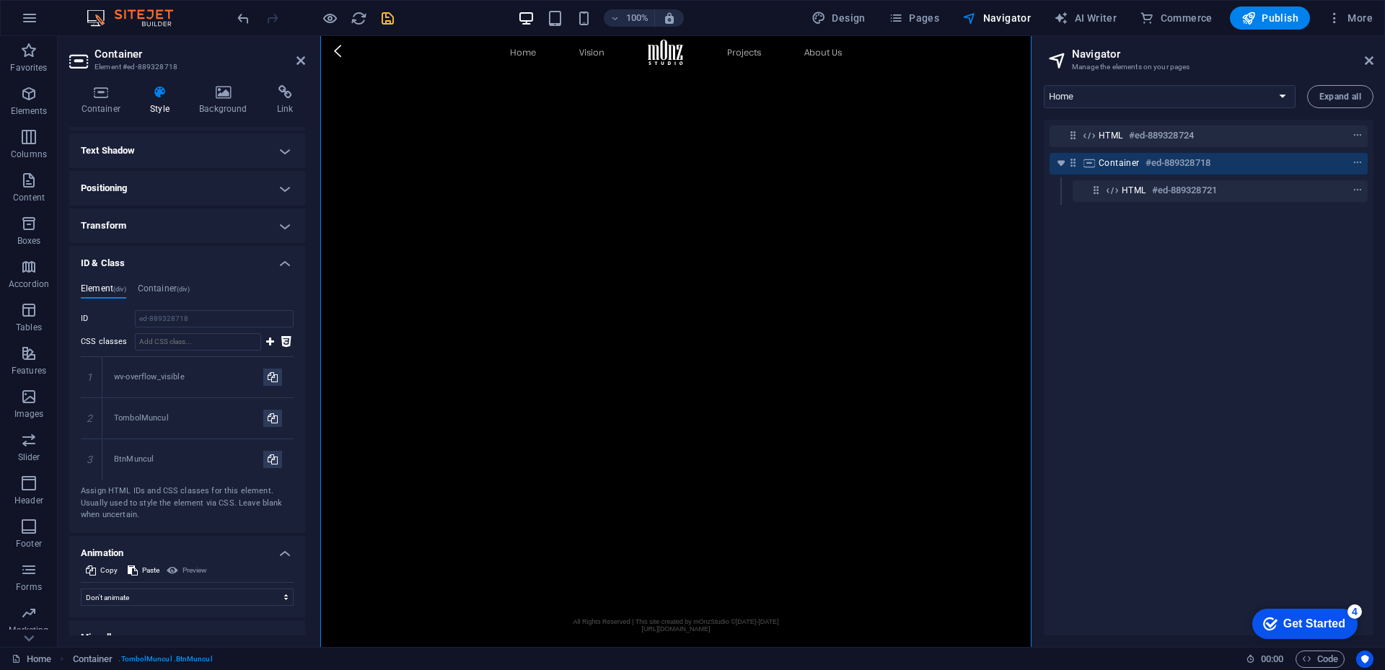
scroll to position [246, 0]
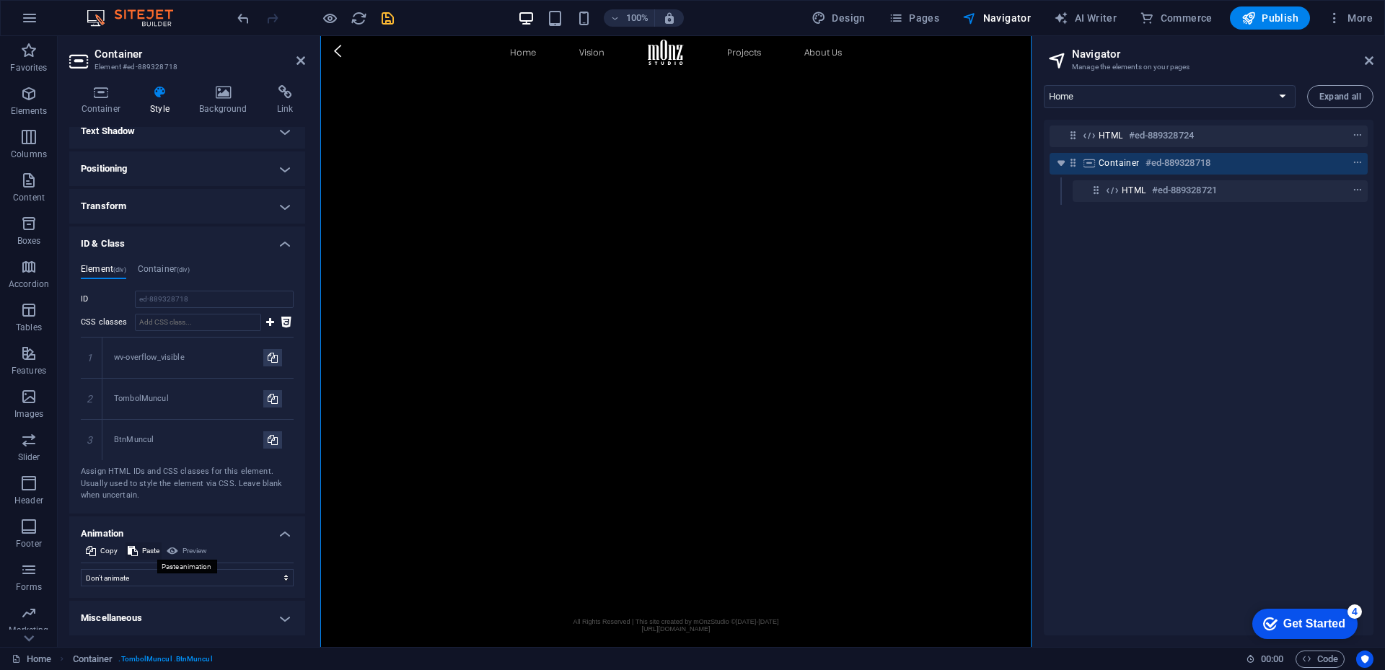
click at [143, 553] on span "Paste" at bounding box center [150, 550] width 17 height 17
select select "fade"
type input "3"
type input "0.5"
select select "scroll"
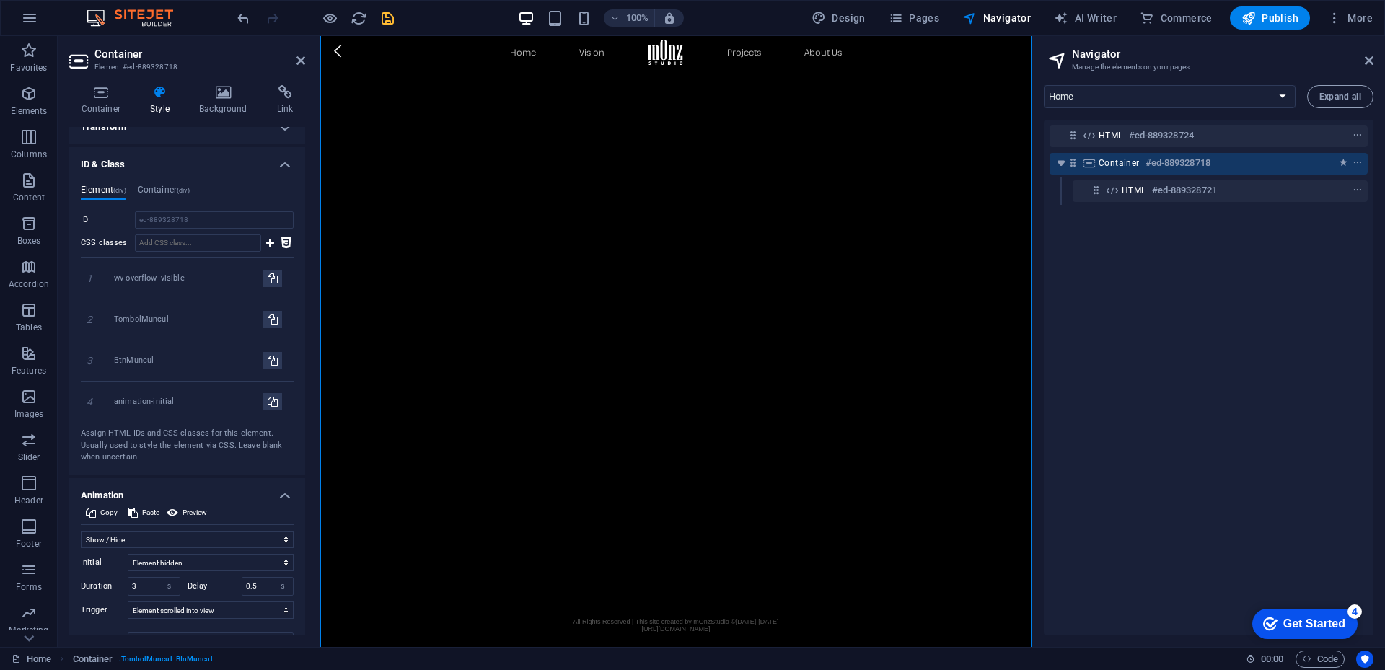
scroll to position [389, 0]
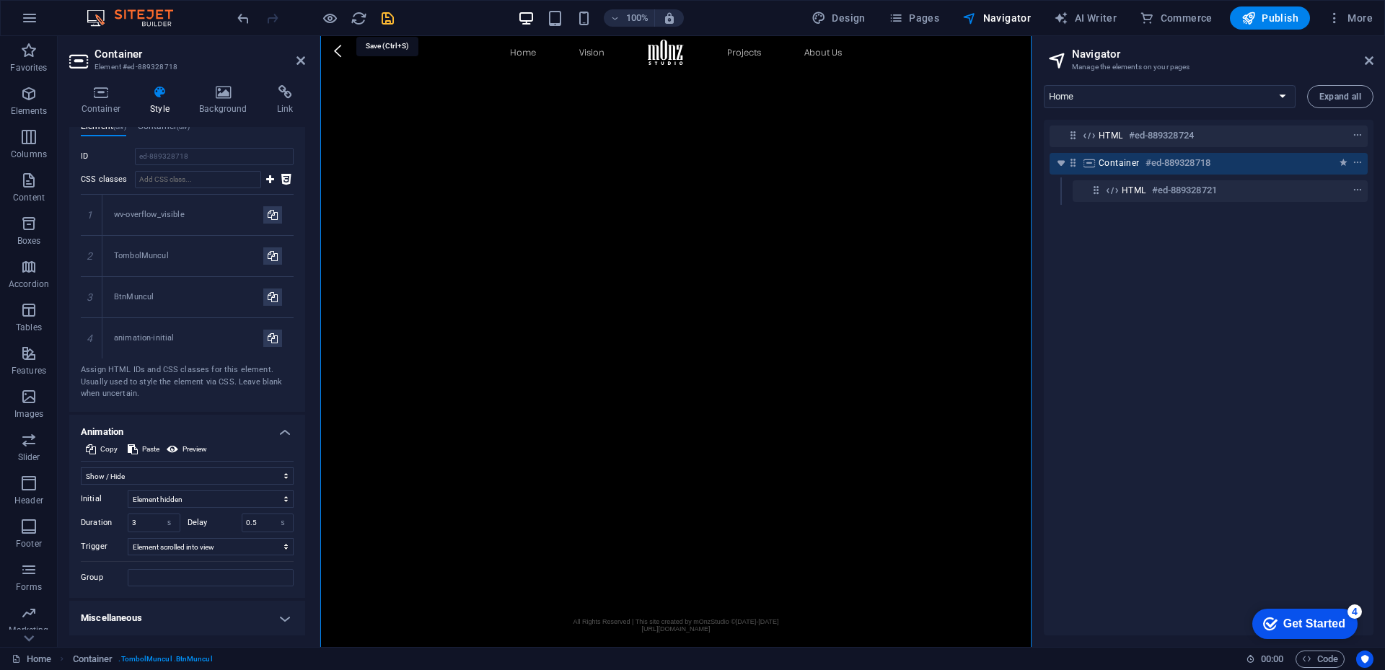
click at [382, 17] on icon "save" at bounding box center [387, 18] width 17 height 17
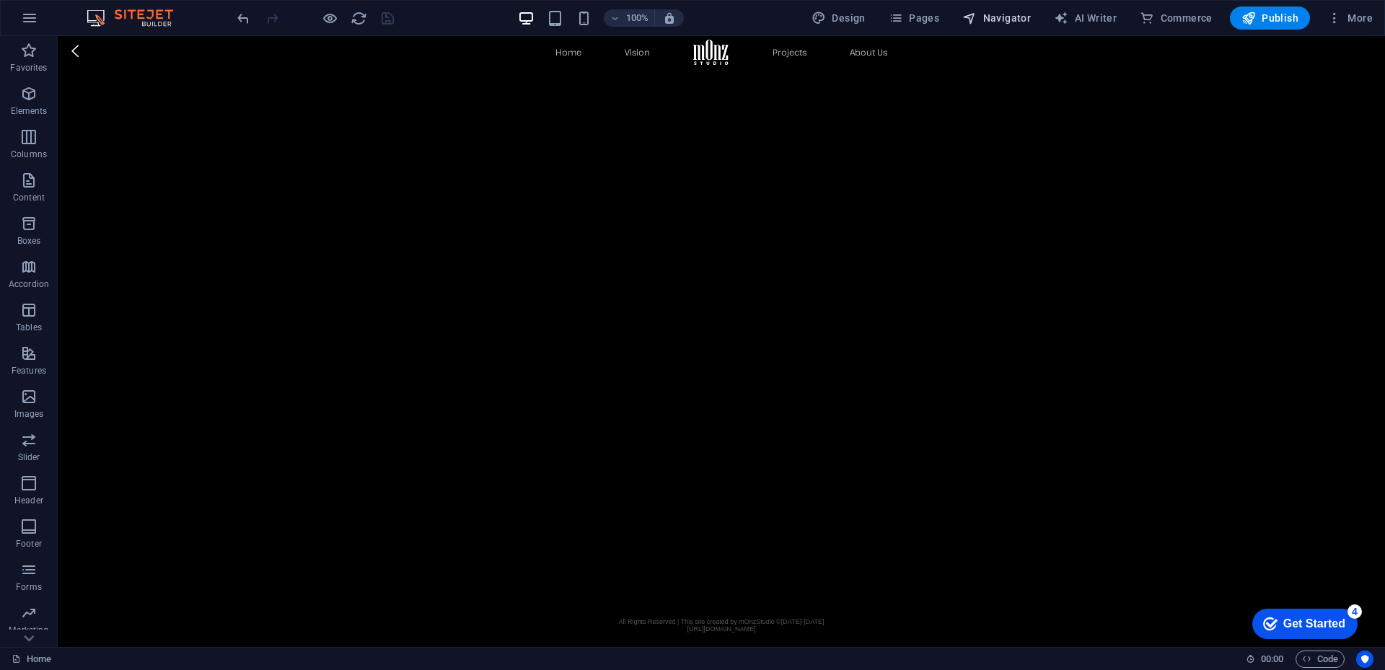
click at [1010, 19] on span "Navigator" at bounding box center [996, 18] width 69 height 14
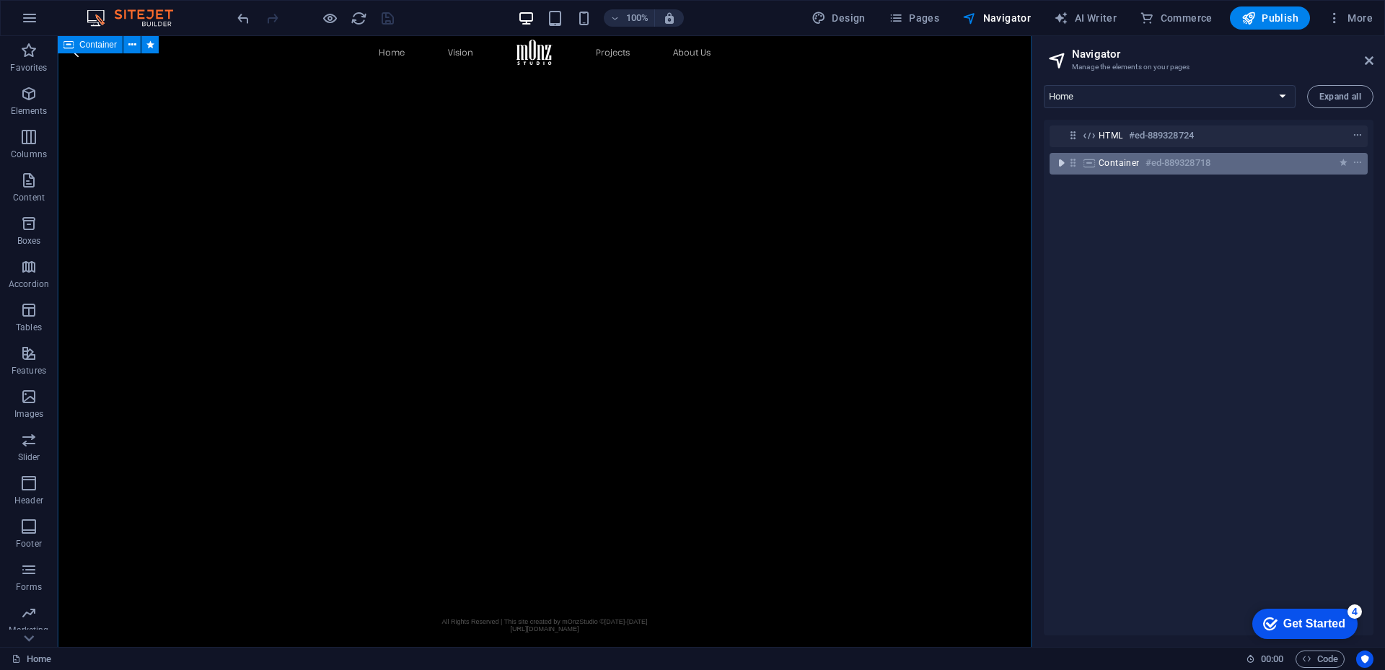
click at [1060, 162] on icon "toggle-expand" at bounding box center [1061, 163] width 14 height 14
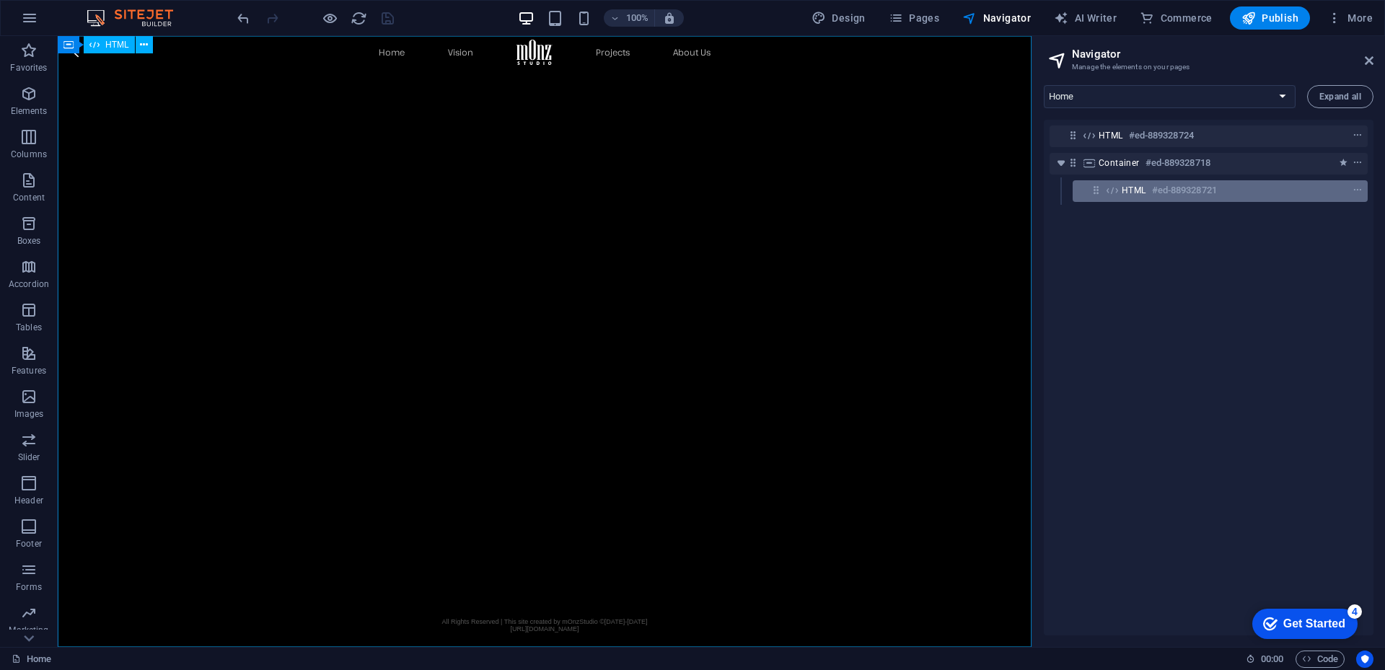
click at [1147, 185] on div "HTML #ed-889328721" at bounding box center [1208, 190] width 174 height 17
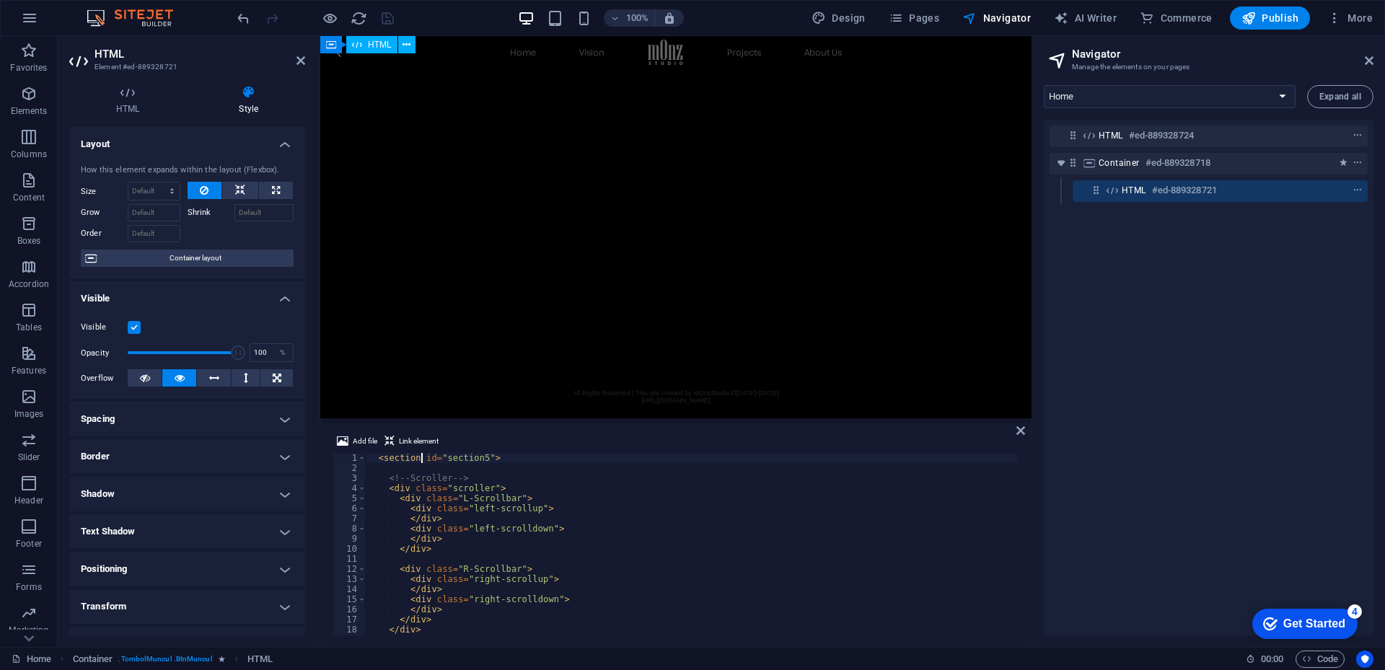
scroll to position [2023, 0]
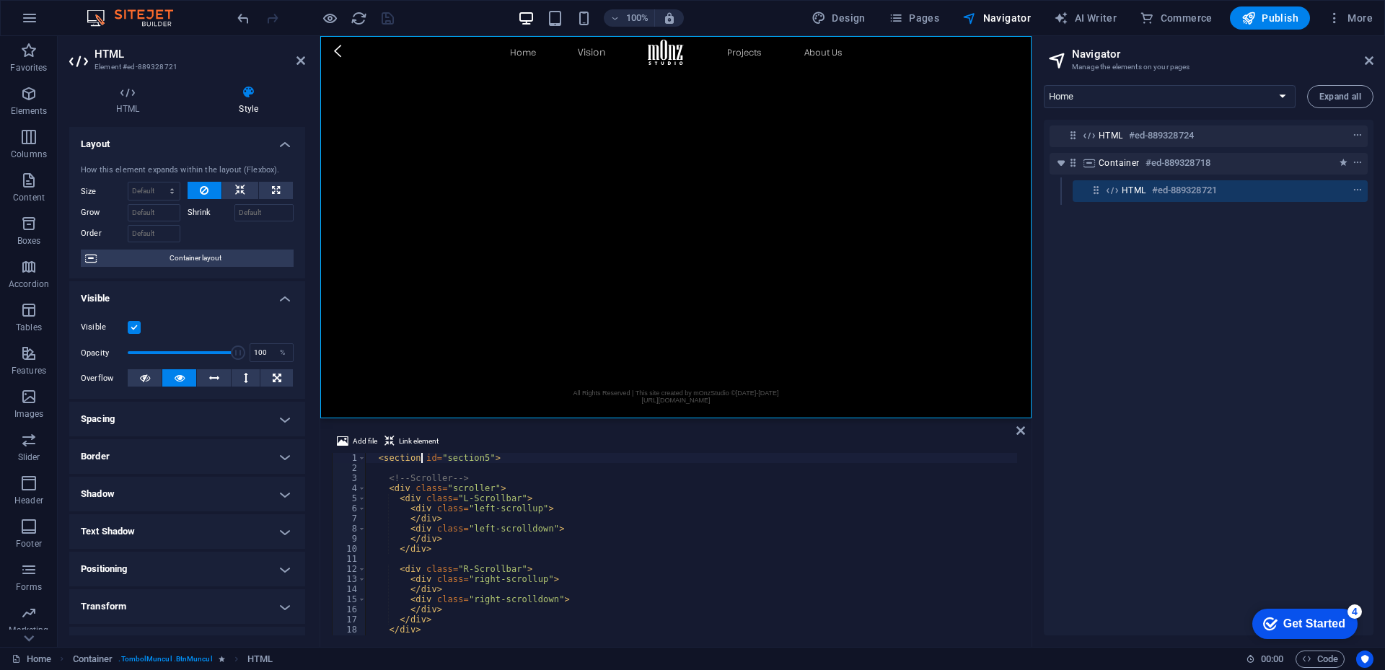
click at [595, 56] on link "Vision" at bounding box center [592, 52] width 28 height 11
select select "16787433-en"
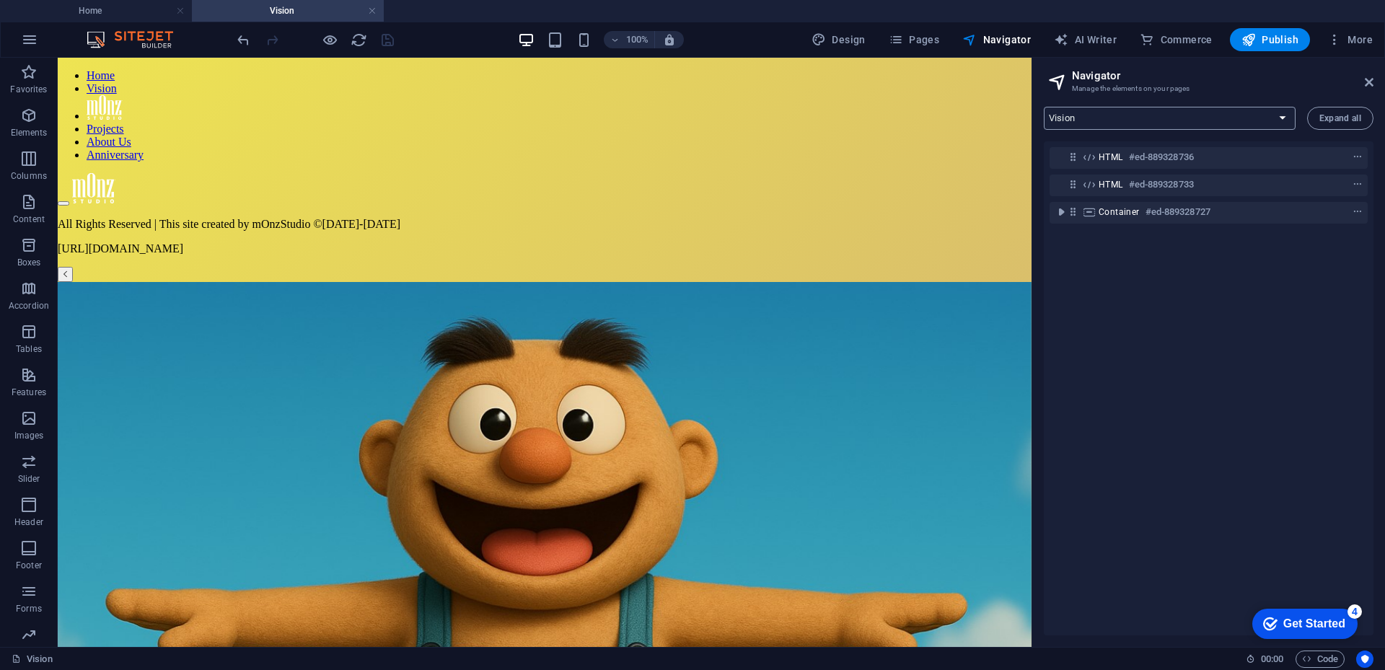
scroll to position [0, 0]
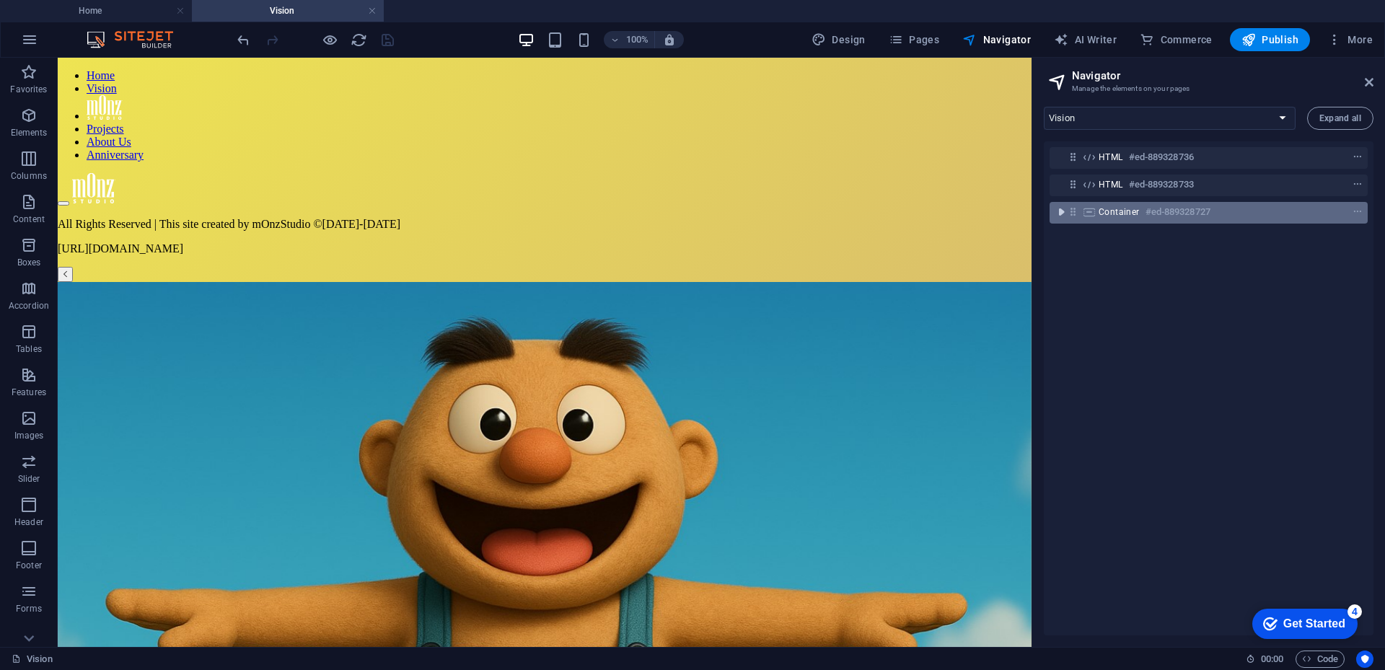
click at [1058, 213] on icon "toggle-expand" at bounding box center [1061, 212] width 14 height 14
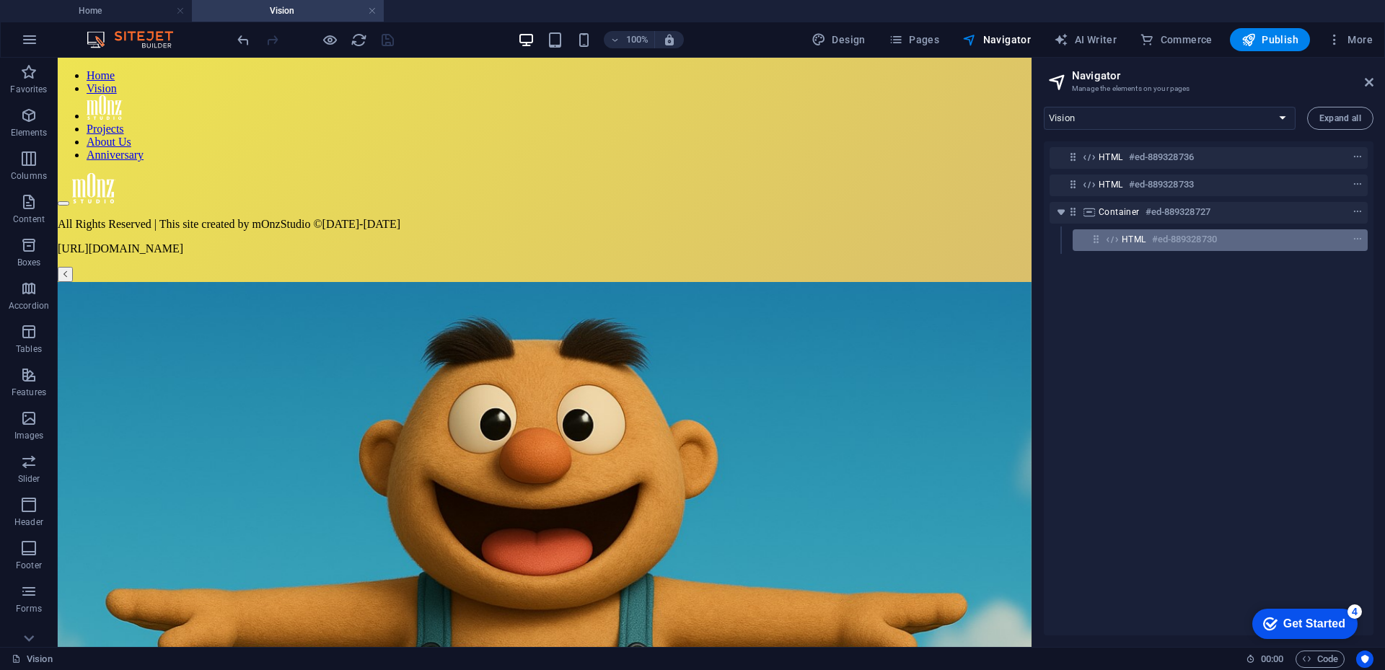
click at [1148, 238] on div "HTML #ed-889328730" at bounding box center [1208, 239] width 174 height 17
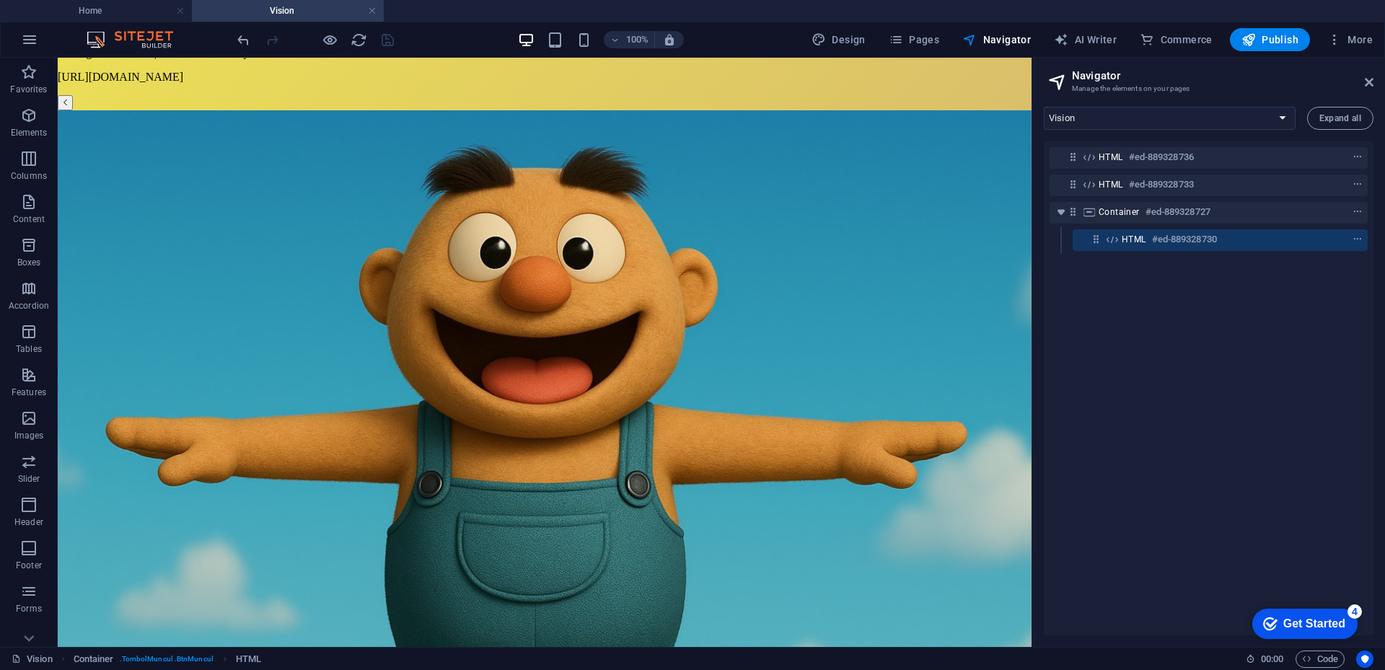
click at [1148, 238] on div "HTML #ed-889328730" at bounding box center [1208, 239] width 174 height 17
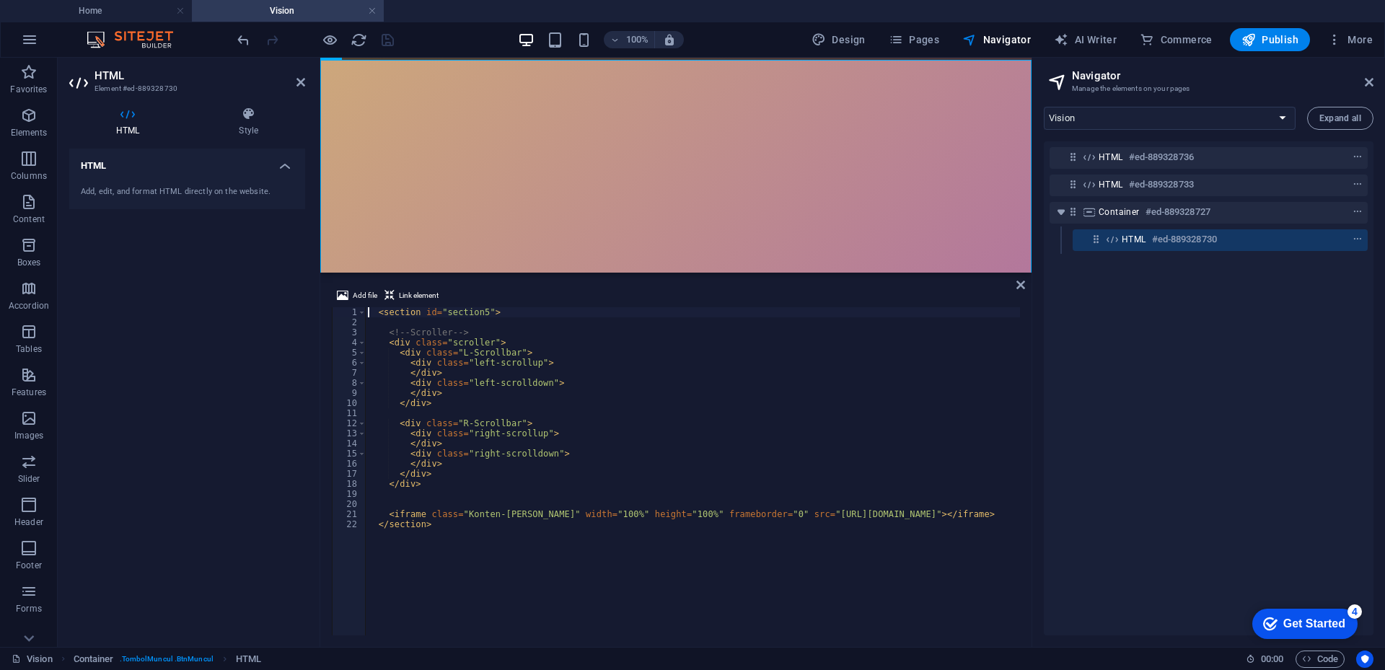
scroll to position [1187, 0]
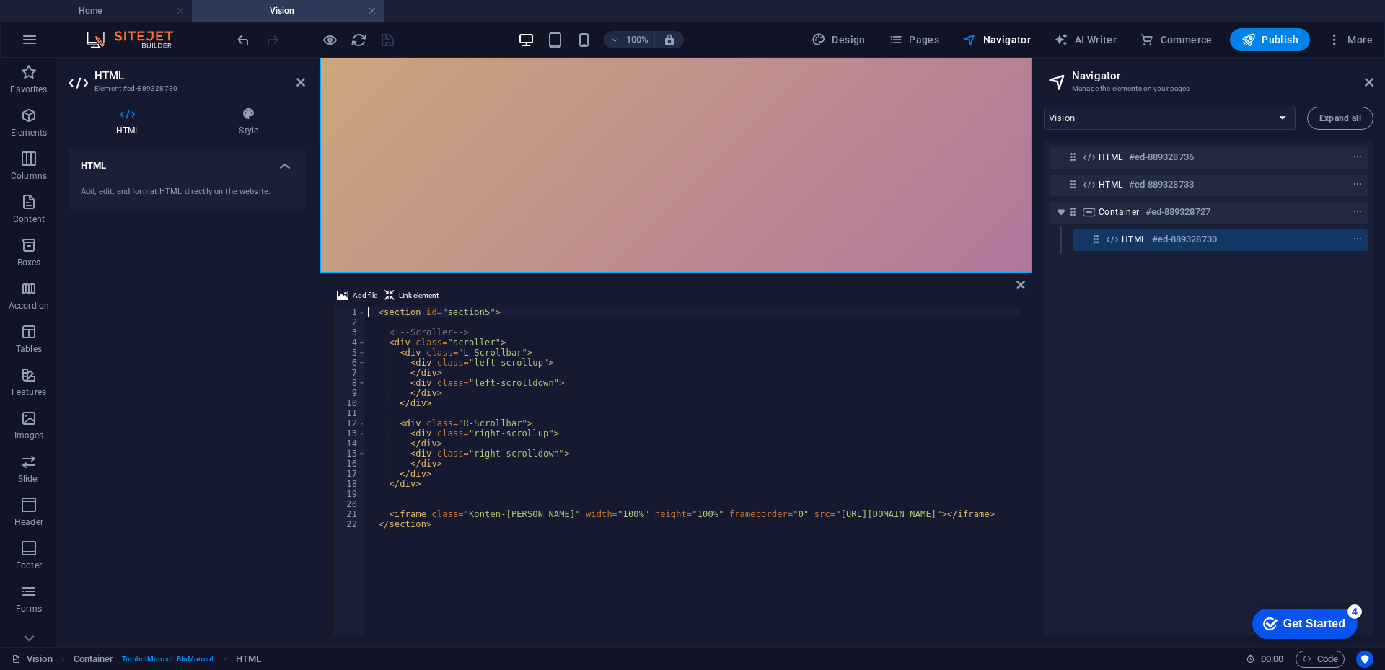
click at [830, 550] on div "< section id = "section5" > <!-- Scroller --> < div class = "scroller" > < div …" at bounding box center [715, 479] width 701 height 345
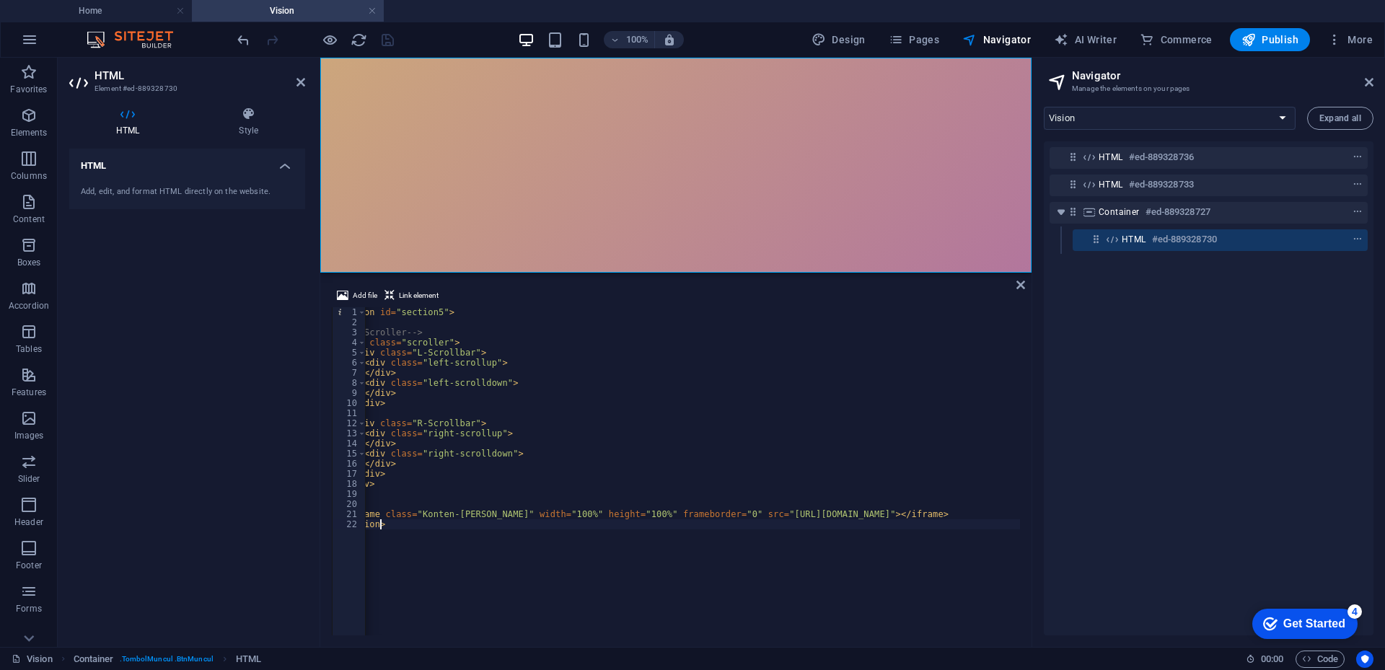
scroll to position [0, 46]
drag, startPoint x: 818, startPoint y: 516, endPoint x: 962, endPoint y: 517, distance: 143.5
click at [962, 517] on div "< section id = "section5" > <!-- Scroller --> < div class = "scroller" > < div …" at bounding box center [669, 479] width 701 height 345
type textarea "<iframe class="Konten-[PERSON_NAME]" width="100%" height="100%" frameborder="0"…"
click at [129, 7] on h4 "Home" at bounding box center [96, 11] width 192 height 16
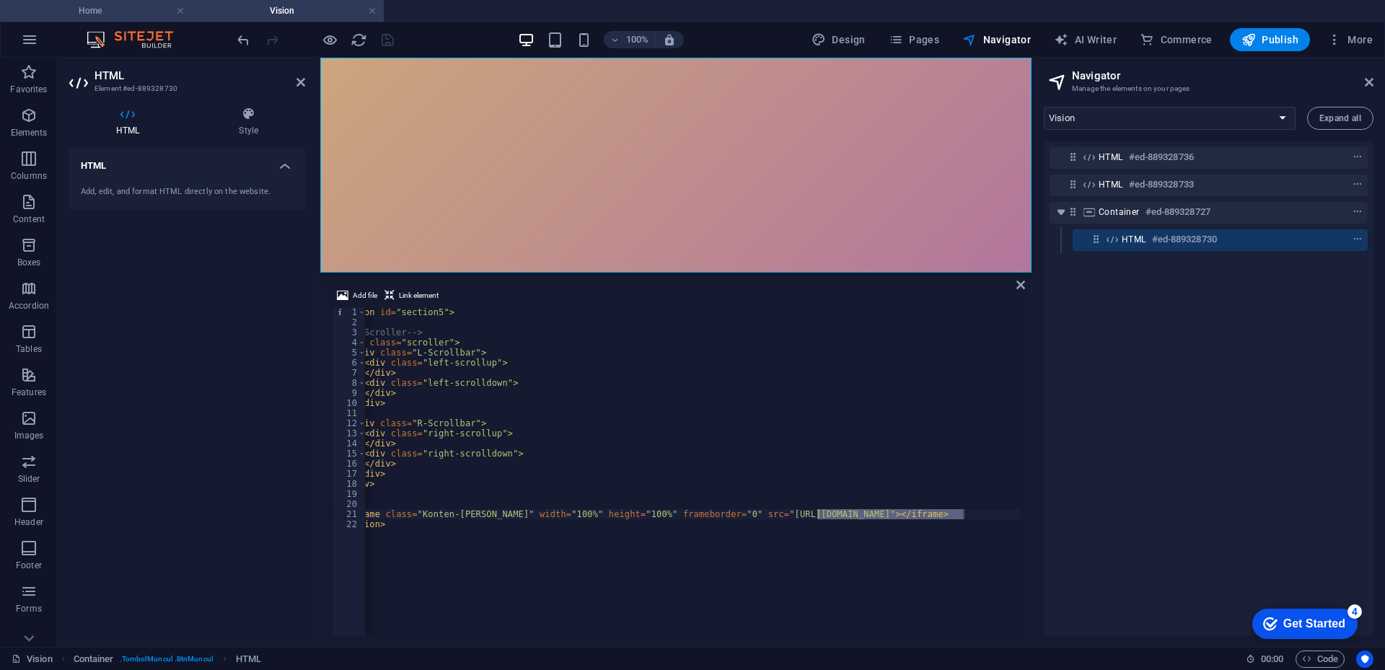
select select "16787430-en"
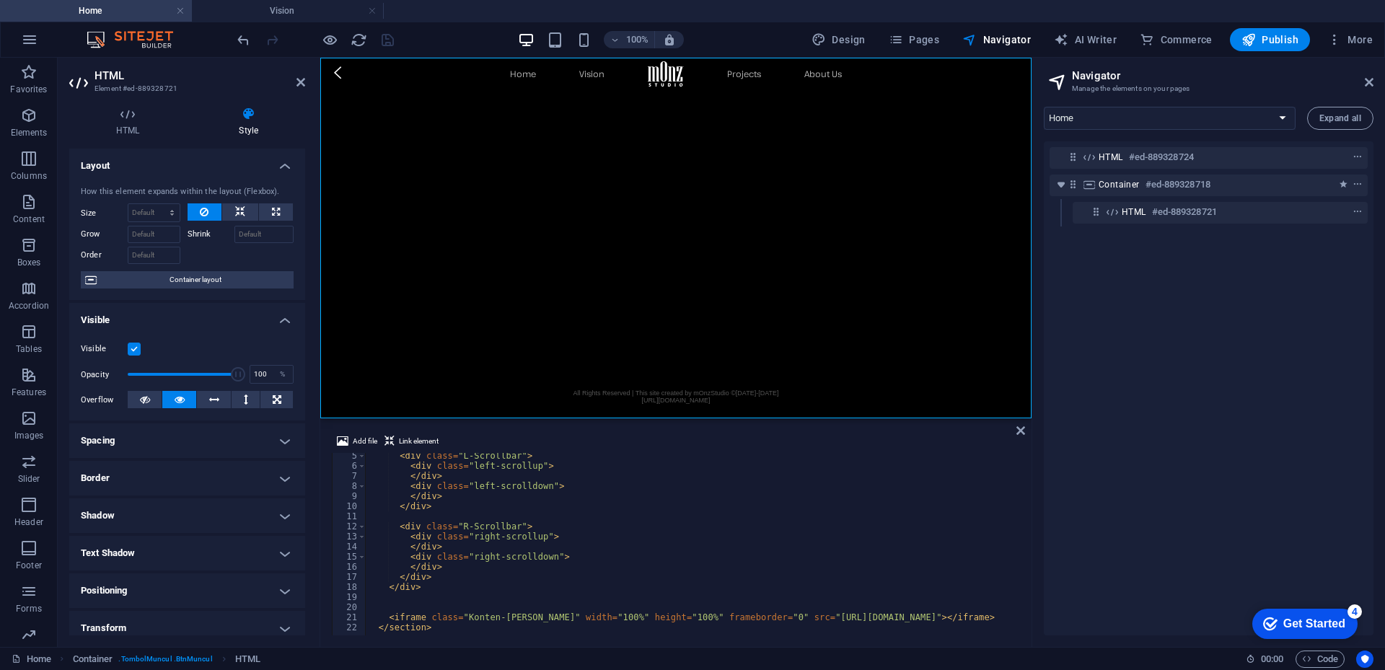
scroll to position [43, 0]
